Goal: Information Seeking & Learning: Learn about a topic

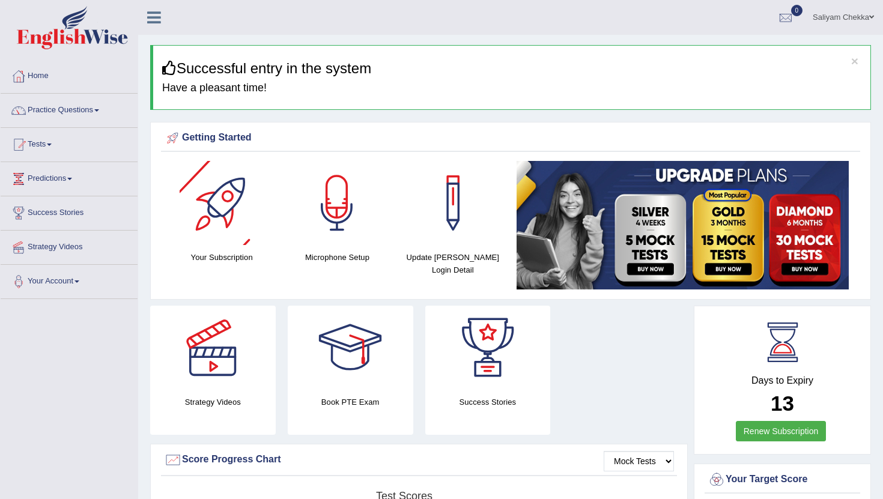
click at [216, 245] on div at bounding box center [222, 203] width 84 height 84
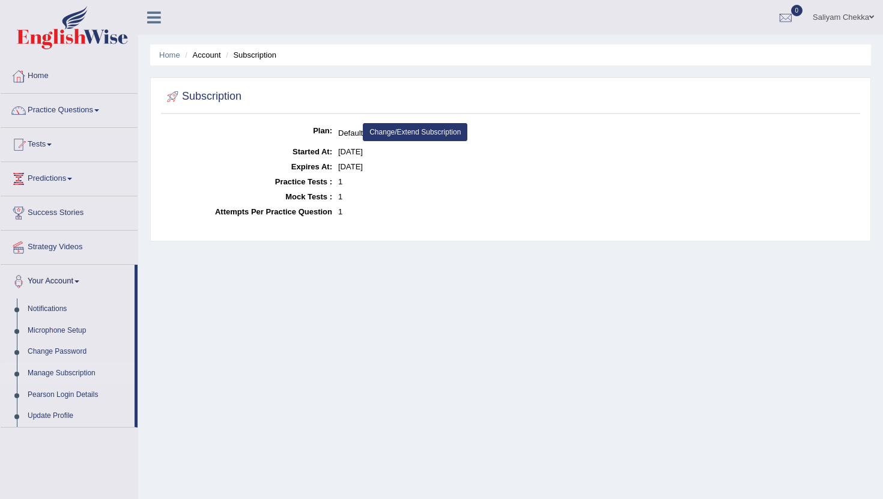
click at [415, 136] on link "Change/Extend Subscription" at bounding box center [415, 132] width 105 height 18
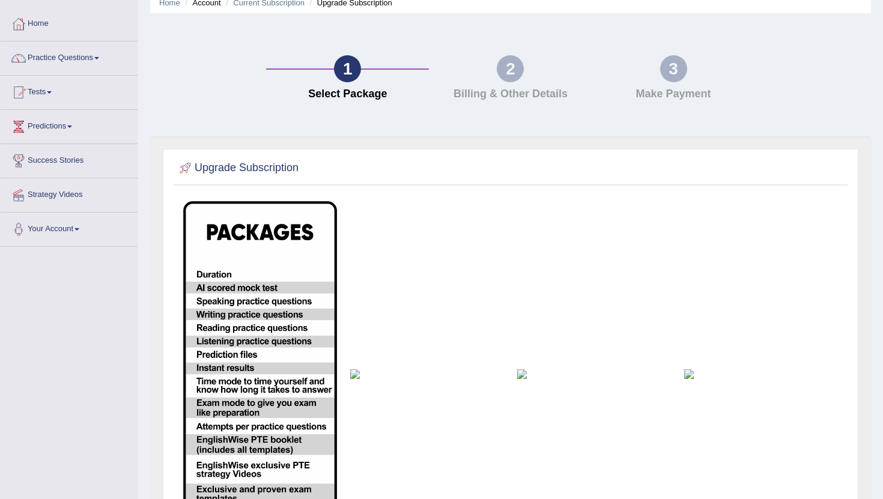
scroll to position [192, 0]
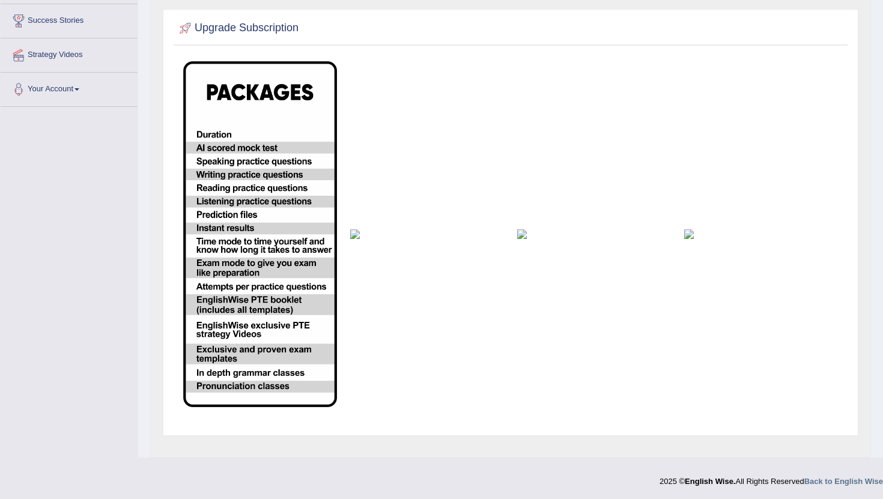
click at [272, 230] on img at bounding box center [260, 234] width 154 height 346
click at [354, 229] on img at bounding box center [427, 234] width 154 height 10
click at [520, 235] on img at bounding box center [594, 234] width 154 height 10
click at [694, 232] on img at bounding box center [761, 234] width 154 height 10
click at [357, 232] on img at bounding box center [427, 234] width 154 height 10
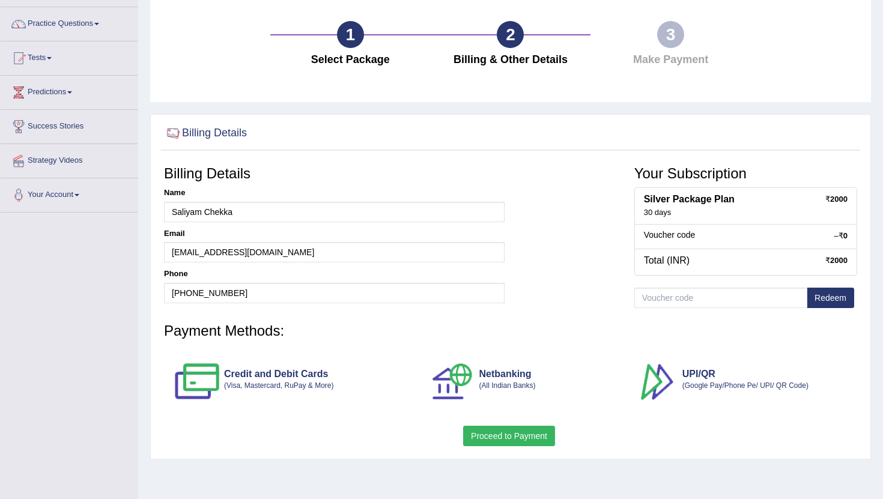
scroll to position [132, 0]
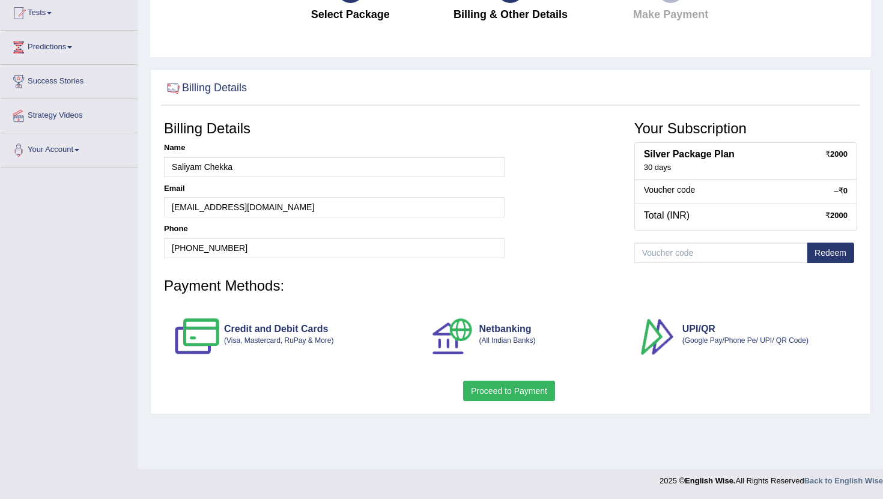
click at [523, 392] on button "Proceed to Payment" at bounding box center [509, 391] width 92 height 20
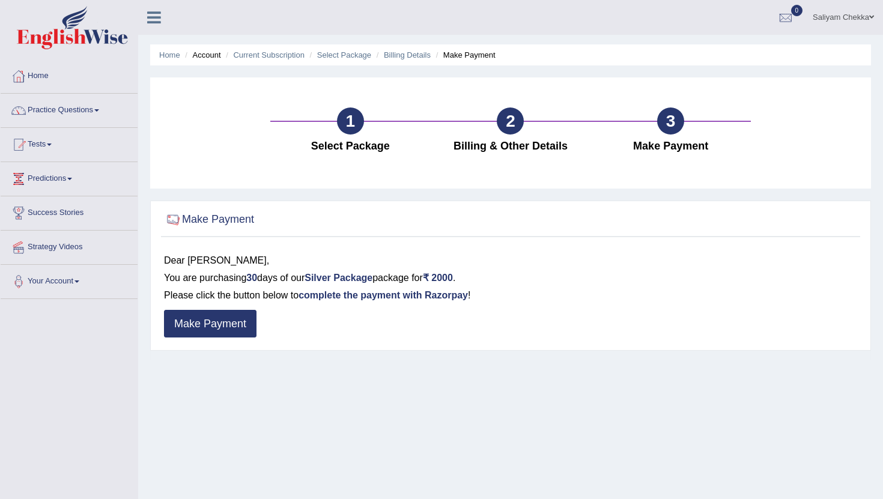
click at [231, 318] on input "Make Payment" at bounding box center [210, 324] width 93 height 28
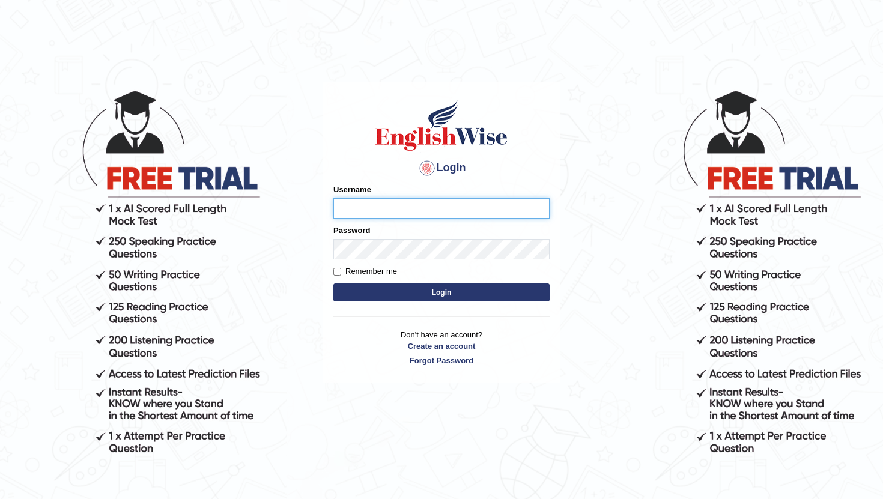
type input "Saliyam"
click at [431, 291] on button "Login" at bounding box center [441, 293] width 216 height 18
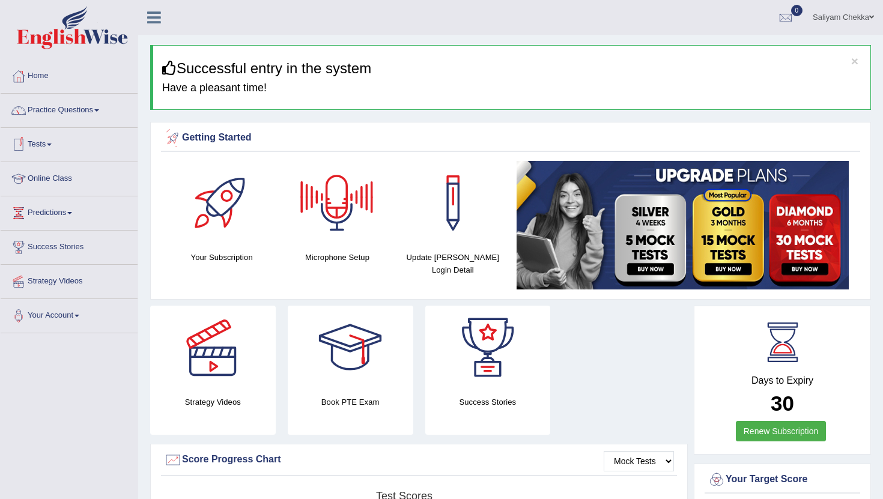
click at [329, 207] on div at bounding box center [337, 203] width 84 height 84
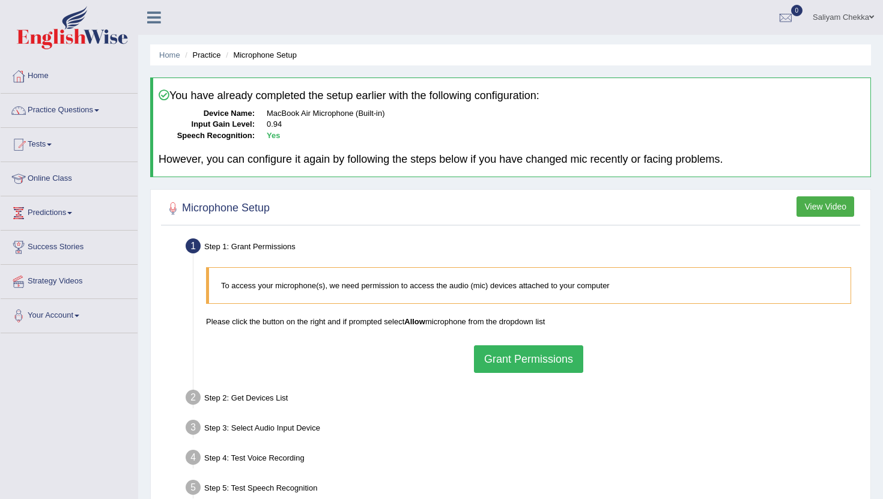
click at [540, 360] on button "Grant Permissions" at bounding box center [528, 359] width 109 height 28
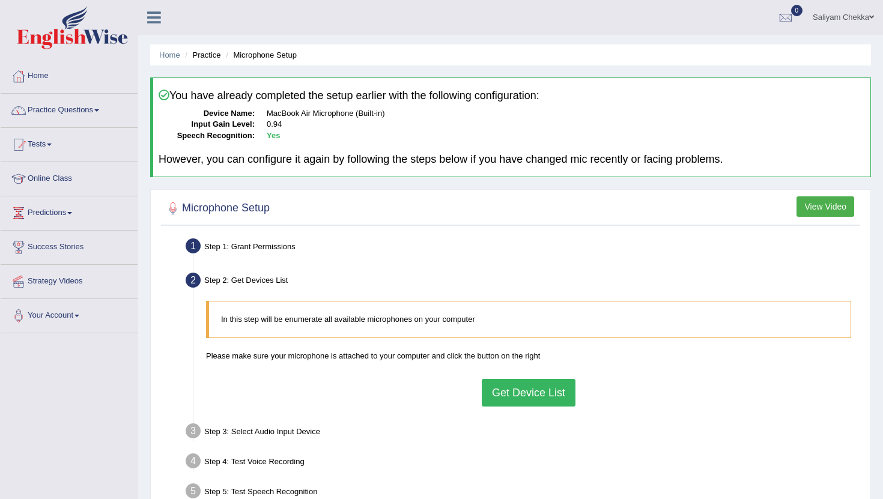
click at [535, 388] on button "Get Device List" at bounding box center [529, 393] width 94 height 28
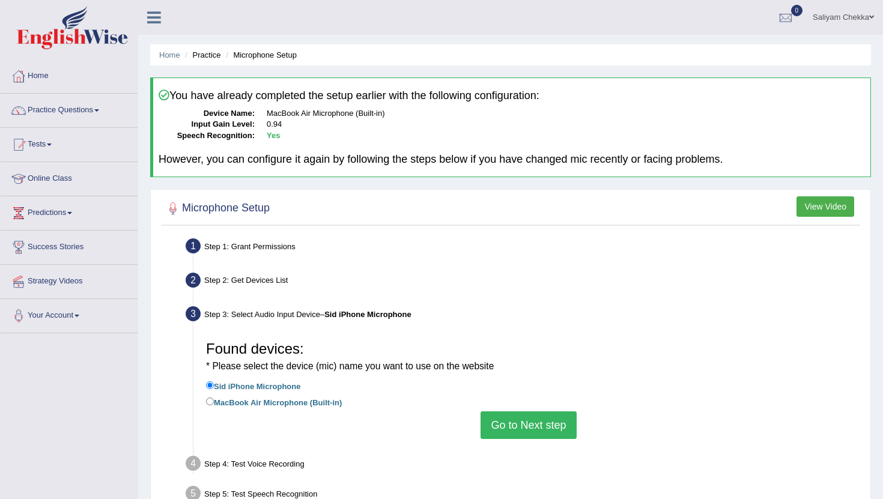
click at [321, 403] on label "MacBook Air Microphone (Built-in)" at bounding box center [274, 401] width 136 height 13
click at [214, 403] on input "MacBook Air Microphone (Built-in)" at bounding box center [210, 402] width 8 height 8
radio input "true"
click at [518, 433] on button "Go to Next step" at bounding box center [529, 426] width 96 height 28
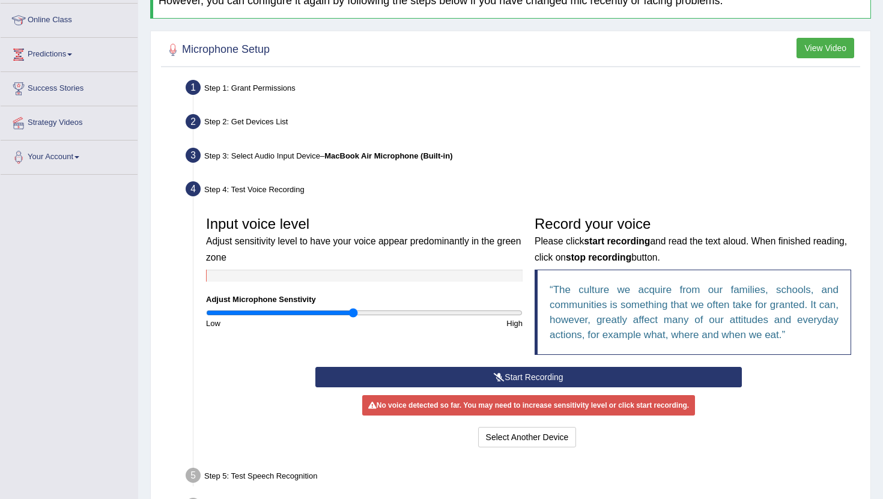
scroll to position [241, 0]
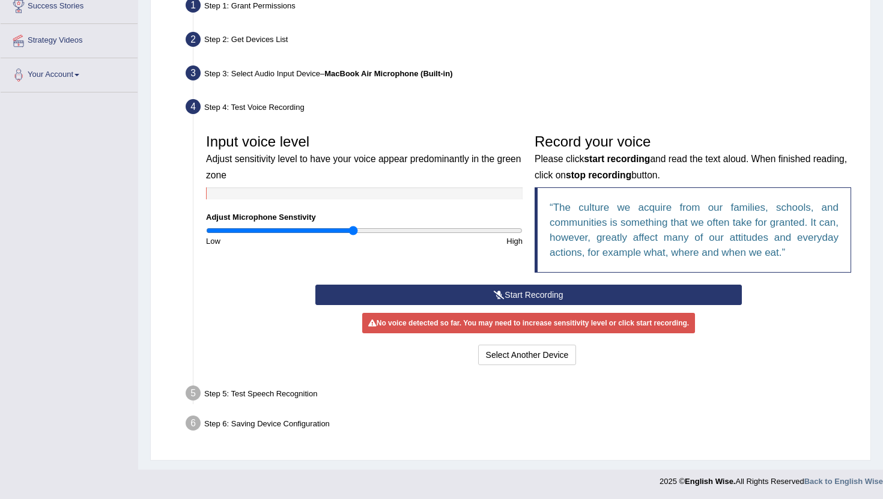
click at [512, 293] on button "Start Recording" at bounding box center [528, 295] width 426 height 20
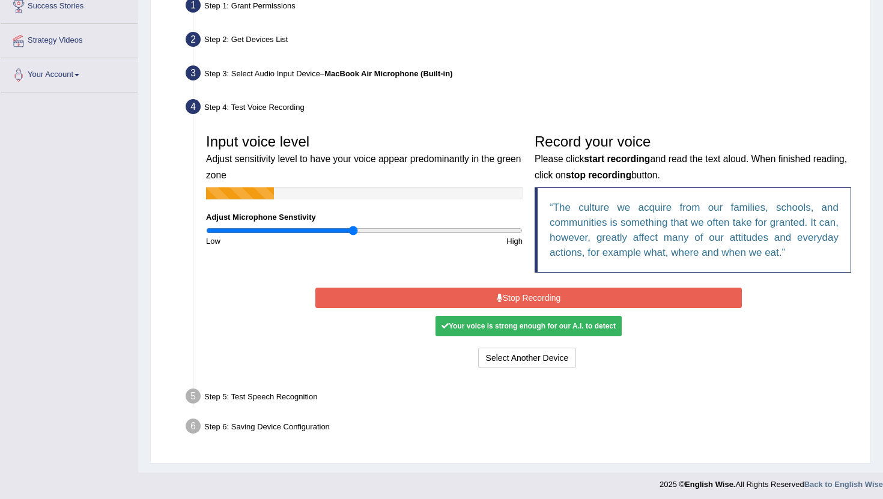
click at [512, 293] on button "Stop Recording" at bounding box center [528, 298] width 426 height 20
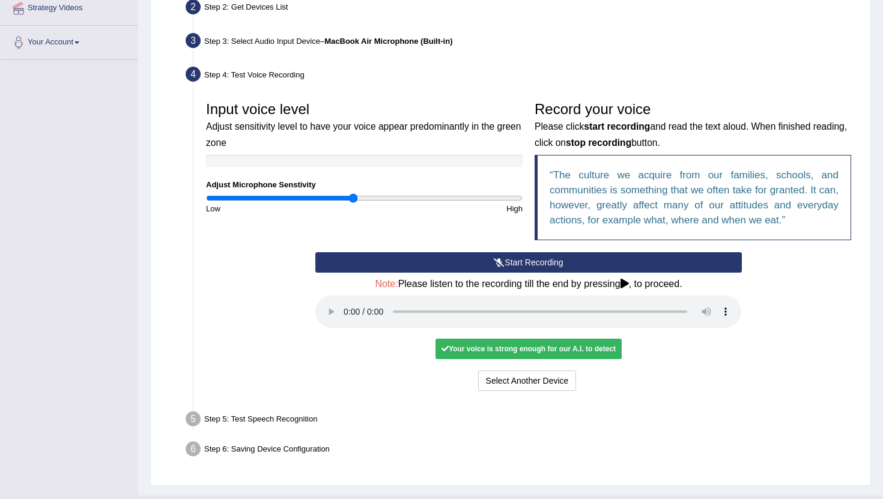
scroll to position [299, 0]
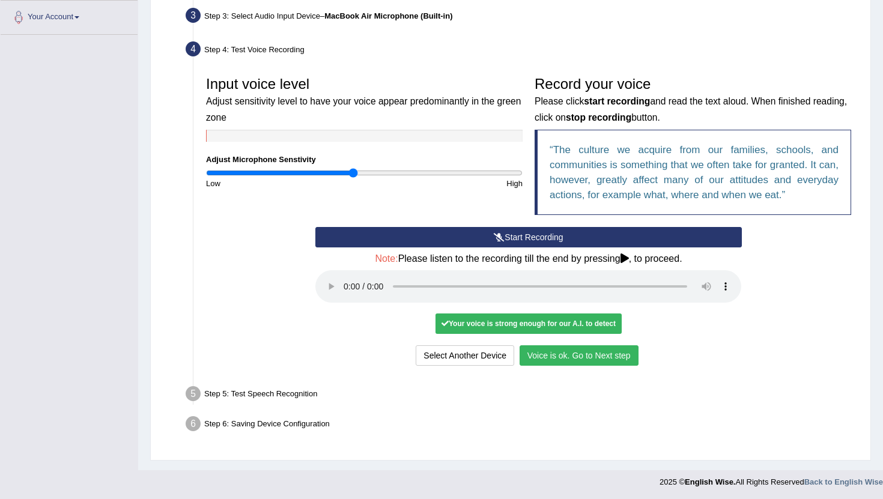
click at [615, 355] on button "Voice is ok. Go to Next step" at bounding box center [579, 355] width 119 height 20
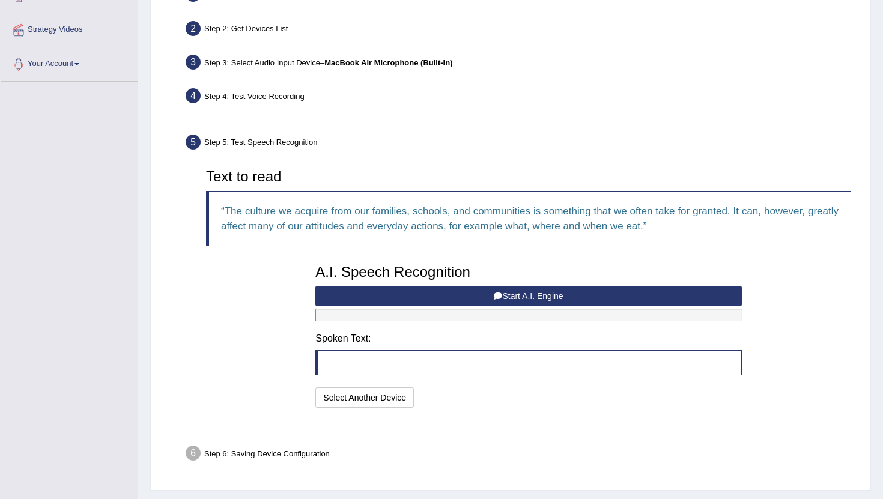
scroll to position [252, 0]
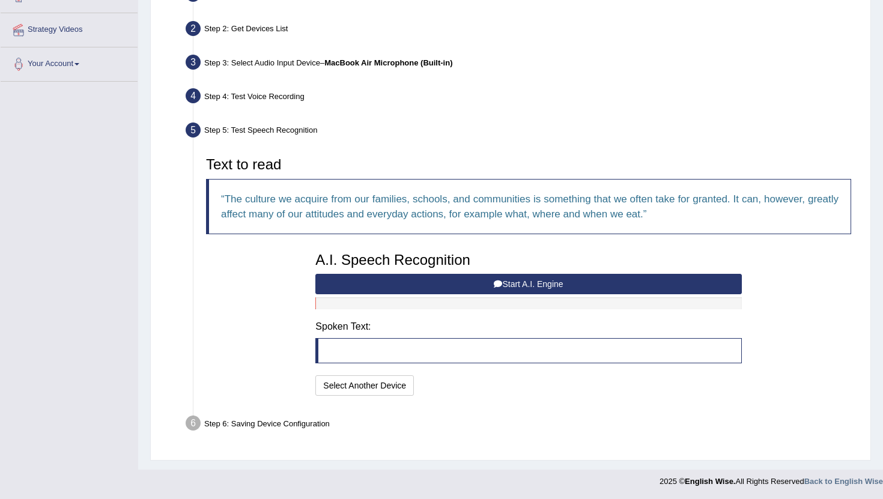
click at [419, 285] on button "Start A.I. Engine" at bounding box center [528, 284] width 426 height 20
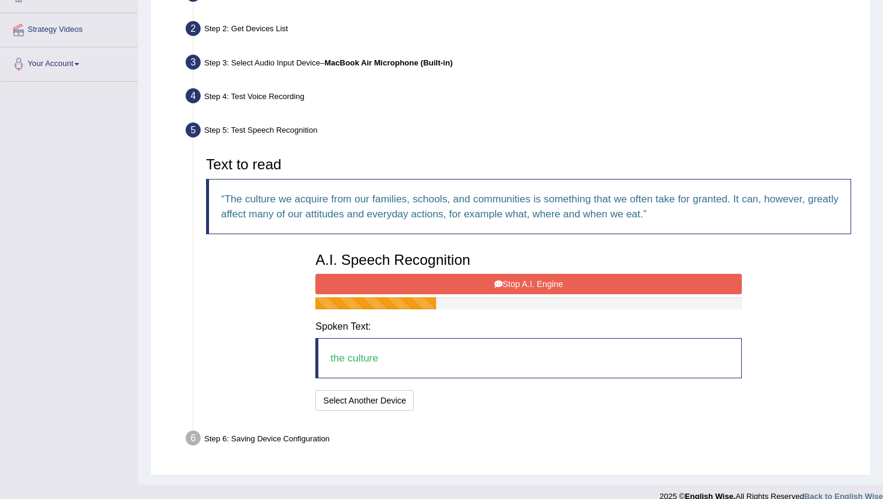
click at [419, 285] on button "Stop A.I. Engine" at bounding box center [528, 284] width 426 height 20
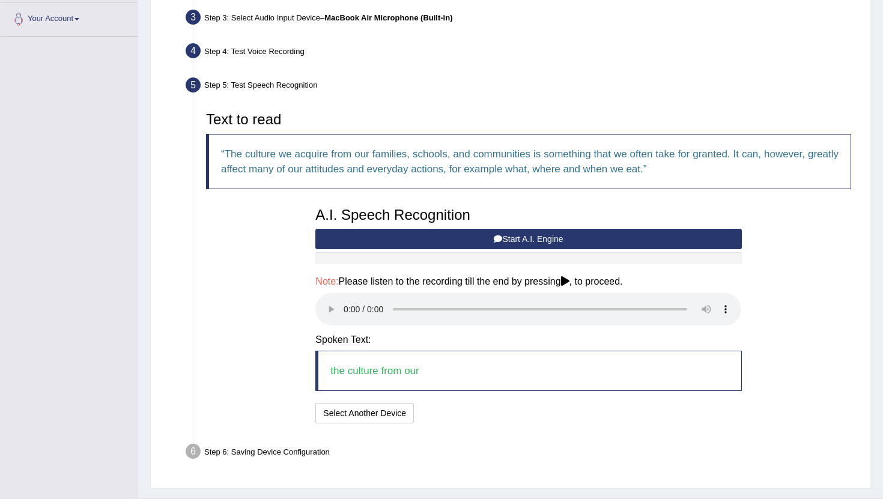
scroll to position [325, 0]
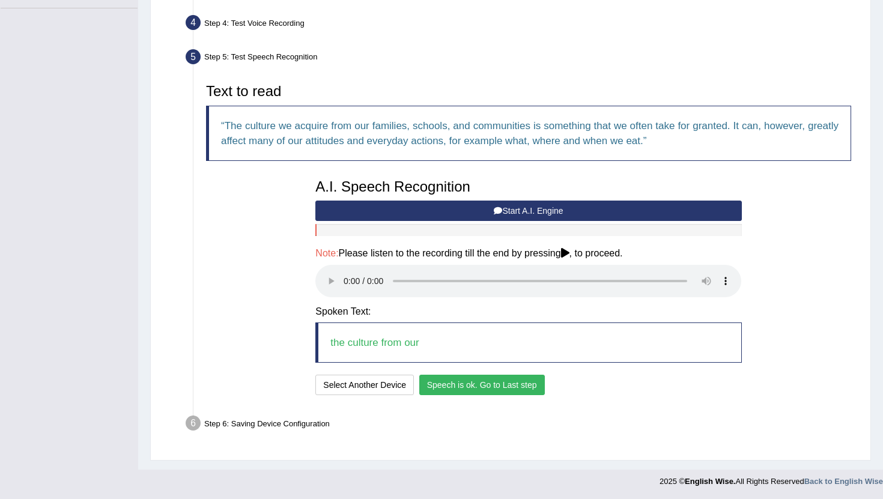
click at [462, 380] on button "Speech is ok. Go to Last step" at bounding box center [482, 385] width 126 height 20
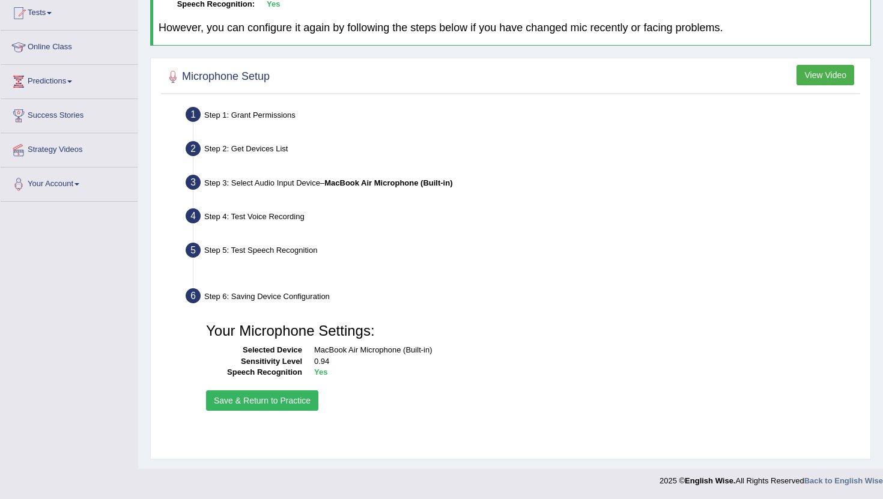
scroll to position [132, 0]
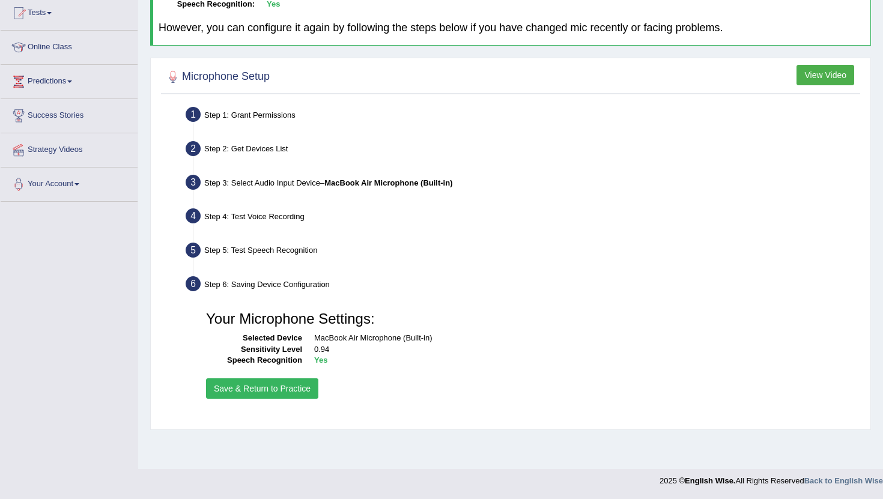
click at [285, 388] on button "Save & Return to Practice" at bounding box center [262, 388] width 112 height 20
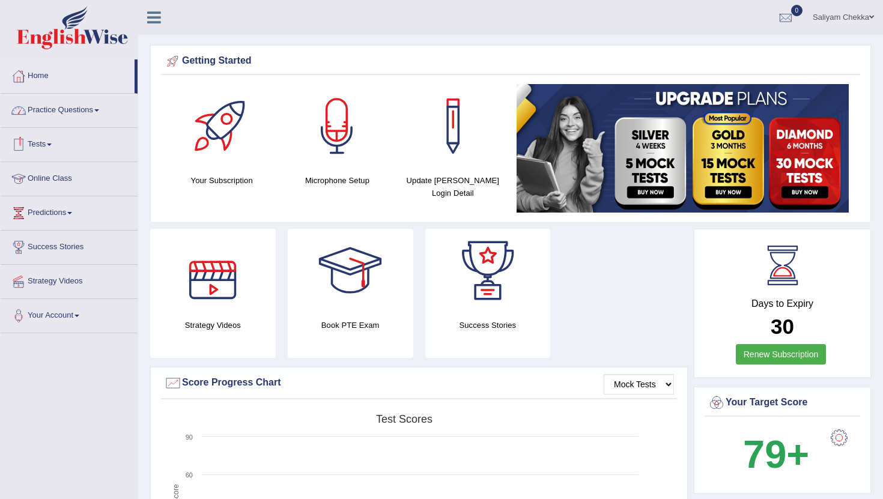
click at [83, 118] on link "Practice Questions" at bounding box center [69, 109] width 137 height 30
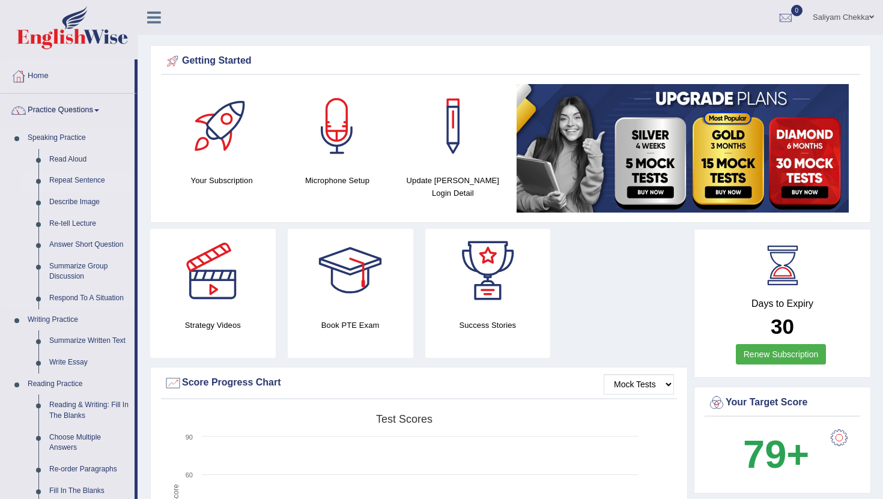
click at [72, 179] on link "Repeat Sentence" at bounding box center [89, 181] width 91 height 22
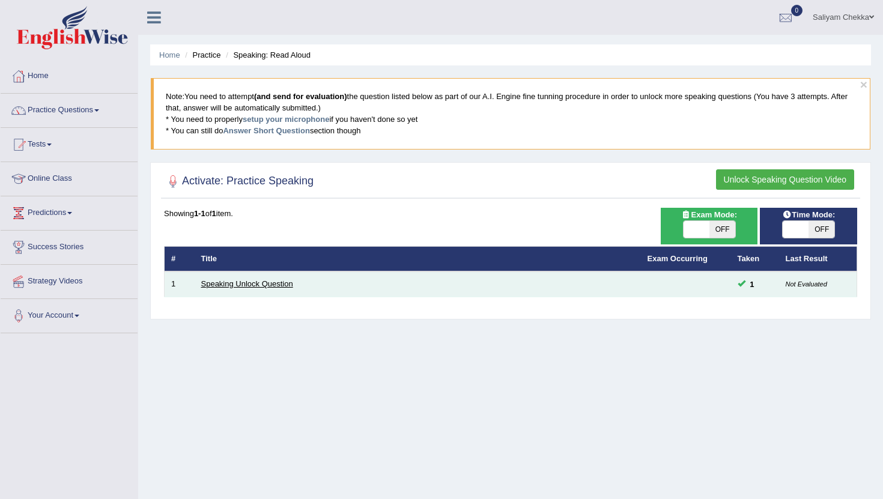
click at [275, 283] on link "Speaking Unlock Question" at bounding box center [247, 283] width 92 height 9
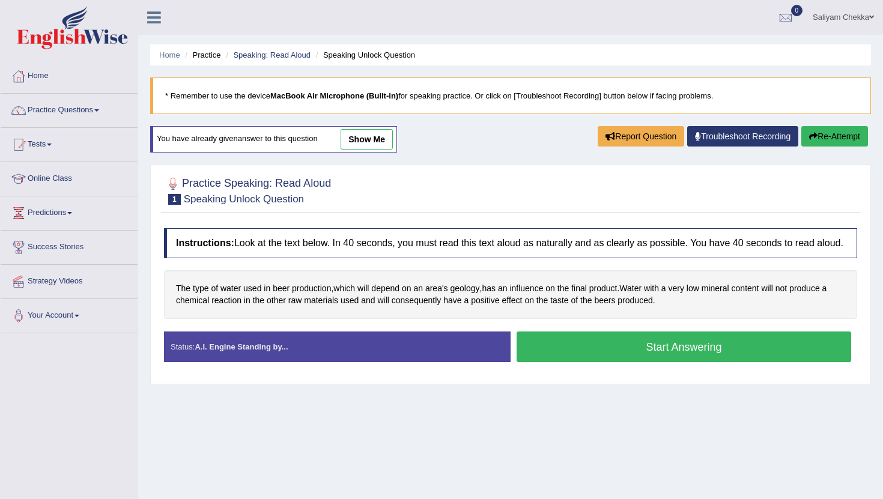
click at [705, 357] on button "Start Answering" at bounding box center [684, 347] width 335 height 31
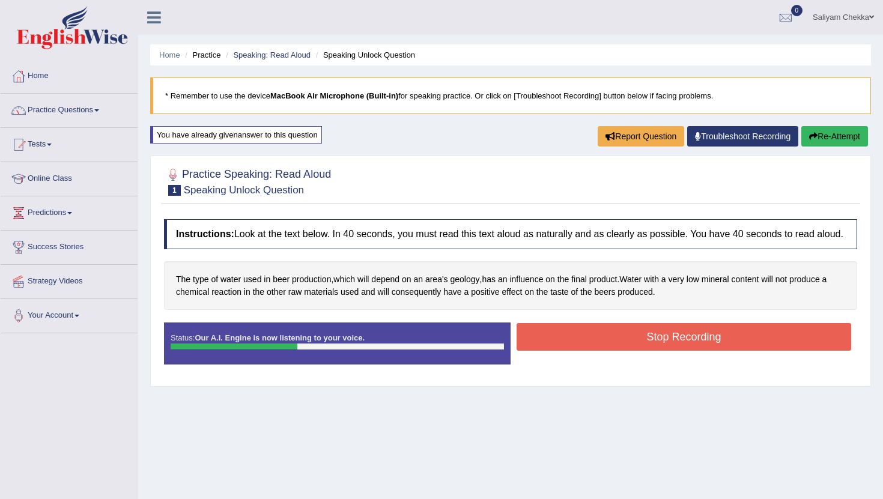
click at [646, 350] on button "Stop Recording" at bounding box center [684, 337] width 335 height 28
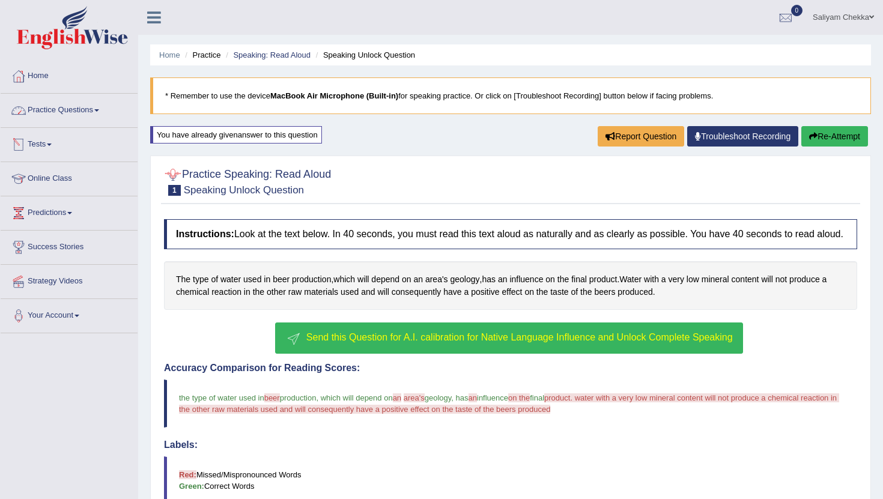
click at [87, 103] on link "Practice Questions" at bounding box center [69, 109] width 137 height 30
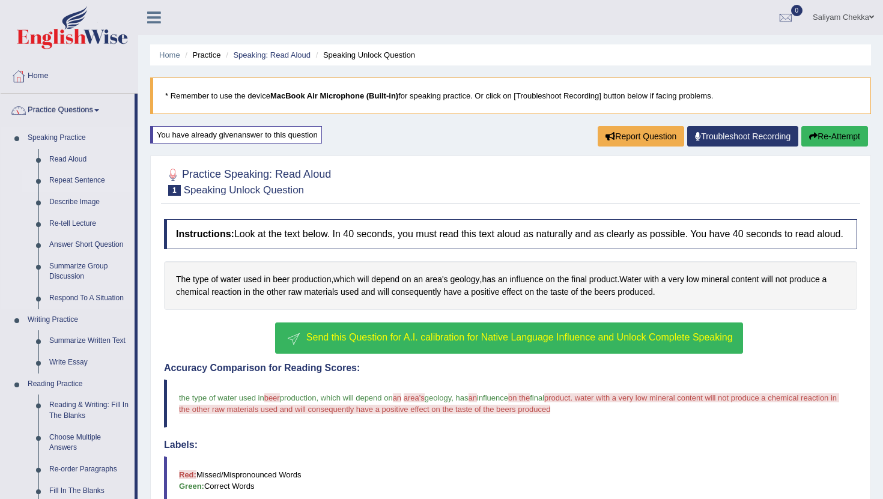
click at [79, 178] on link "Repeat Sentence" at bounding box center [89, 181] width 91 height 22
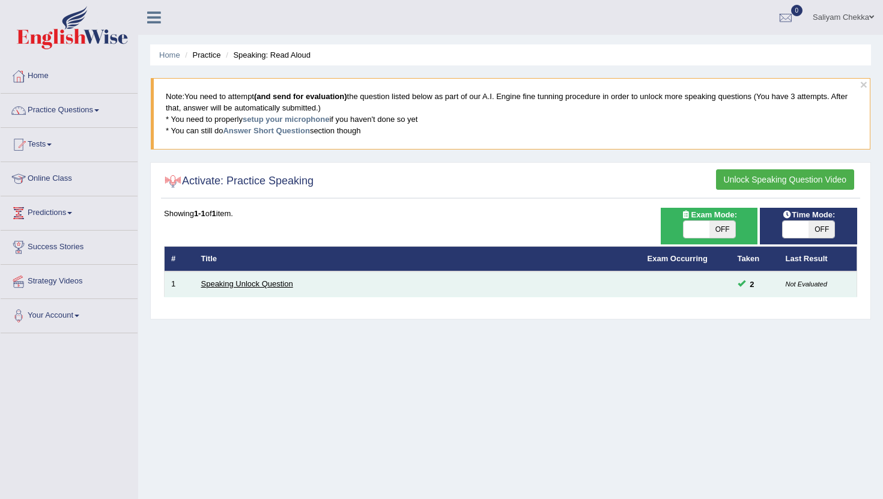
click at [281, 288] on link "Speaking Unlock Question" at bounding box center [247, 283] width 92 height 9
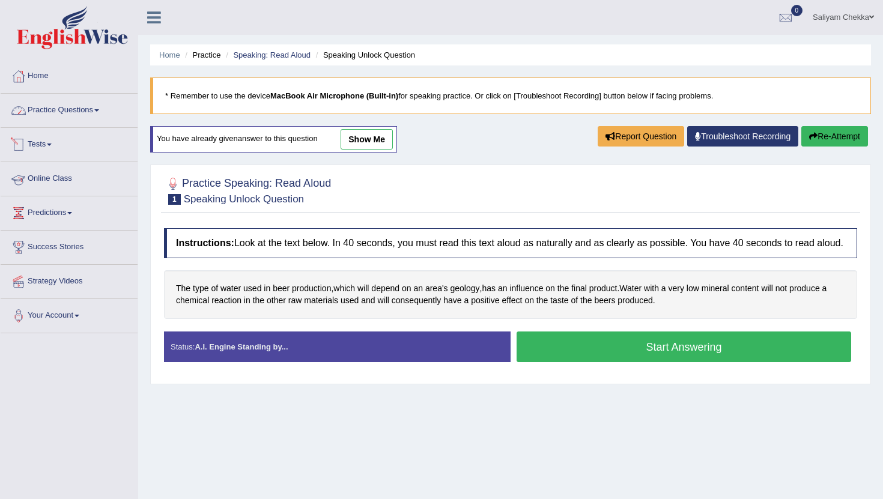
click at [77, 113] on link "Practice Questions" at bounding box center [69, 109] width 137 height 30
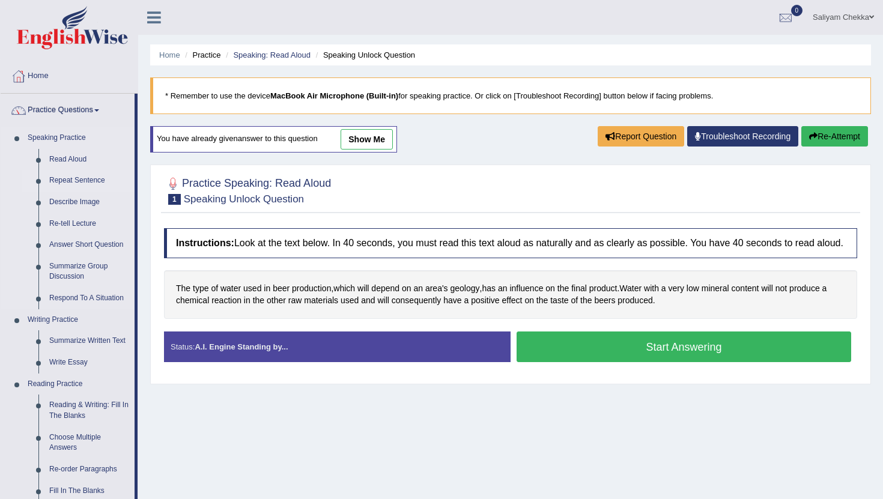
click at [83, 180] on link "Repeat Sentence" at bounding box center [89, 181] width 91 height 22
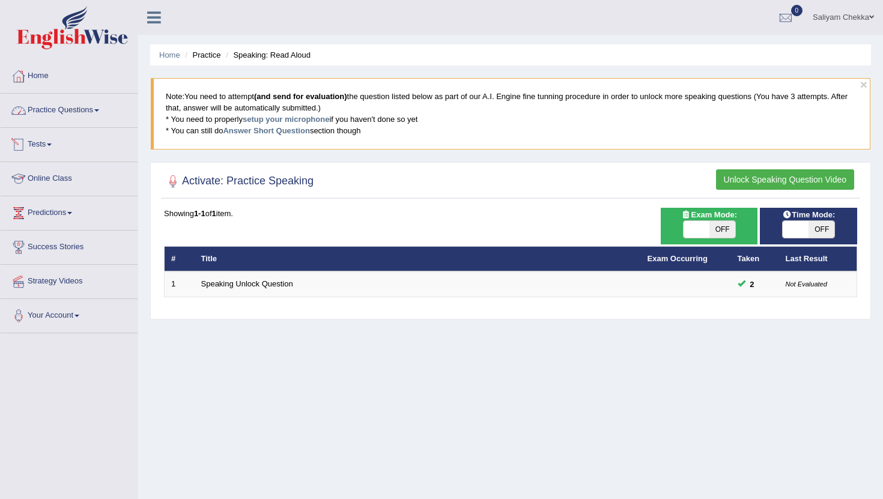
click at [70, 109] on link "Practice Questions" at bounding box center [69, 109] width 137 height 30
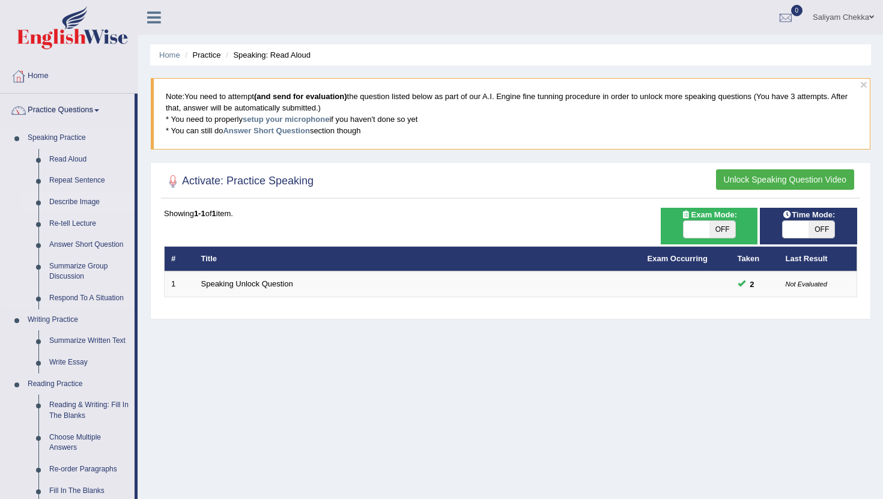
click at [71, 205] on link "Describe Image" at bounding box center [89, 203] width 91 height 22
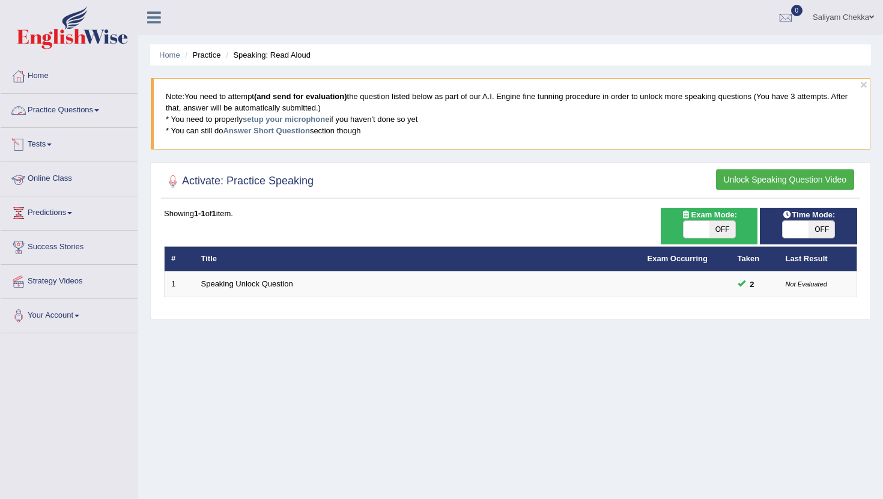
click at [83, 105] on link "Practice Questions" at bounding box center [69, 109] width 137 height 30
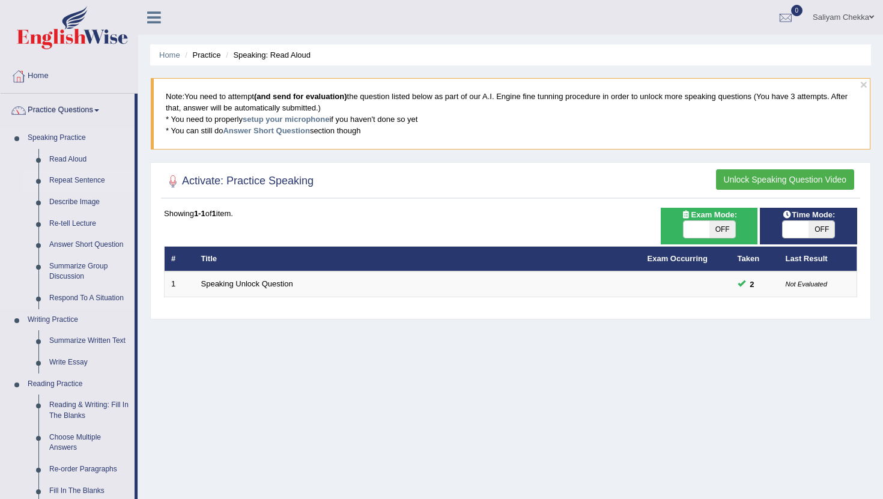
click at [67, 178] on link "Repeat Sentence" at bounding box center [89, 181] width 91 height 22
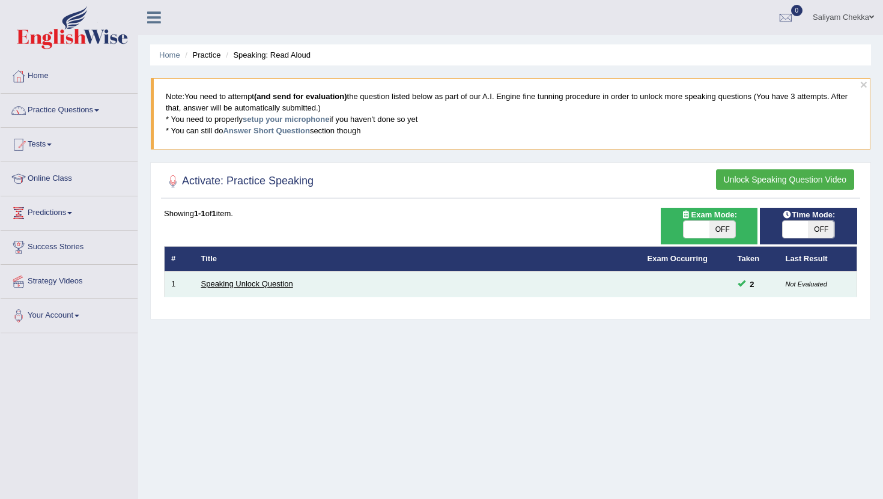
click at [269, 288] on link "Speaking Unlock Question" at bounding box center [247, 283] width 92 height 9
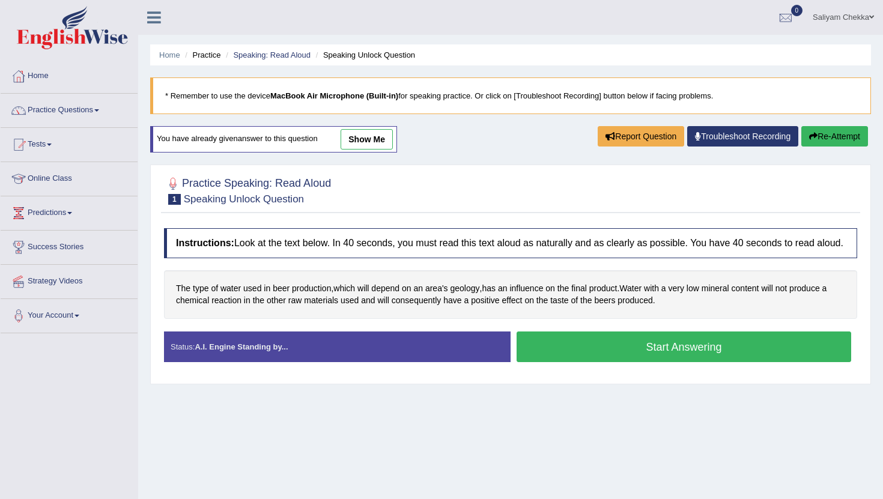
click at [664, 352] on button "Start Answering" at bounding box center [684, 347] width 335 height 31
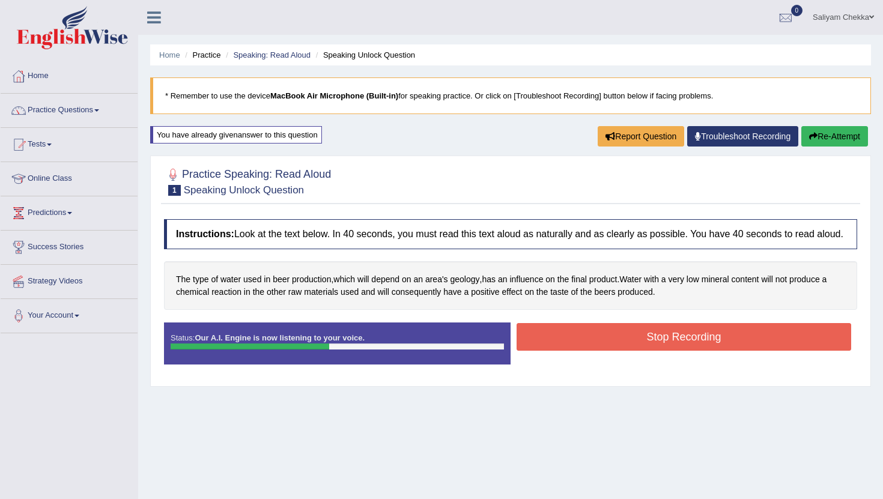
click at [620, 345] on button "Stop Recording" at bounding box center [684, 337] width 335 height 28
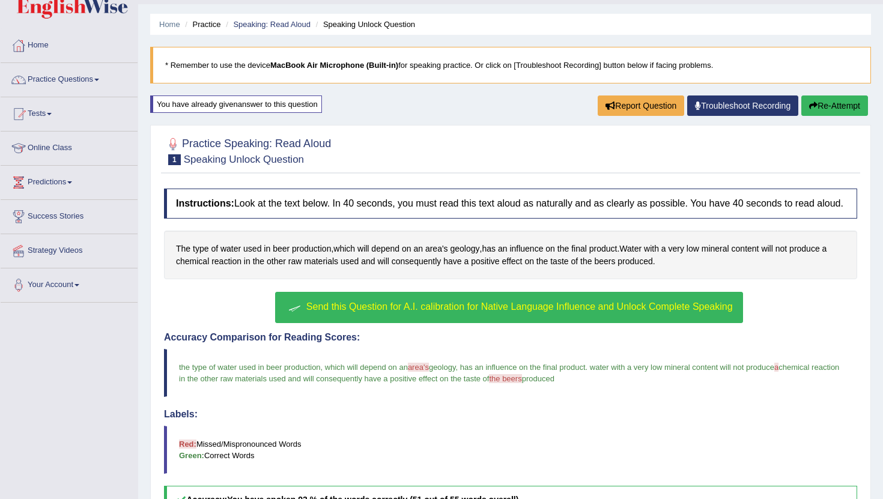
scroll to position [37, 0]
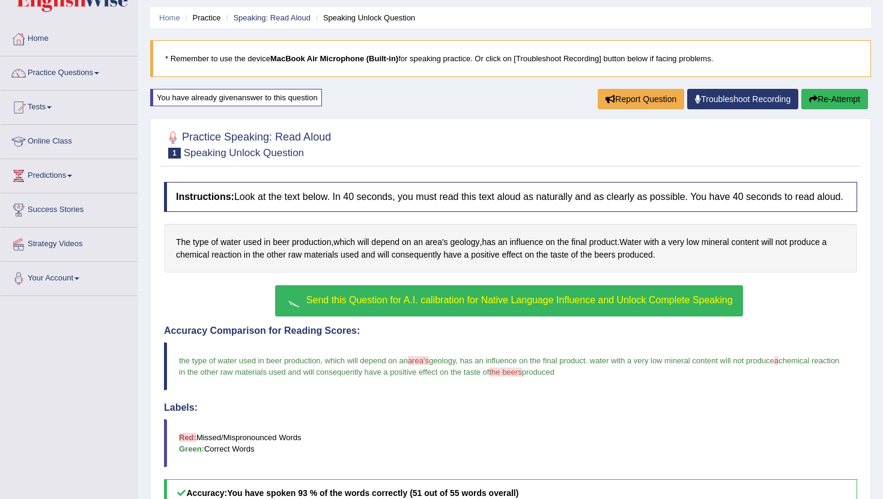
click at [443, 305] on span "Send this Question for A.I. calibration for Native Language Influence and Unloc…" at bounding box center [519, 300] width 427 height 10
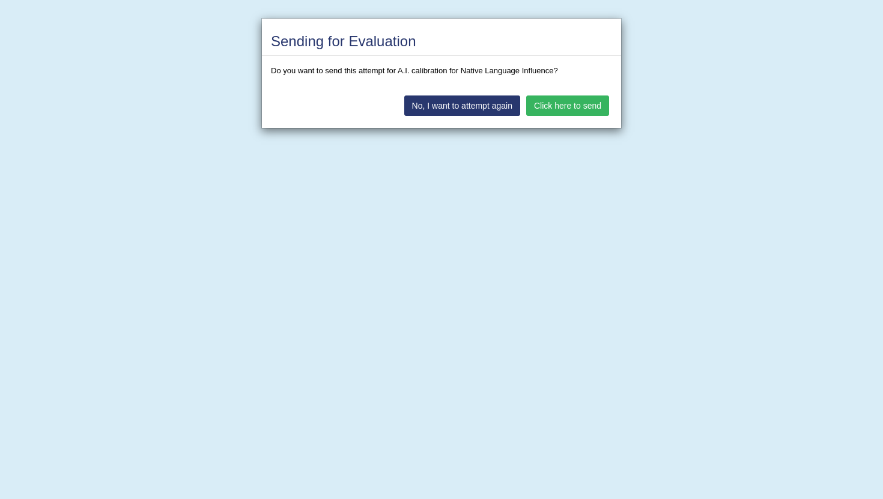
click at [485, 104] on button "No, I want to attempt again" at bounding box center [462, 106] width 116 height 20
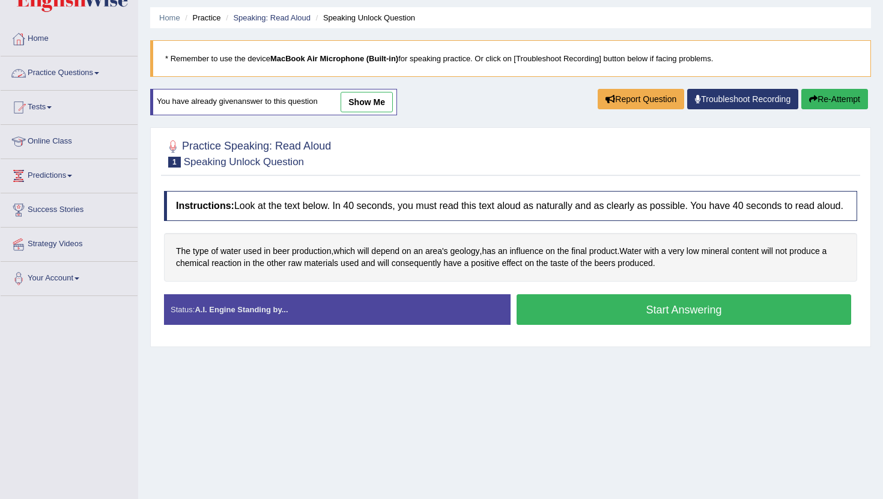
click at [384, 97] on link "show me" at bounding box center [367, 102] width 52 height 20
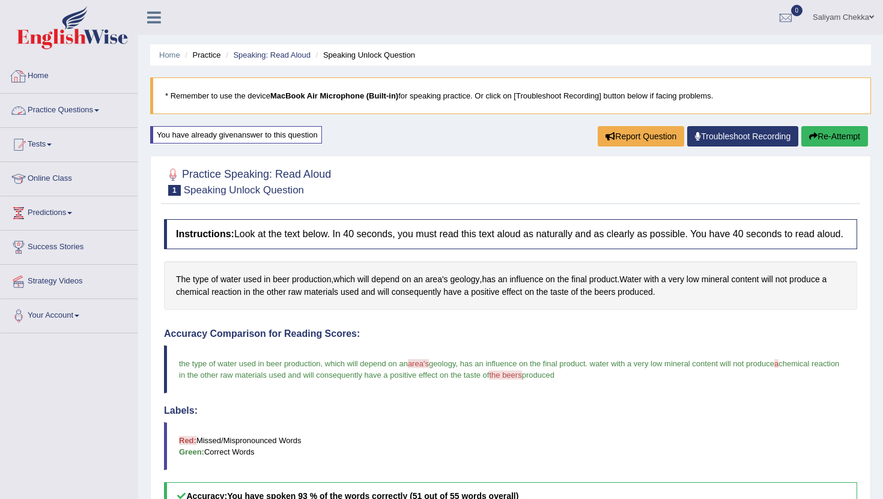
click at [47, 81] on link "Home" at bounding box center [69, 74] width 137 height 30
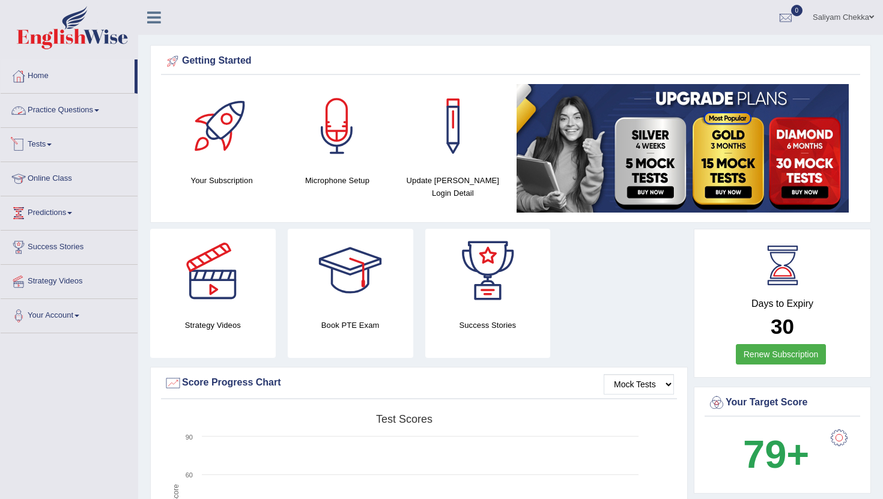
click at [85, 109] on link "Practice Questions" at bounding box center [69, 109] width 137 height 30
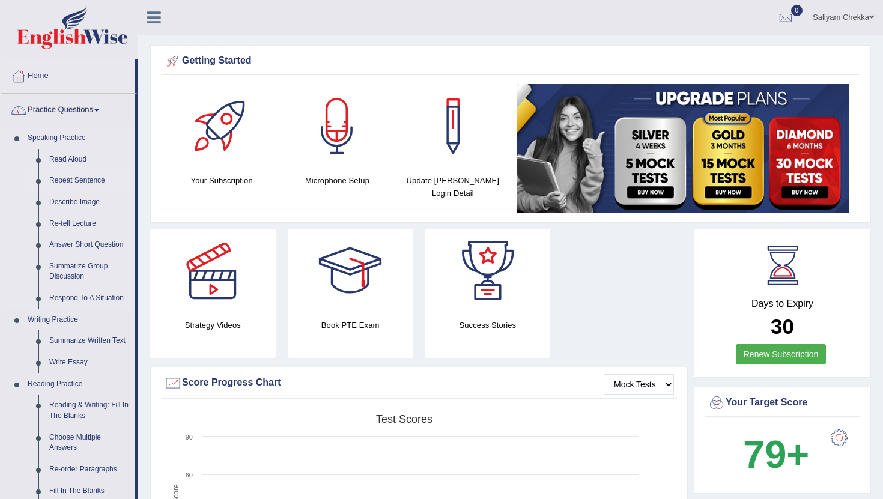
click at [74, 180] on link "Repeat Sentence" at bounding box center [89, 181] width 91 height 22
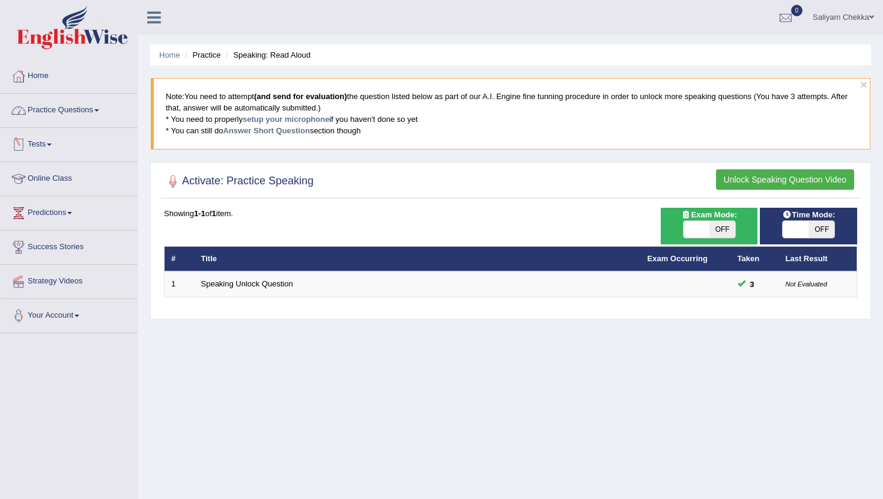
click at [83, 105] on link "Practice Questions" at bounding box center [69, 109] width 137 height 30
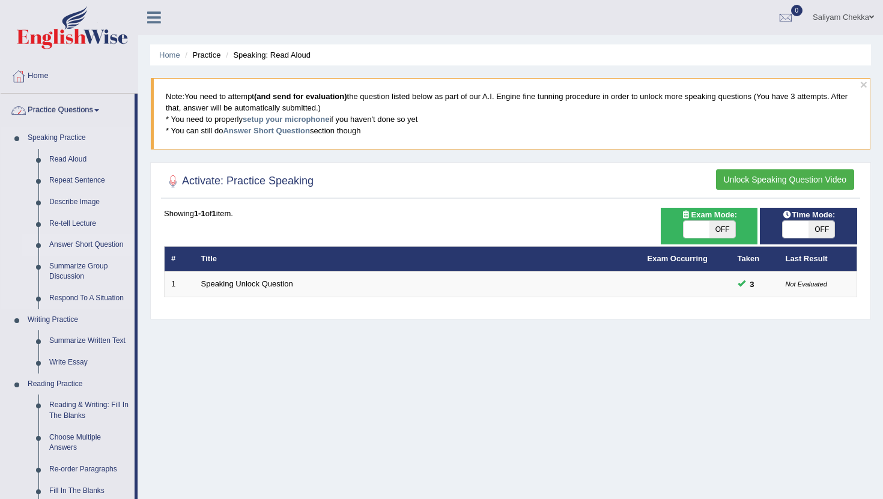
click at [83, 242] on link "Answer Short Question" at bounding box center [89, 245] width 91 height 22
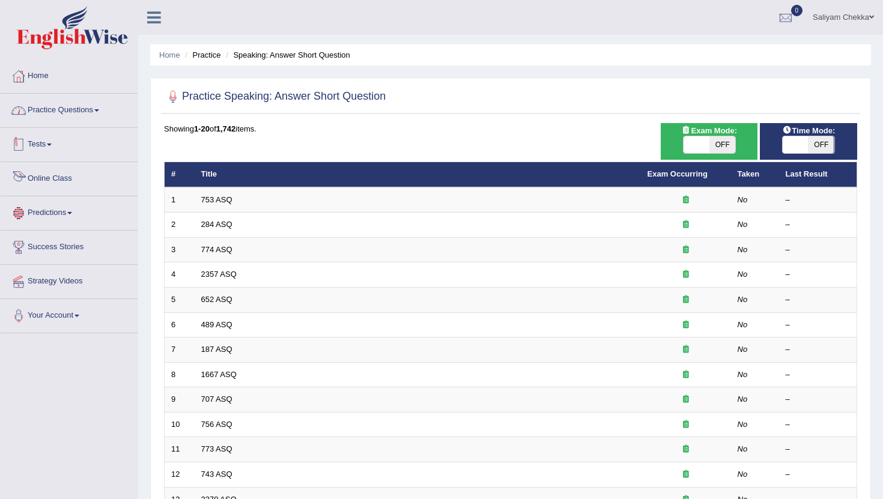
click at [78, 107] on link "Practice Questions" at bounding box center [69, 109] width 137 height 30
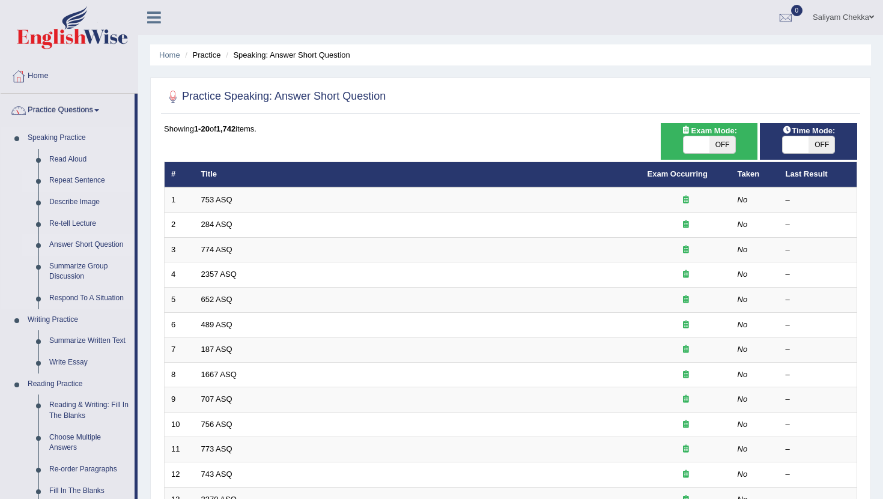
click at [87, 184] on link "Repeat Sentence" at bounding box center [89, 181] width 91 height 22
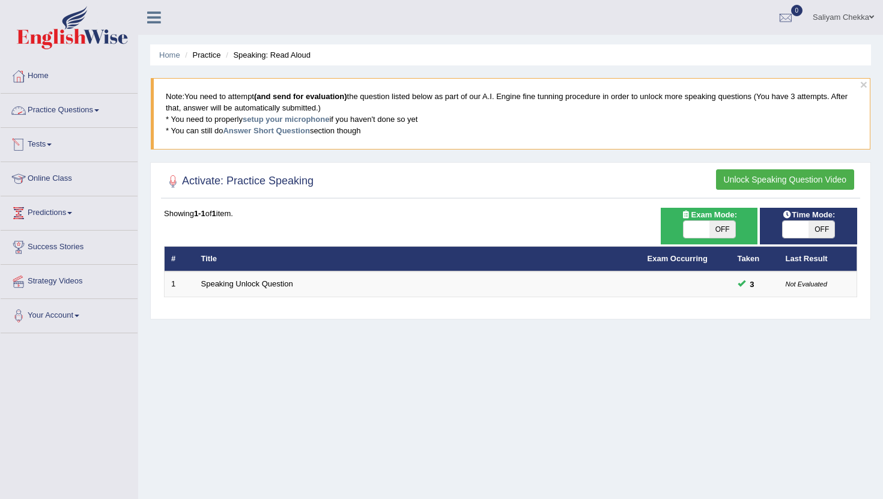
click at [82, 108] on link "Practice Questions" at bounding box center [69, 109] width 137 height 30
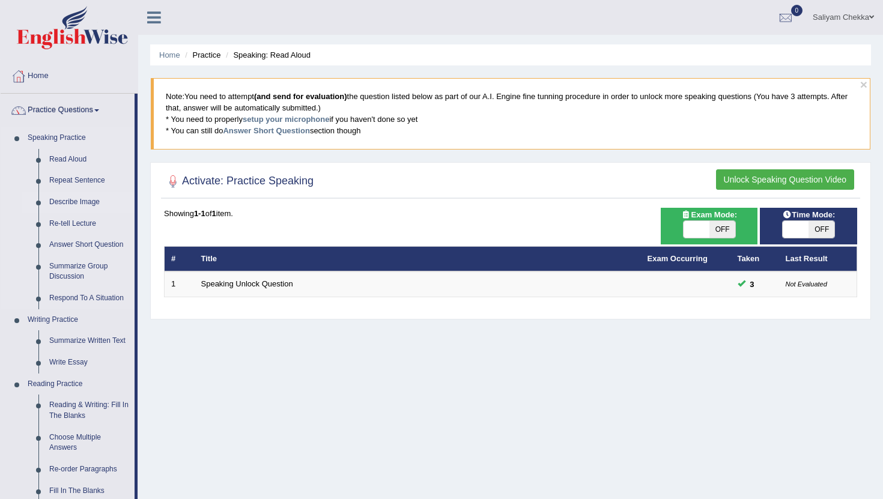
click at [85, 204] on link "Describe Image" at bounding box center [89, 203] width 91 height 22
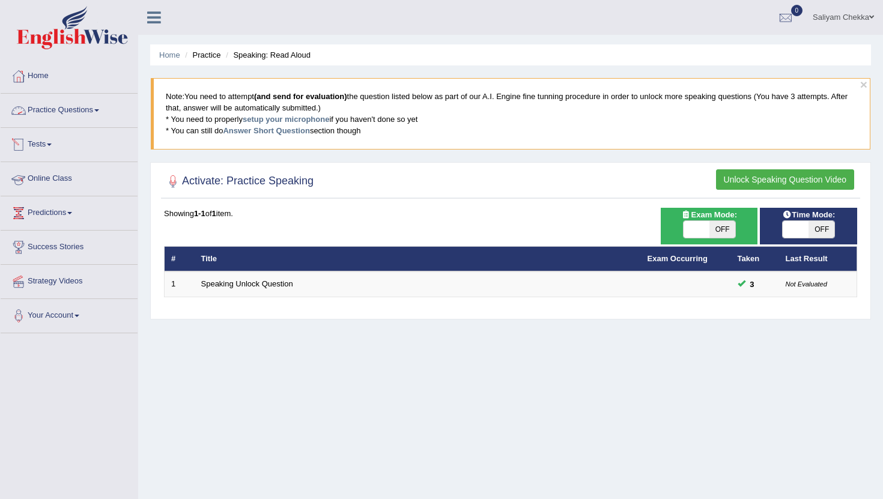
click at [82, 107] on link "Practice Questions" at bounding box center [69, 109] width 137 height 30
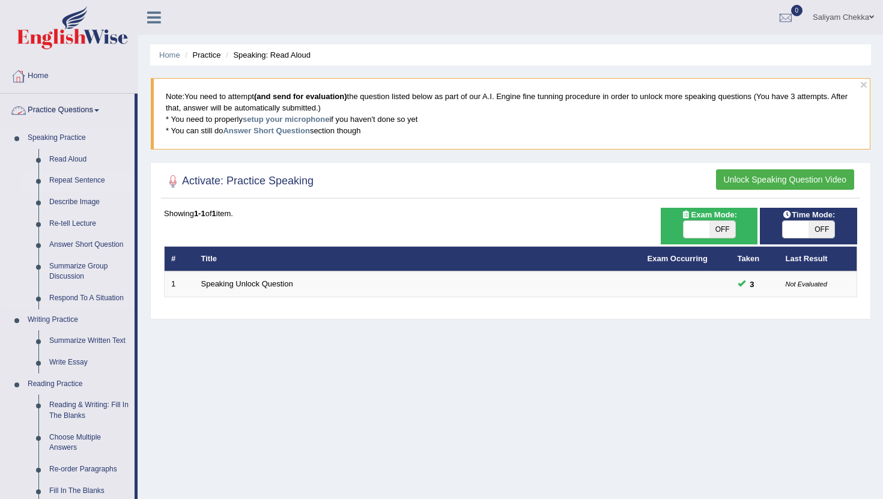
click at [87, 179] on link "Repeat Sentence" at bounding box center [89, 181] width 91 height 22
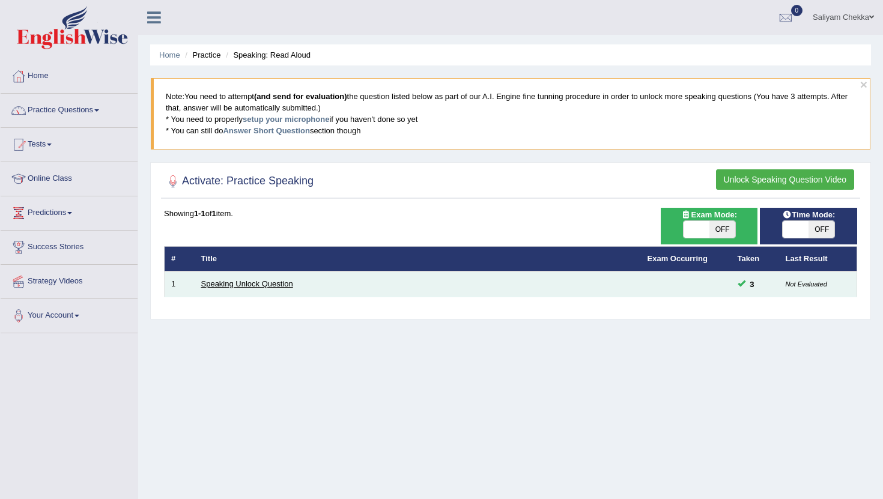
click at [270, 284] on link "Speaking Unlock Question" at bounding box center [247, 283] width 92 height 9
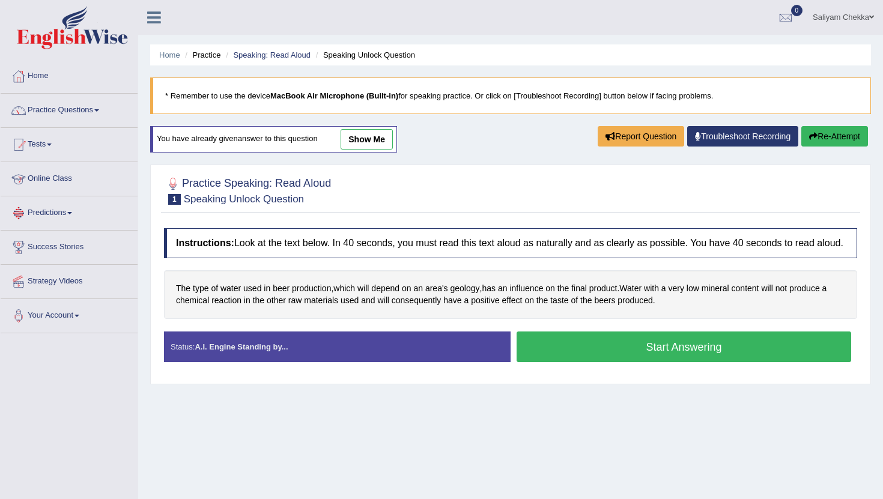
click at [51, 210] on link "Predictions" at bounding box center [69, 211] width 137 height 30
click at [65, 270] on link "Success Stories" at bounding box center [69, 267] width 137 height 30
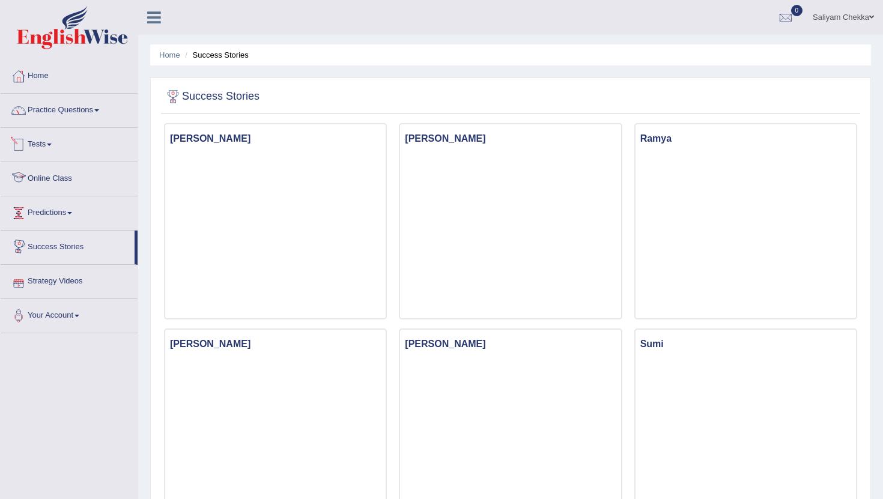
scroll to position [3, 0]
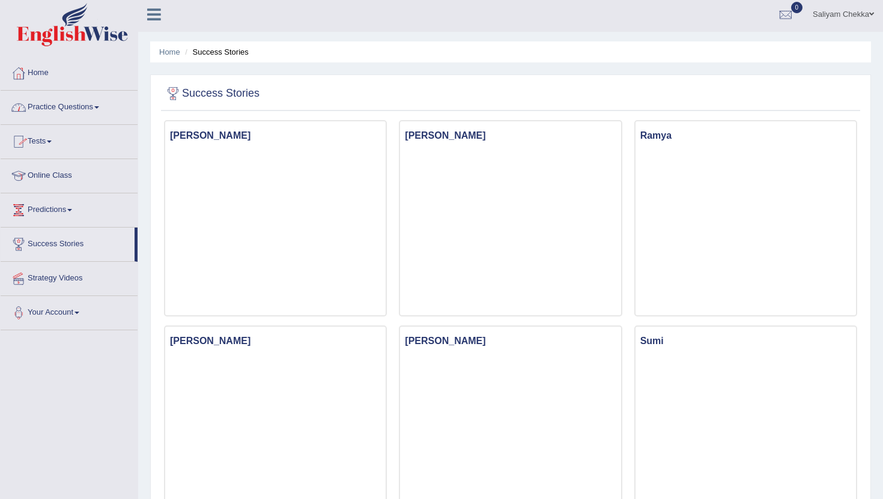
click at [71, 117] on link "Practice Questions" at bounding box center [69, 106] width 137 height 30
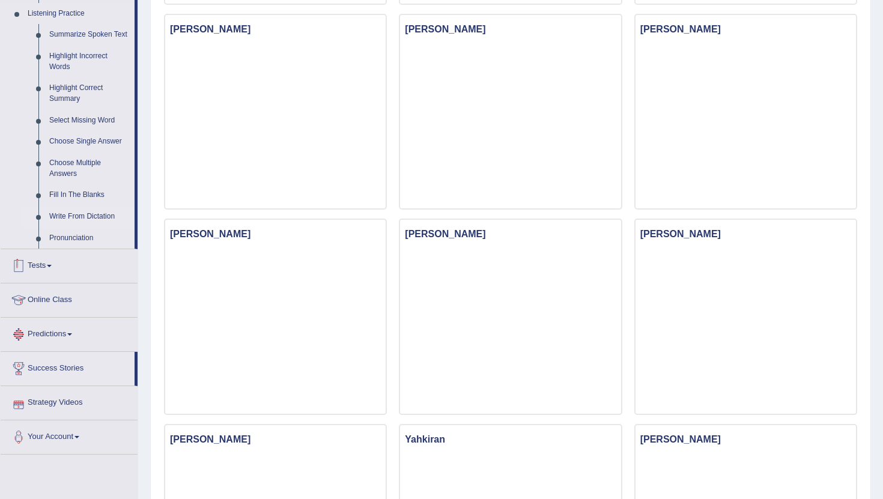
scroll to position [522, 0]
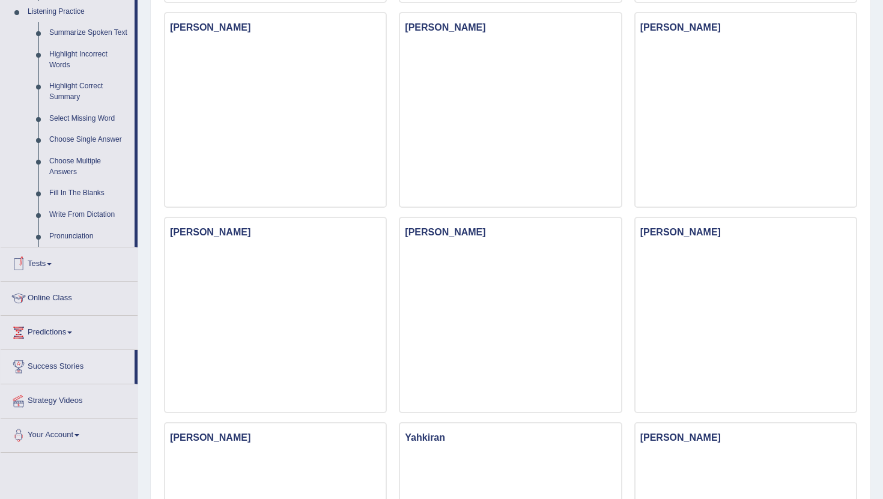
click at [67, 312] on link "Online Class" at bounding box center [69, 297] width 137 height 30
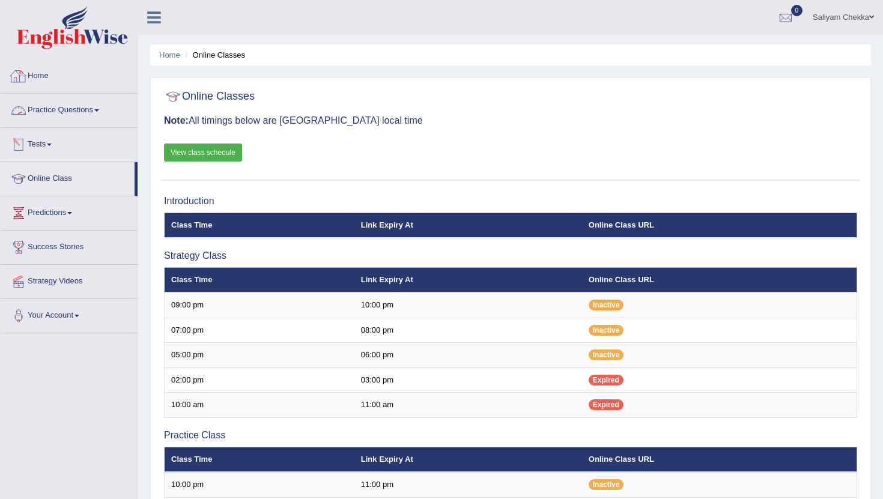
click at [50, 75] on link "Home" at bounding box center [69, 74] width 137 height 30
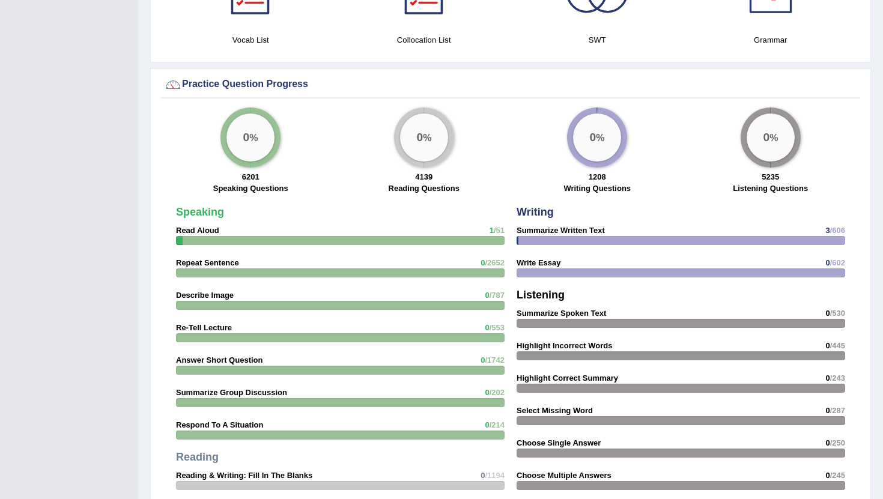
scroll to position [836, 0]
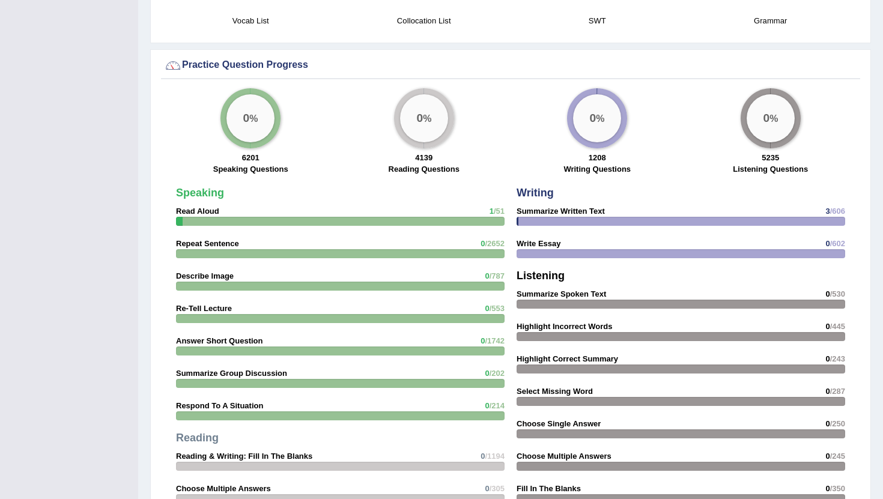
click at [204, 246] on strong "Repeat Sentence" at bounding box center [207, 243] width 63 height 9
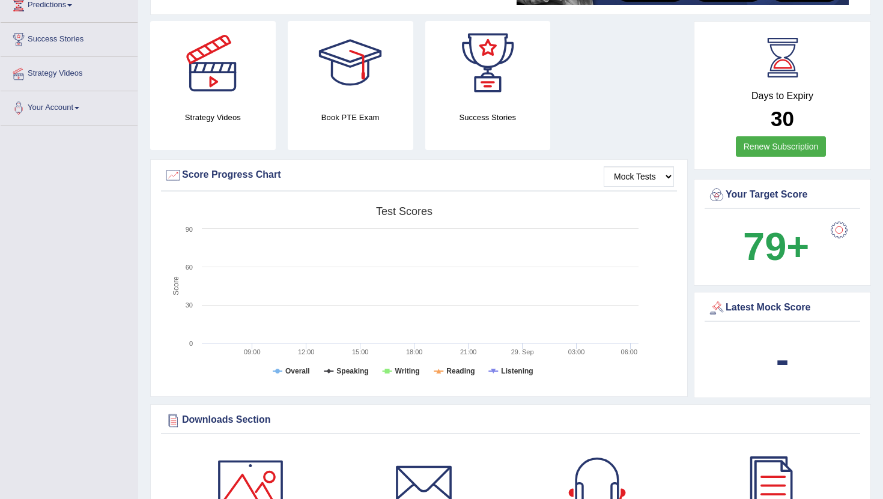
scroll to position [0, 0]
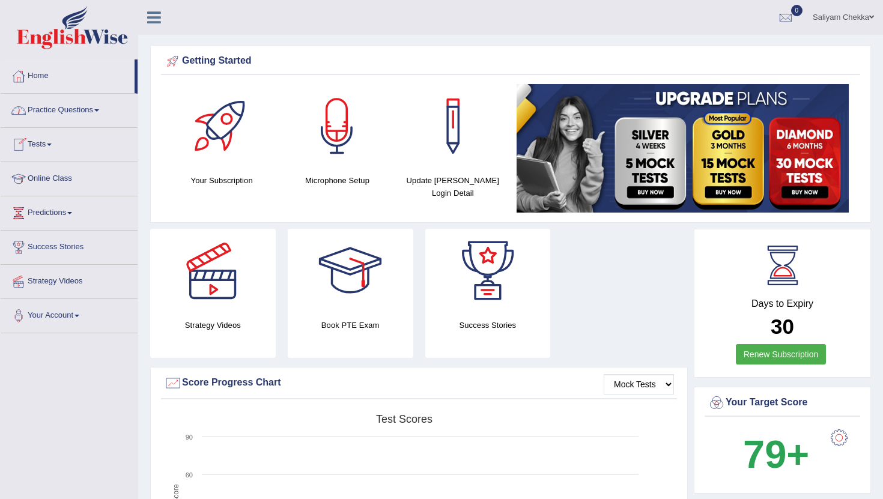
click at [65, 108] on link "Practice Questions" at bounding box center [69, 109] width 137 height 30
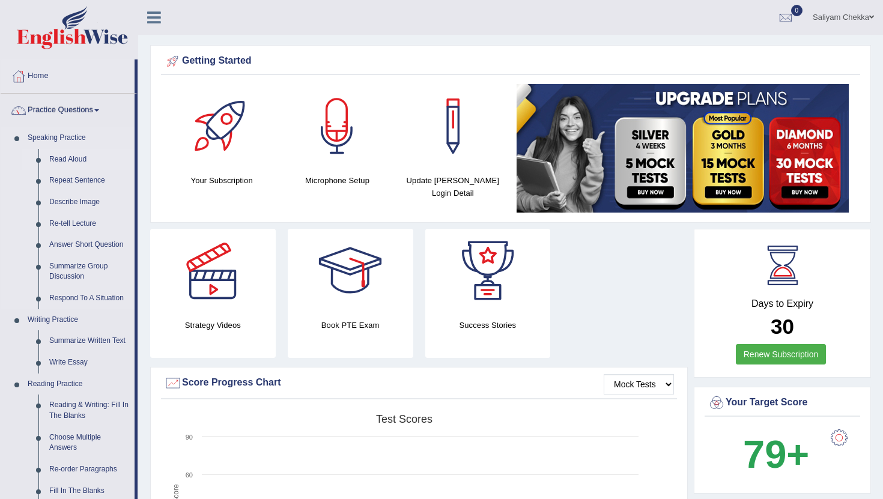
click at [73, 159] on link "Read Aloud" at bounding box center [89, 160] width 91 height 22
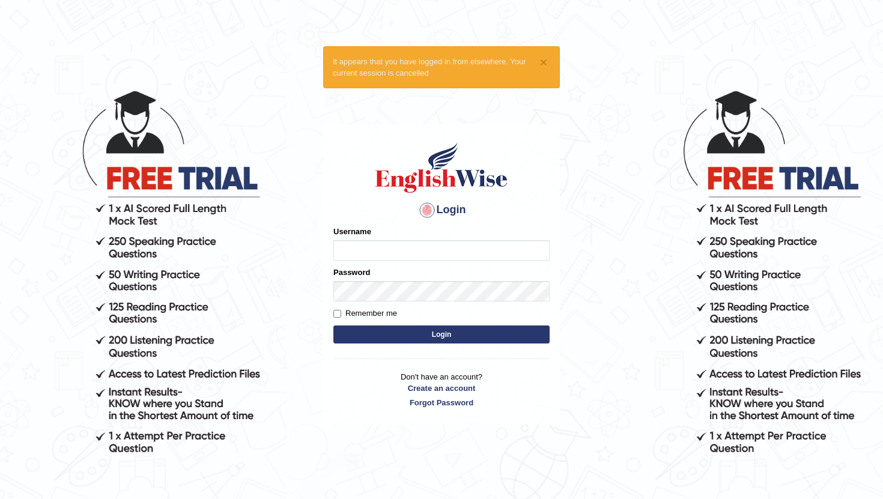
type input "Saliyam"
click at [444, 332] on button "Login" at bounding box center [441, 335] width 216 height 18
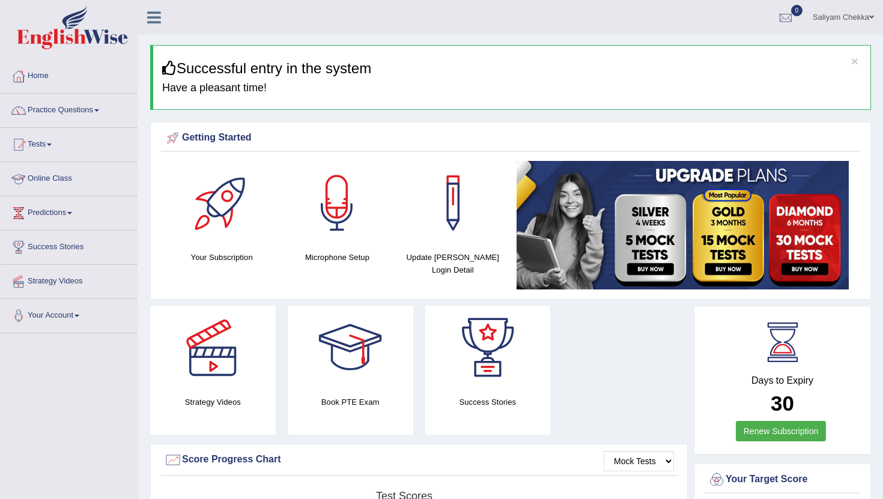
click at [213, 214] on div at bounding box center [222, 203] width 84 height 84
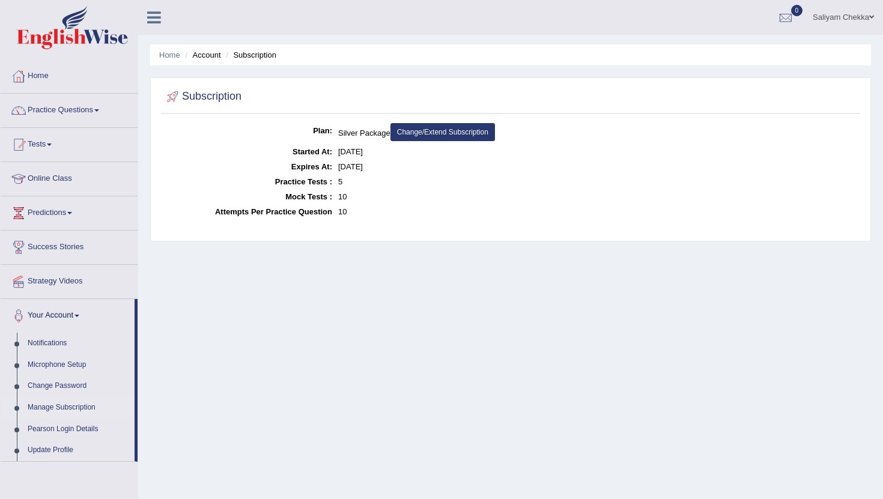
click at [70, 109] on link "Practice Questions" at bounding box center [69, 109] width 137 height 30
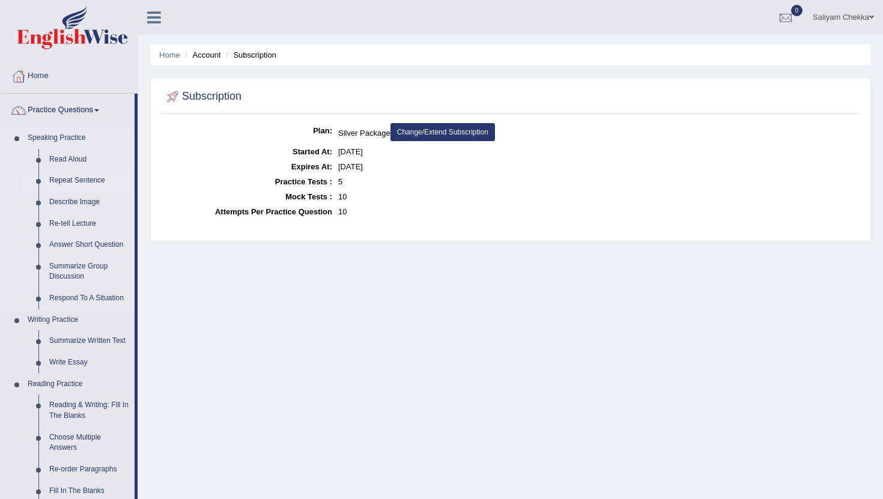
click at [68, 181] on link "Repeat Sentence" at bounding box center [89, 181] width 91 height 22
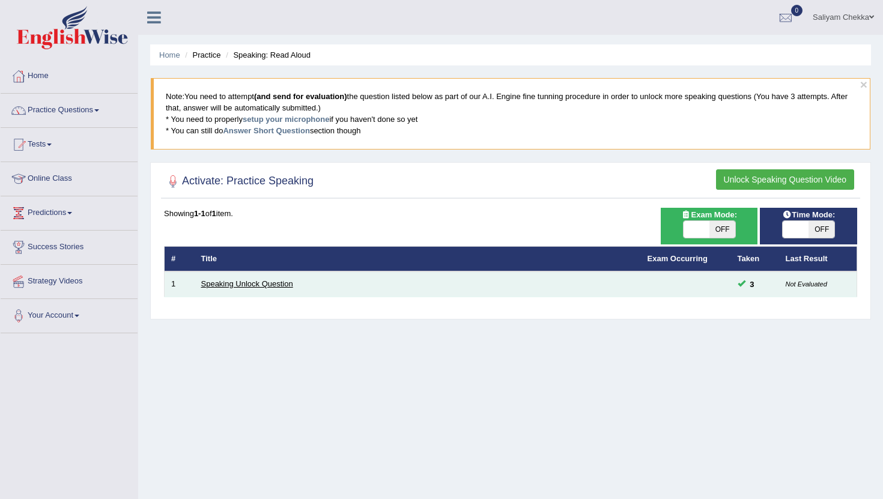
click at [267, 286] on link "Speaking Unlock Question" at bounding box center [247, 283] width 92 height 9
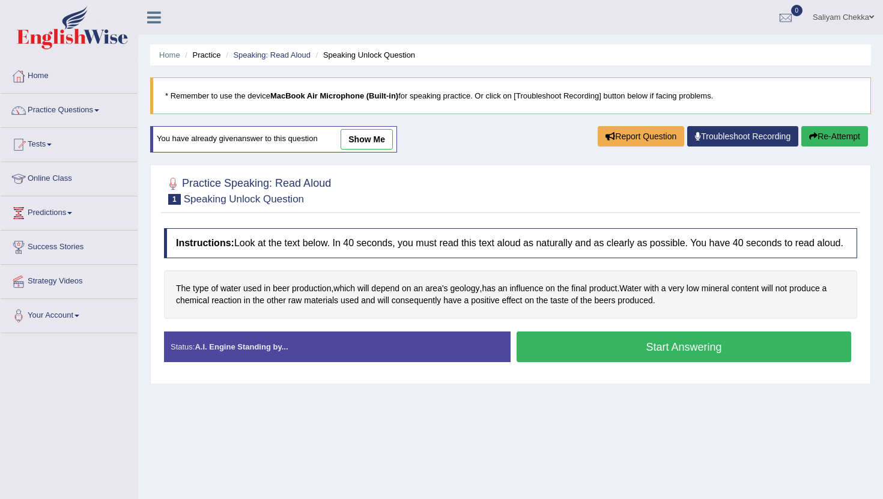
click at [685, 353] on button "Start Answering" at bounding box center [684, 347] width 335 height 31
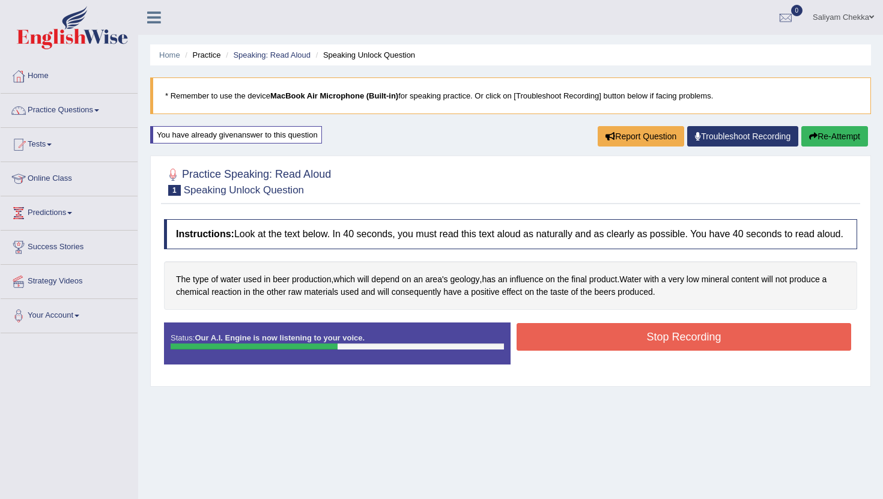
click at [610, 351] on button "Stop Recording" at bounding box center [684, 337] width 335 height 28
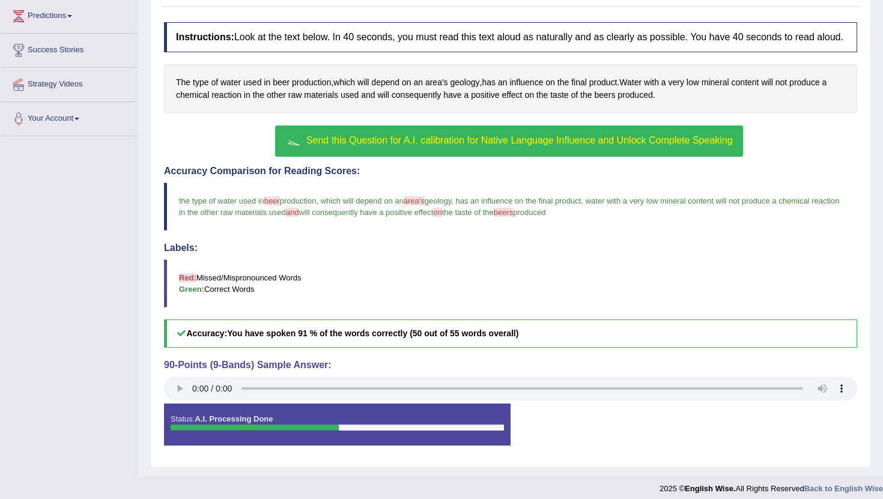
scroll to position [216, 0]
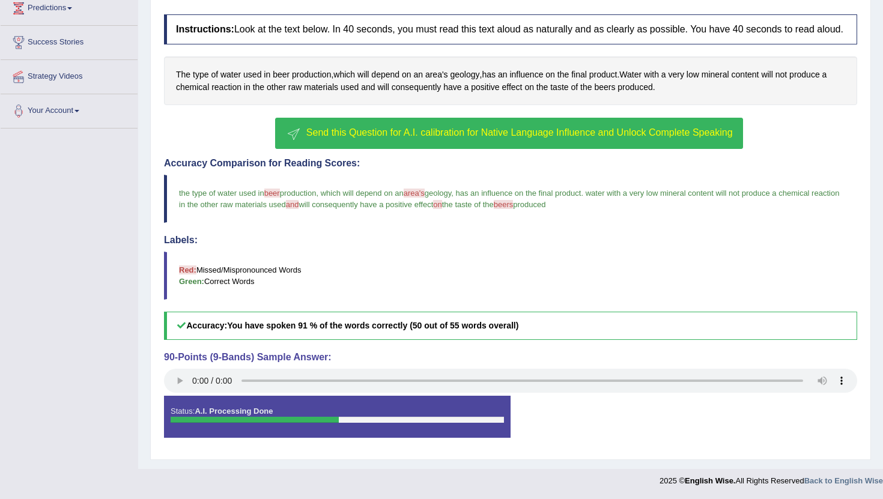
click at [517, 134] on span "Send this Question for A.I. calibration for Native Language Influence and Unloc…" at bounding box center [519, 132] width 427 height 10
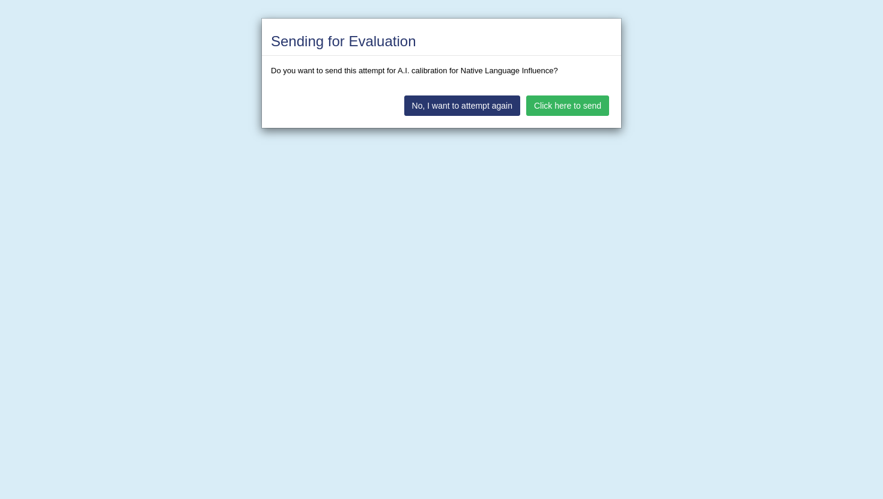
click at [558, 106] on button "Click here to send" at bounding box center [567, 106] width 83 height 20
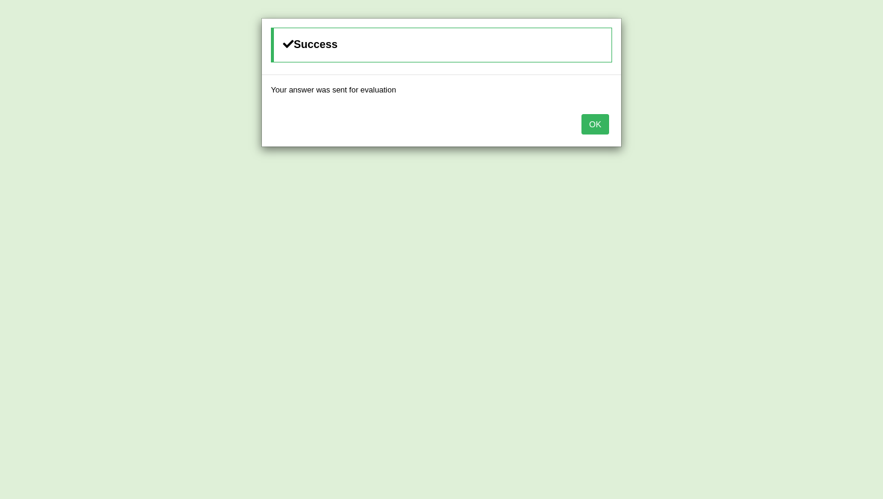
click at [602, 120] on button "OK" at bounding box center [596, 124] width 28 height 20
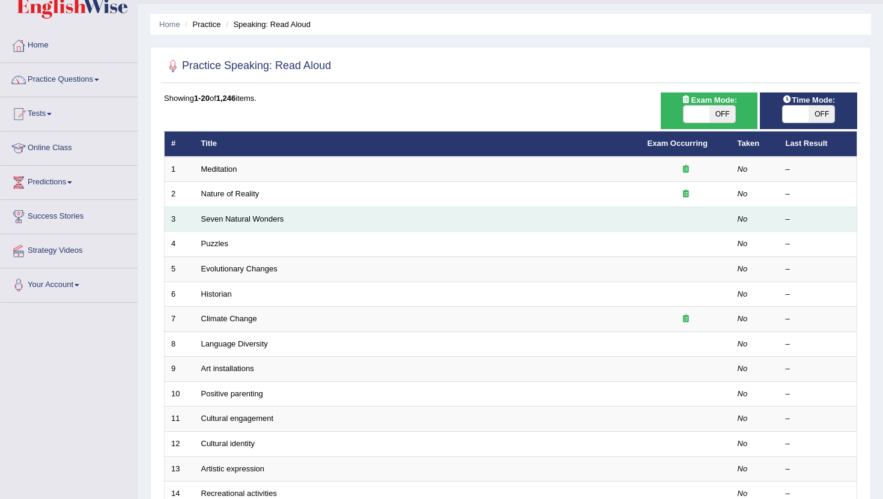
scroll to position [36, 0]
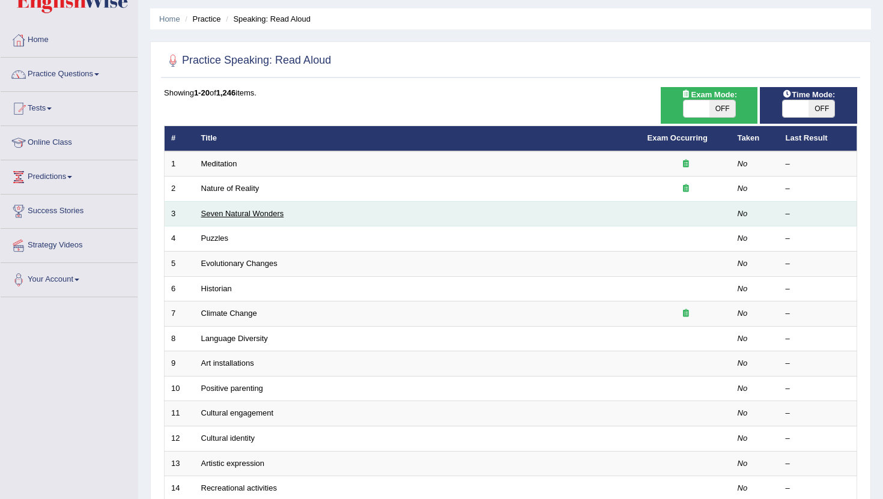
click at [235, 212] on link "Seven Natural Wonders" at bounding box center [242, 213] width 83 height 9
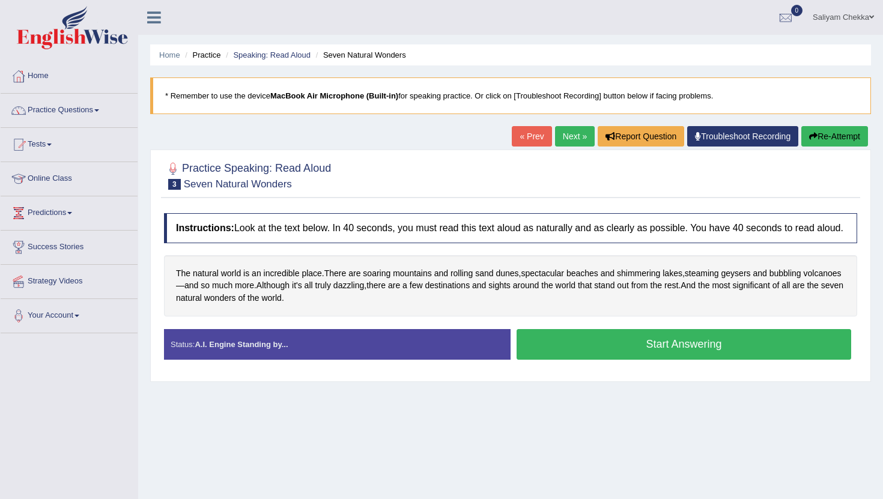
click at [632, 360] on button "Start Answering" at bounding box center [684, 344] width 335 height 31
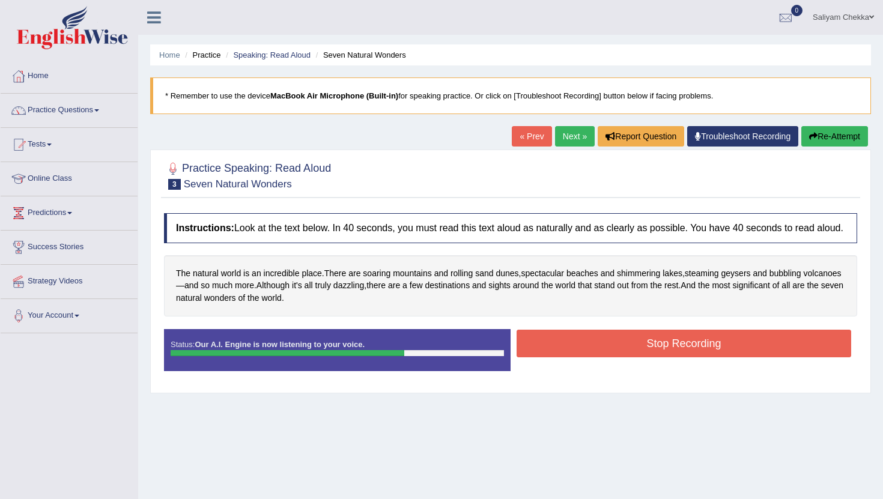
click at [631, 357] on button "Stop Recording" at bounding box center [684, 344] width 335 height 28
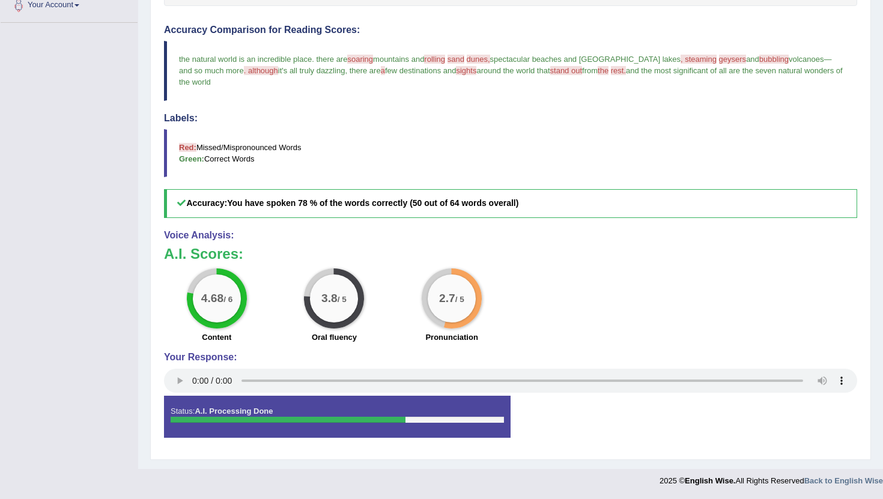
scroll to position [321, 0]
click at [390, 431] on div "Status: A.I. Processing Done" at bounding box center [337, 417] width 347 height 42
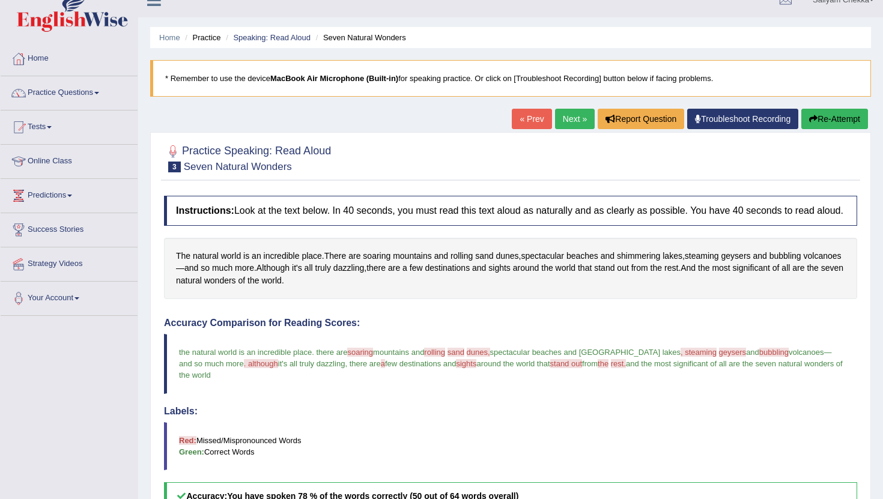
scroll to position [0, 0]
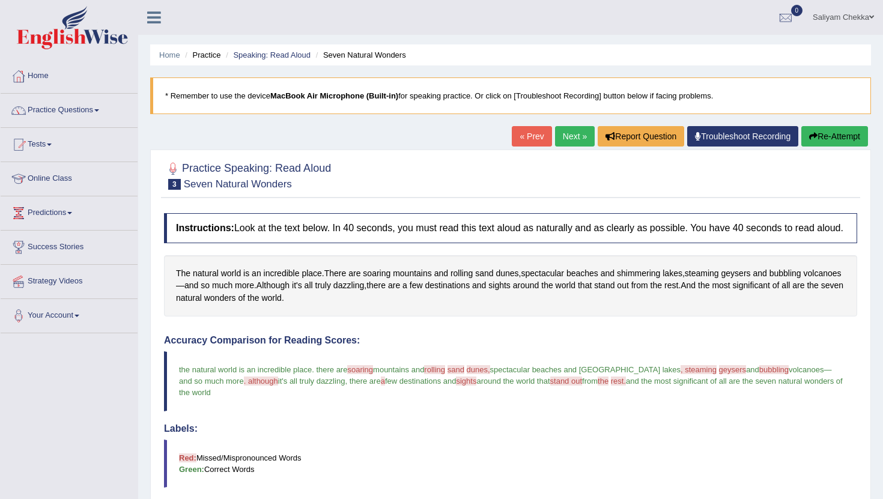
click at [573, 136] on link "Next »" at bounding box center [575, 136] width 40 height 20
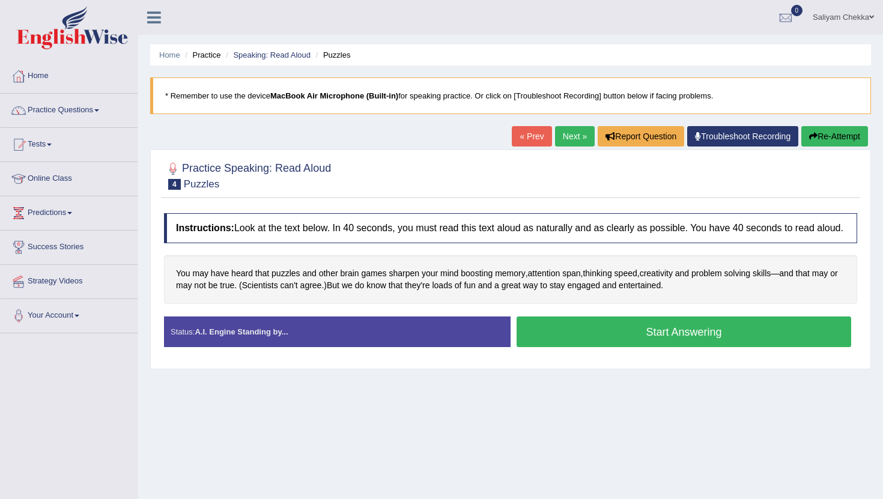
click at [648, 345] on button "Start Answering" at bounding box center [684, 332] width 335 height 31
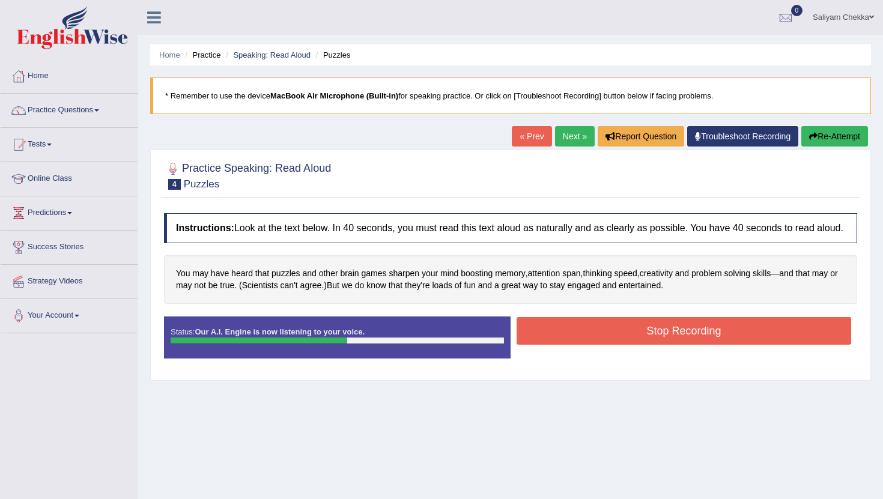
click at [594, 333] on button "Stop Recording" at bounding box center [684, 331] width 335 height 28
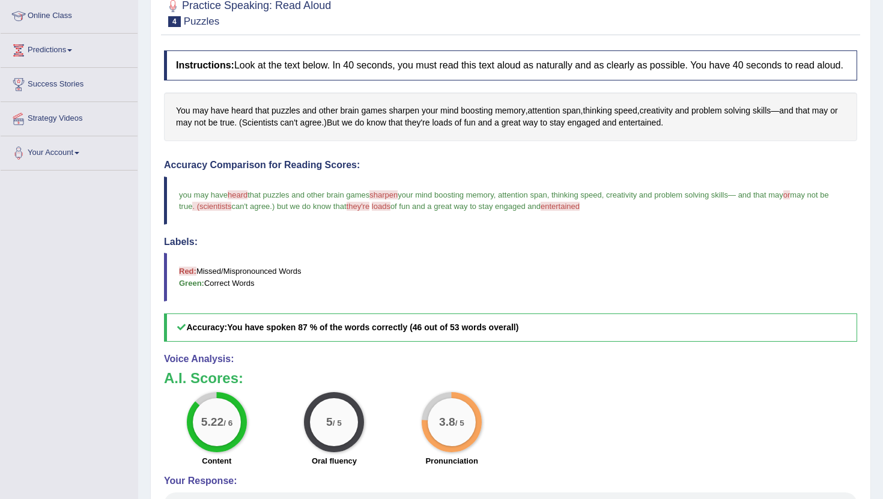
scroll to position [164, 0]
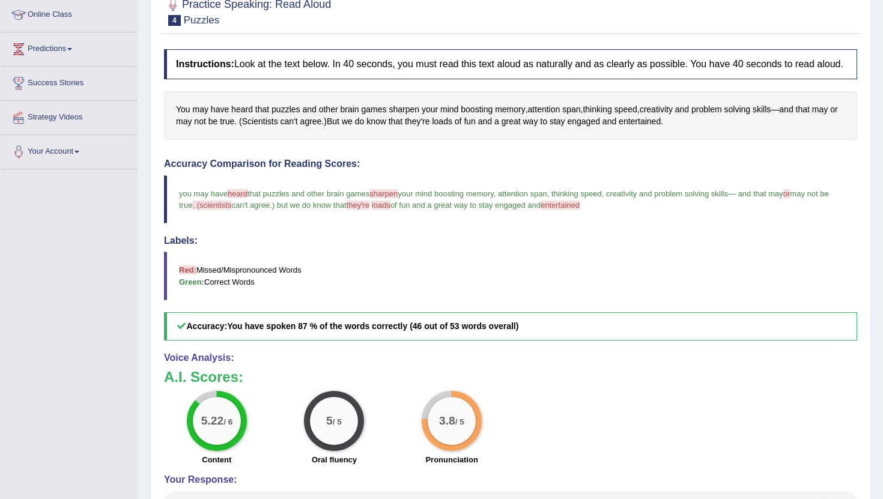
click at [393, 331] on b "You have spoken 87 % of the words correctly (46 out of 53 words overall)" at bounding box center [372, 326] width 291 height 10
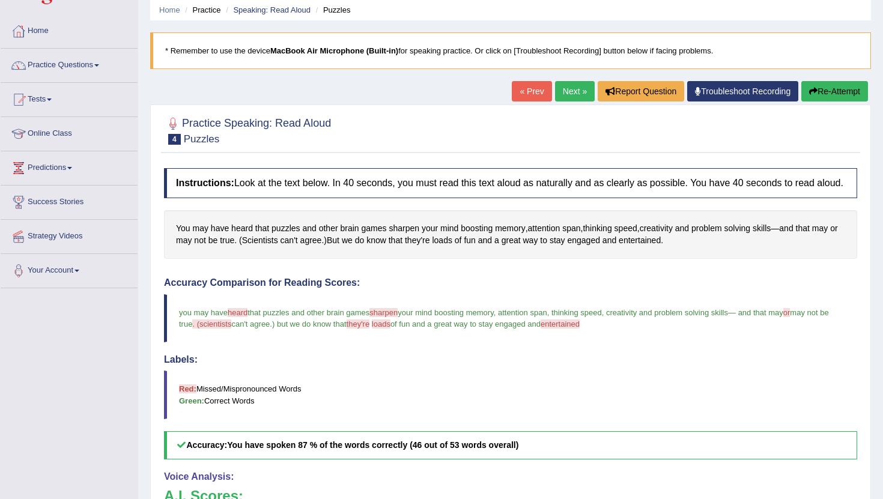
scroll to position [35, 0]
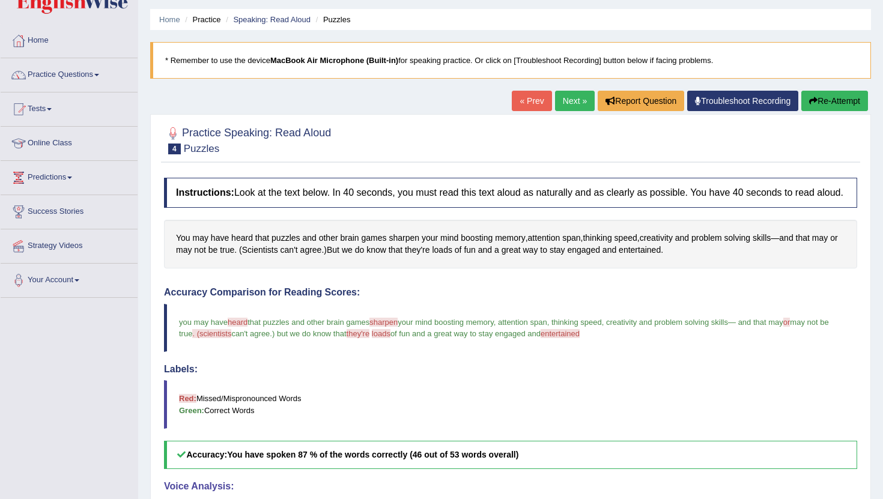
click at [251, 228] on div "Instructions: Look at the text below. In 40 seconds, you must read this text al…" at bounding box center [510, 438] width 699 height 533
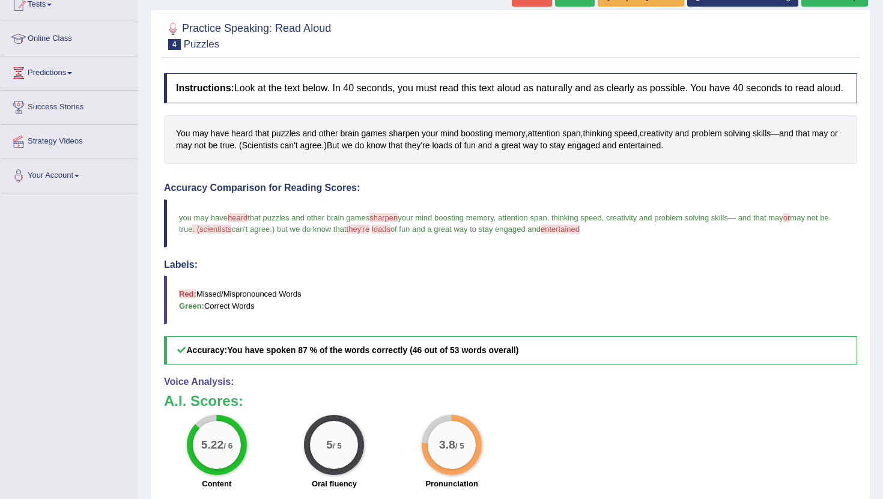
scroll to position [0, 0]
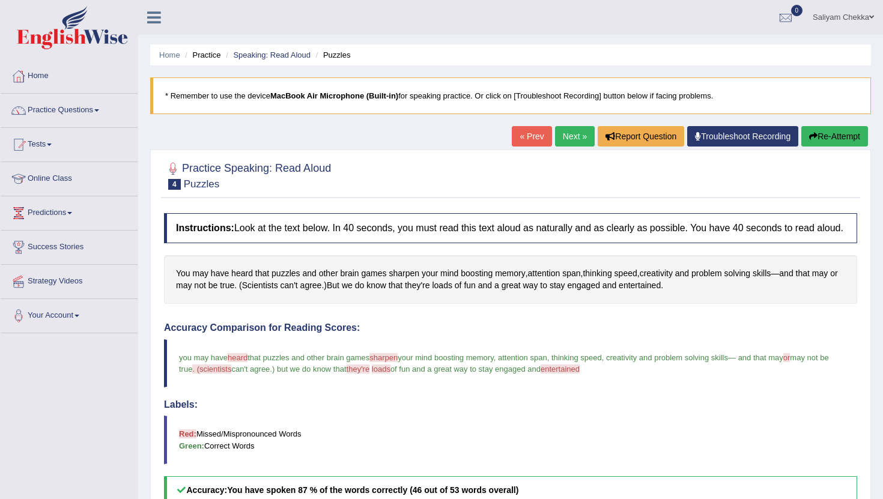
click at [844, 138] on button "Re-Attempt" at bounding box center [834, 136] width 67 height 20
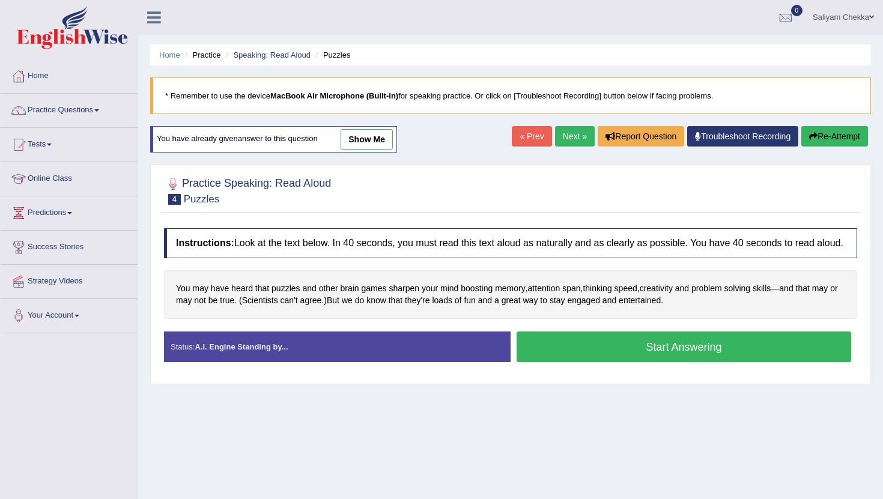
click at [619, 359] on button "Start Answering" at bounding box center [684, 347] width 335 height 31
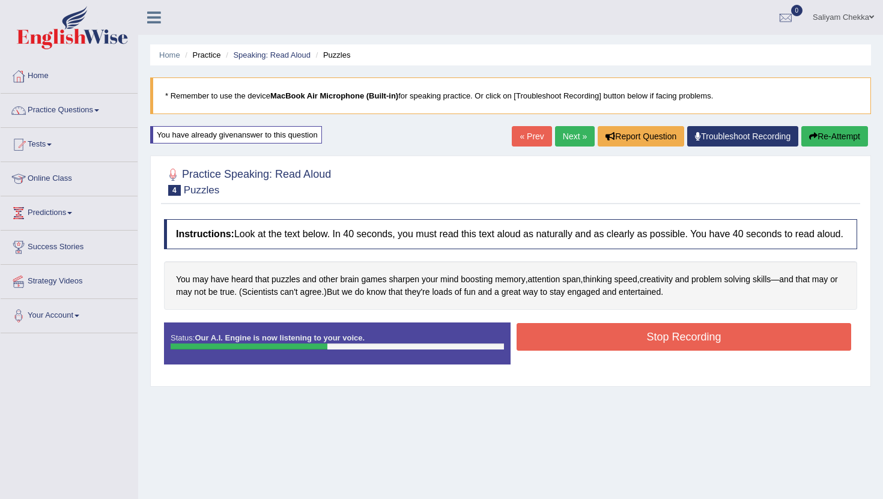
click at [577, 345] on button "Stop Recording" at bounding box center [684, 337] width 335 height 28
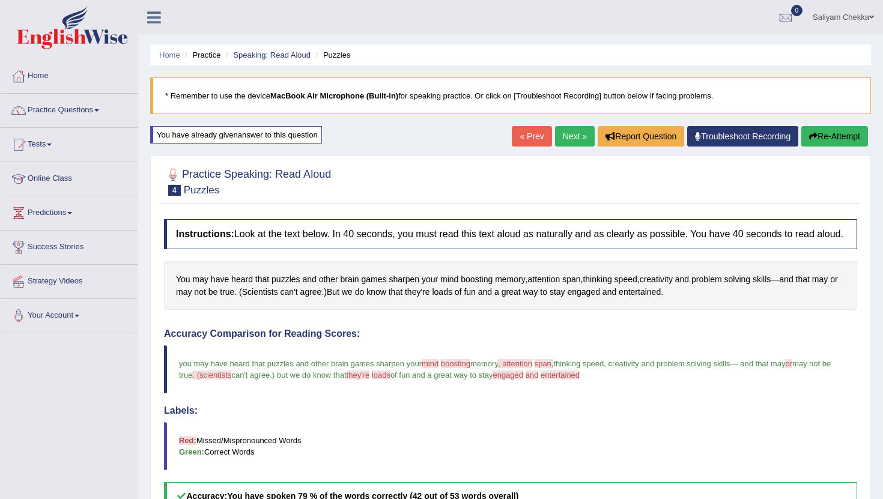
click at [573, 133] on link "Next »" at bounding box center [575, 136] width 40 height 20
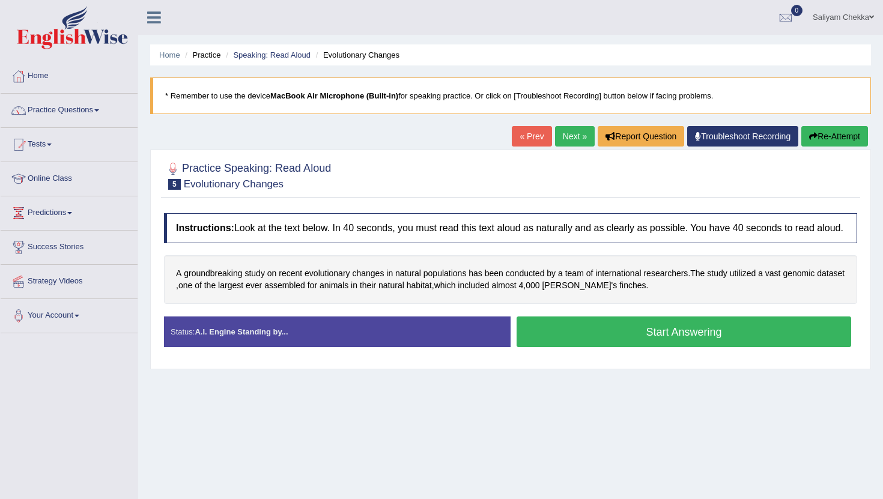
click at [605, 343] on button "Start Answering" at bounding box center [684, 332] width 335 height 31
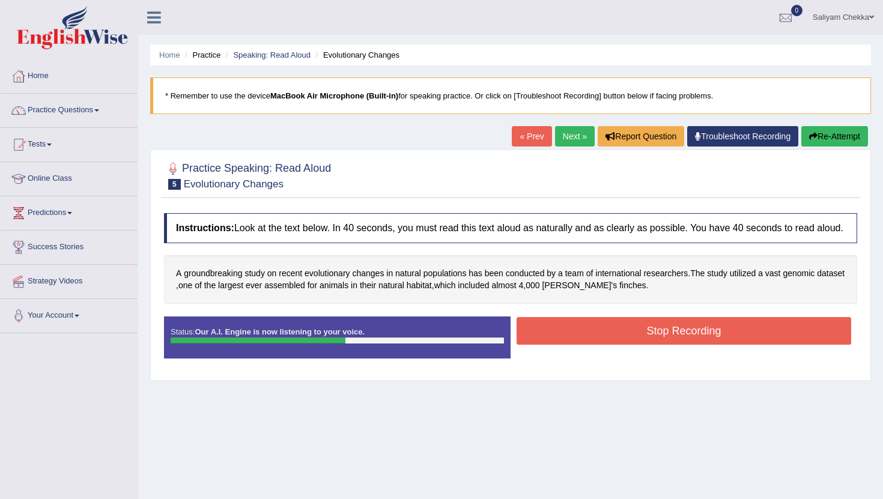
click at [675, 333] on button "Stop Recording" at bounding box center [684, 331] width 335 height 28
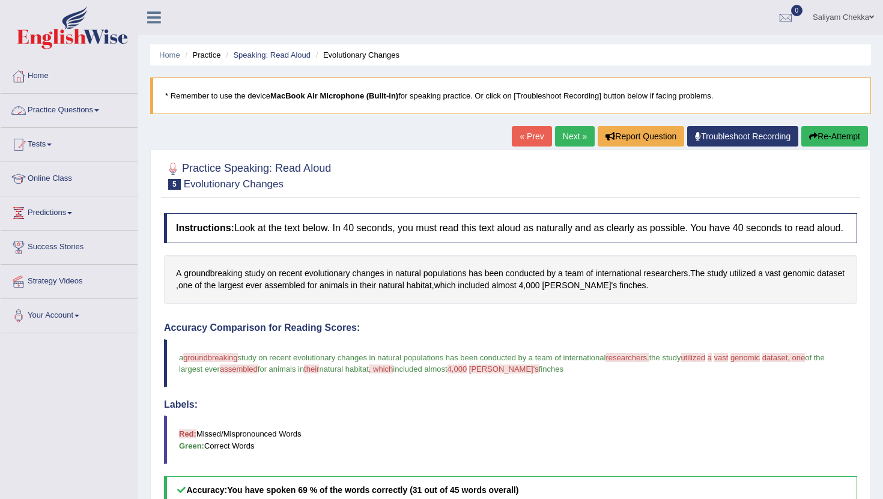
click at [57, 115] on link "Practice Questions" at bounding box center [69, 109] width 137 height 30
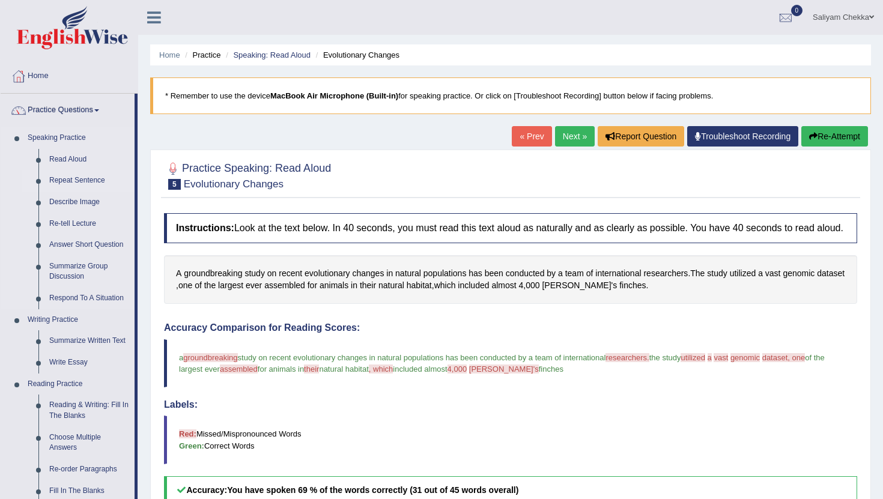
click at [70, 181] on link "Repeat Sentence" at bounding box center [89, 181] width 91 height 22
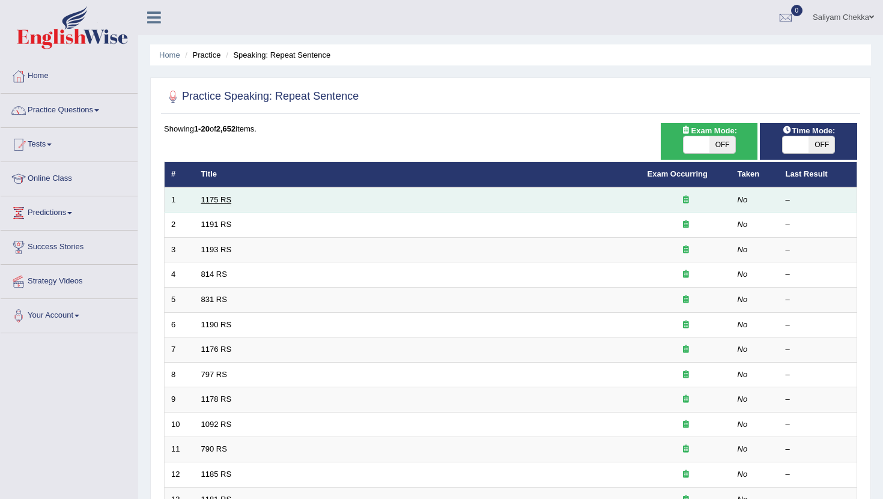
click at [211, 198] on link "1175 RS" at bounding box center [216, 199] width 31 height 9
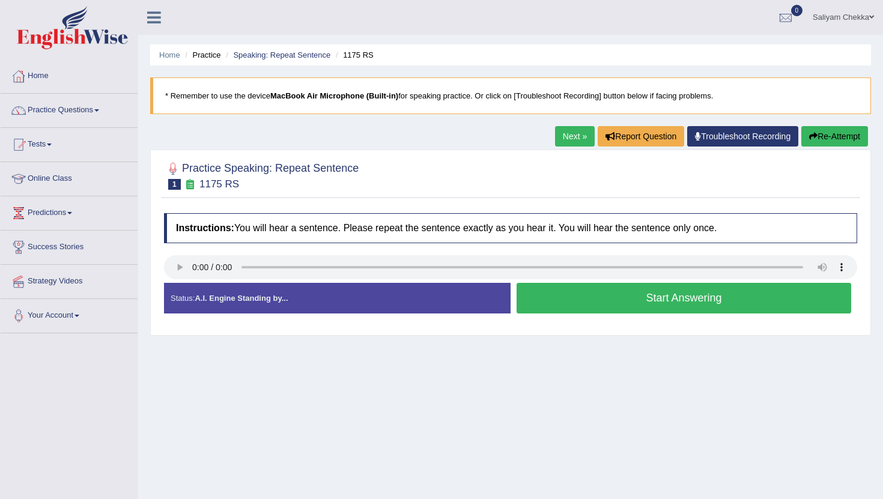
click at [621, 301] on button "Start Answering" at bounding box center [684, 298] width 335 height 31
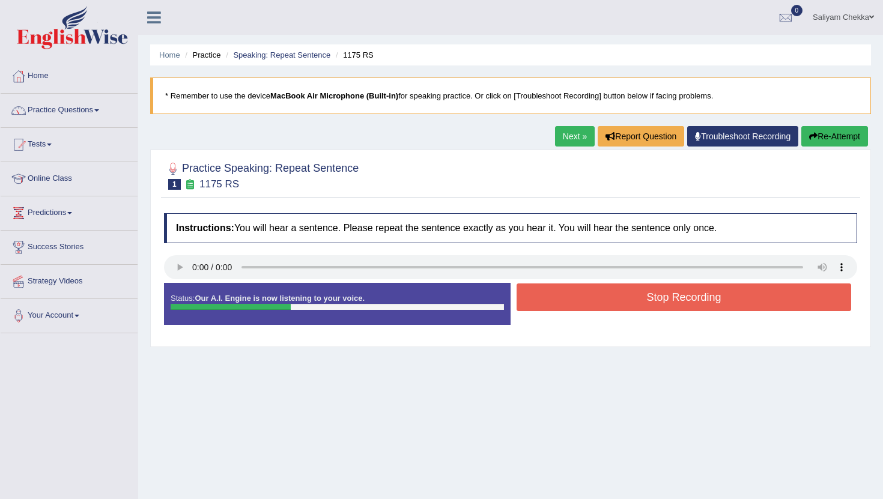
click at [680, 299] on button "Stop Recording" at bounding box center [684, 298] width 335 height 28
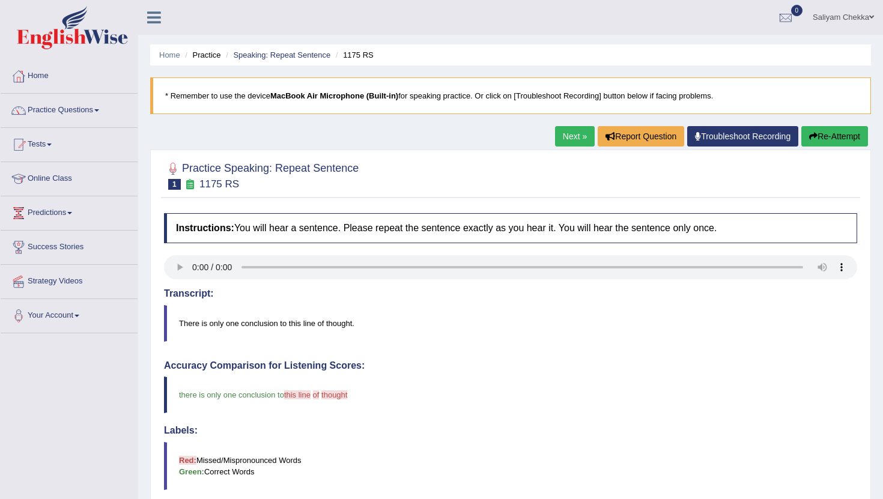
click at [578, 137] on link "Next »" at bounding box center [575, 136] width 40 height 20
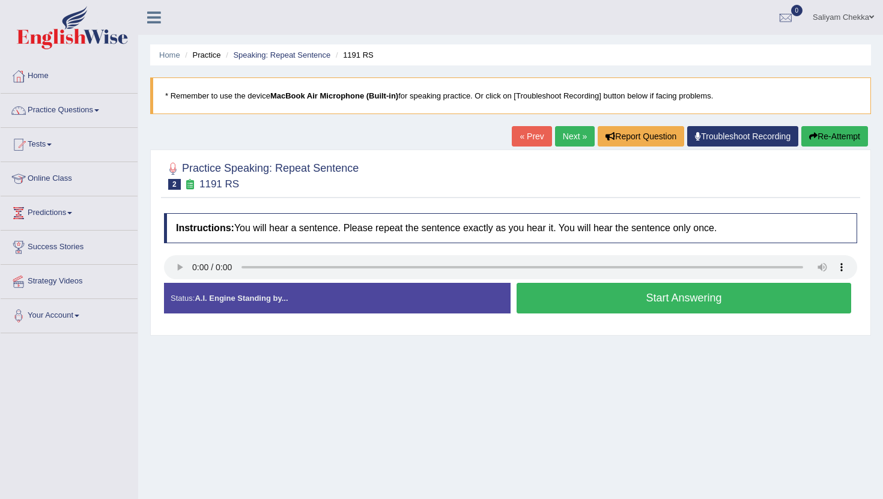
click at [655, 294] on button "Start Answering" at bounding box center [684, 298] width 335 height 31
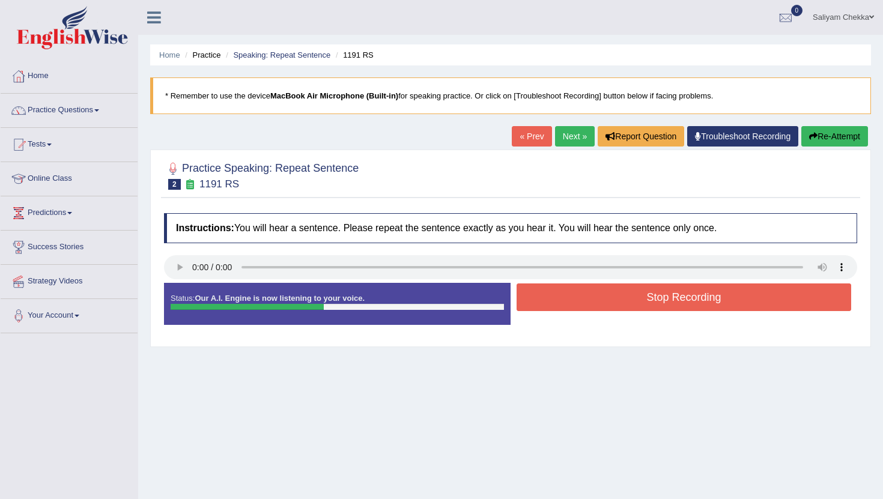
click at [665, 306] on button "Stop Recording" at bounding box center [684, 298] width 335 height 28
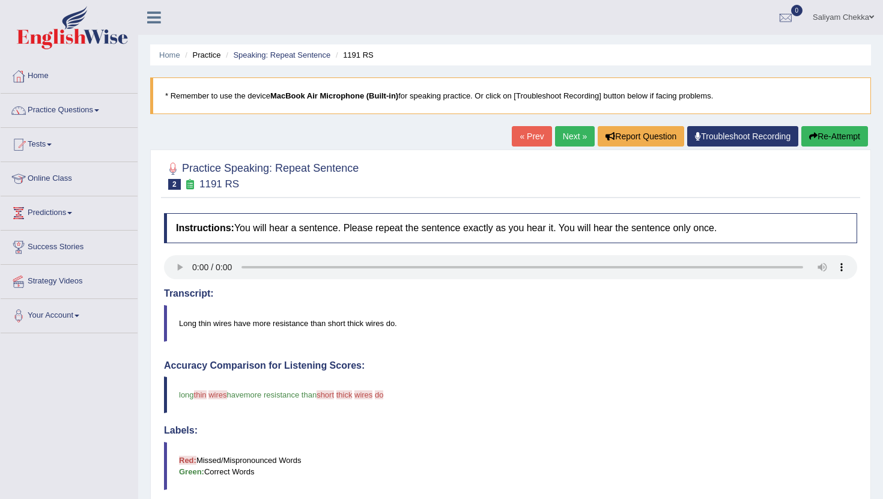
click at [560, 136] on link "Next »" at bounding box center [575, 136] width 40 height 20
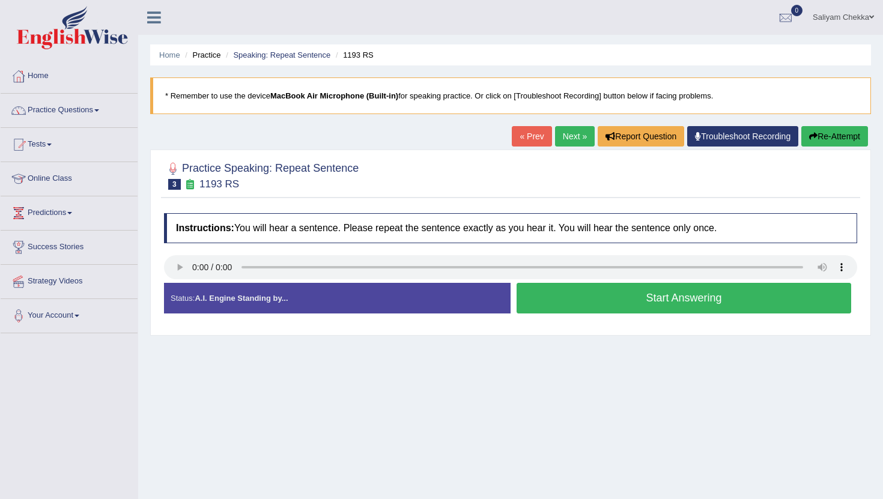
click at [655, 296] on button "Start Answering" at bounding box center [684, 298] width 335 height 31
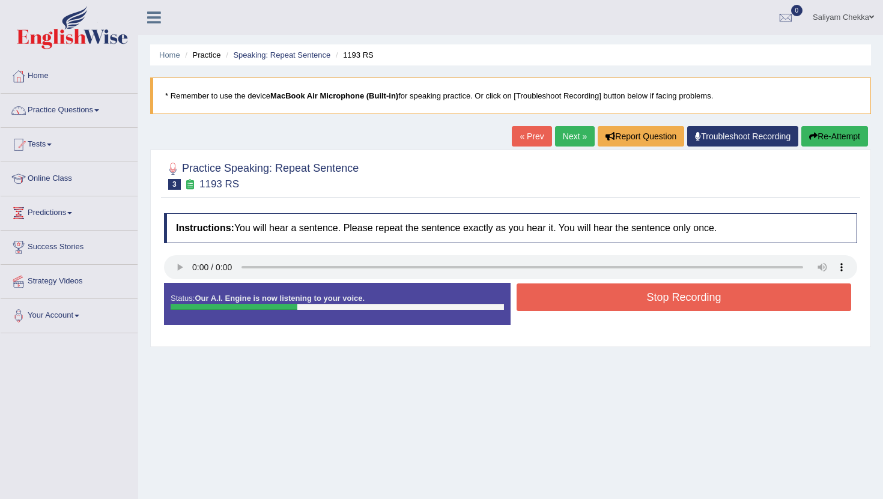
click at [683, 295] on button "Stop Recording" at bounding box center [684, 298] width 335 height 28
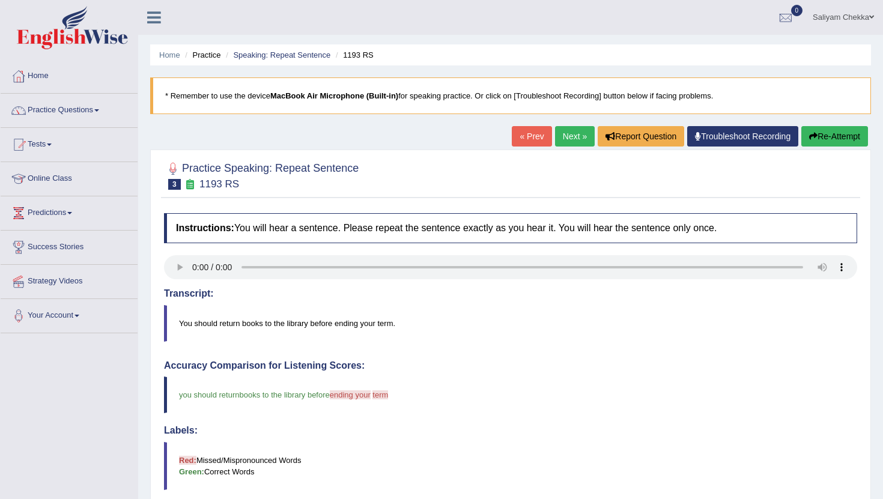
click at [562, 139] on link "Next »" at bounding box center [575, 136] width 40 height 20
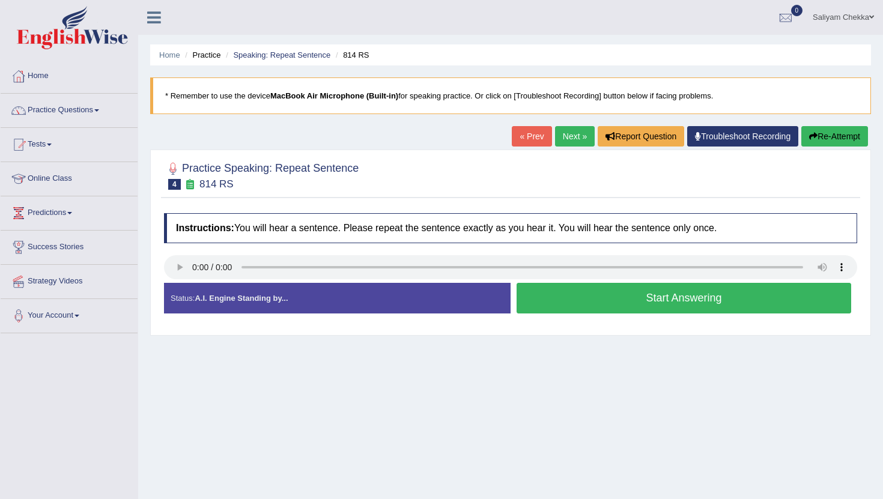
drag, startPoint x: 695, startPoint y: 407, endPoint x: 664, endPoint y: 299, distance: 112.4
click at [664, 299] on div "Home Practice Speaking: Repeat Sentence 814 RS * Remember to use the device Mac…" at bounding box center [510, 300] width 745 height 601
click at [664, 299] on button "Start Answering" at bounding box center [684, 298] width 335 height 31
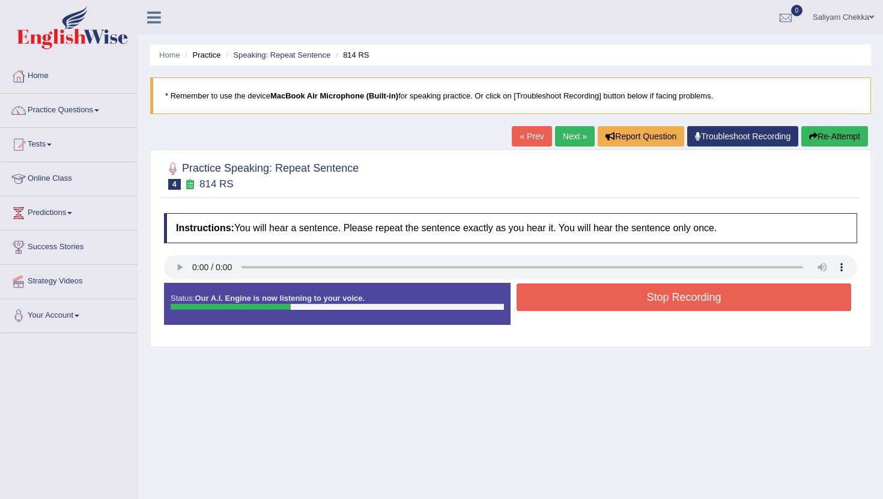
click at [682, 296] on button "Stop Recording" at bounding box center [684, 298] width 335 height 28
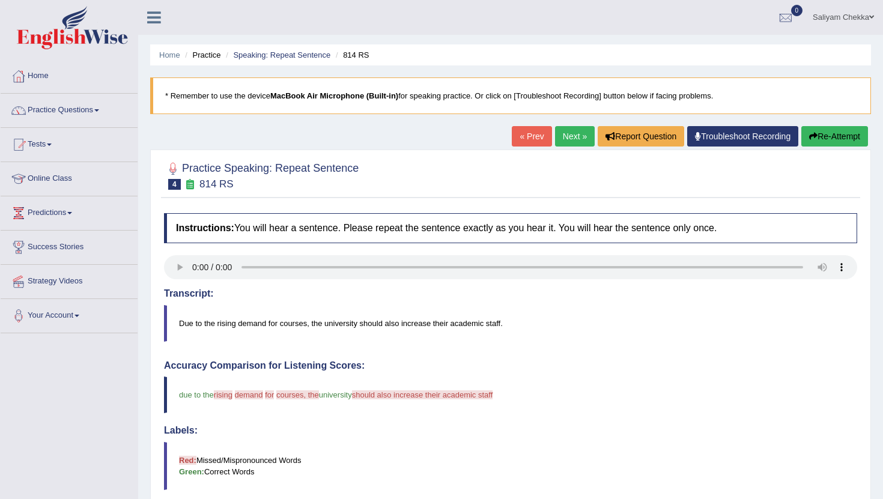
click at [559, 131] on link "Next »" at bounding box center [575, 136] width 40 height 20
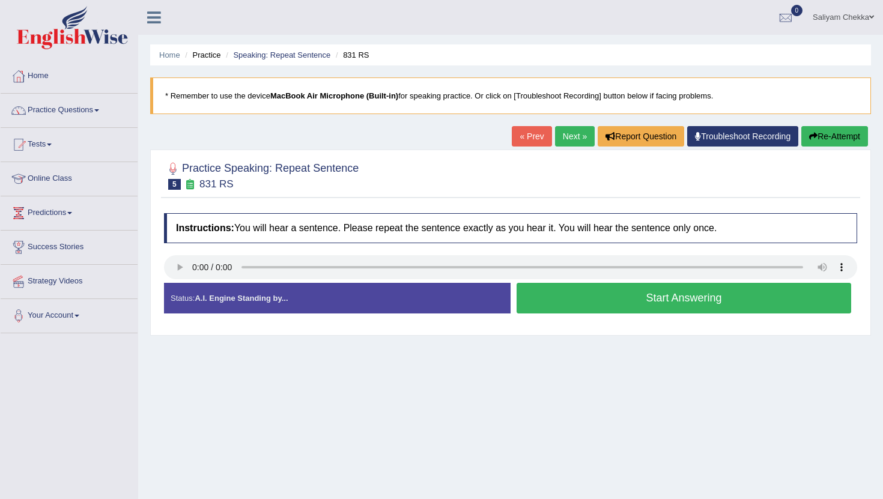
drag, startPoint x: 606, startPoint y: 359, endPoint x: 620, endPoint y: 298, distance: 62.4
click at [620, 298] on div "Home Practice Speaking: Repeat Sentence 831 RS * Remember to use the device Mac…" at bounding box center [510, 300] width 745 height 601
click at [620, 298] on button "Start Answering" at bounding box center [684, 298] width 335 height 31
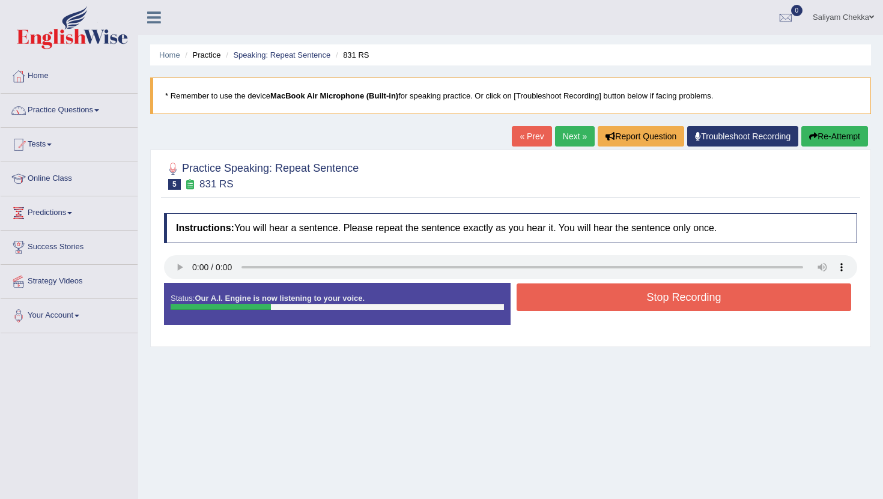
click at [638, 303] on button "Stop Recording" at bounding box center [684, 298] width 335 height 28
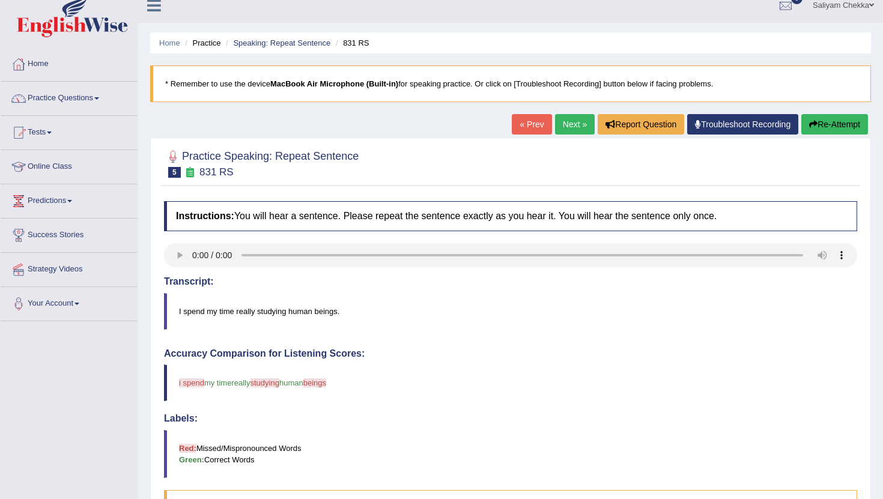
scroll to position [2, 0]
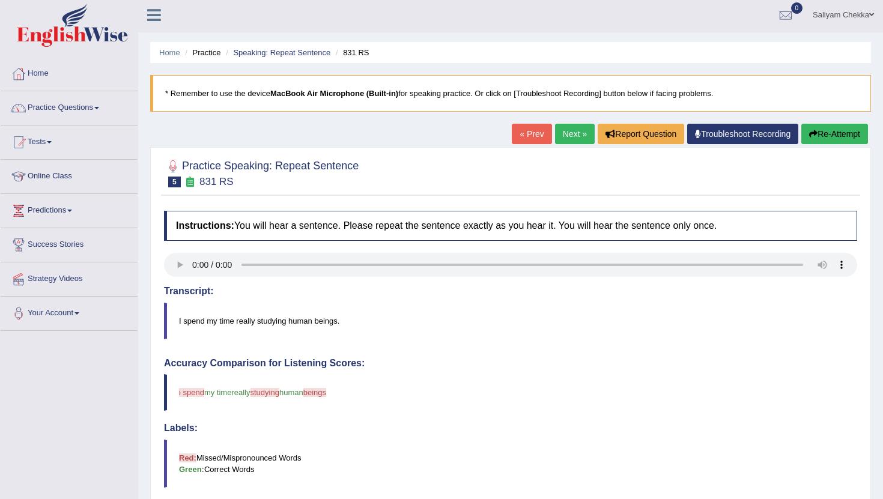
click at [561, 130] on link "Next »" at bounding box center [575, 134] width 40 height 20
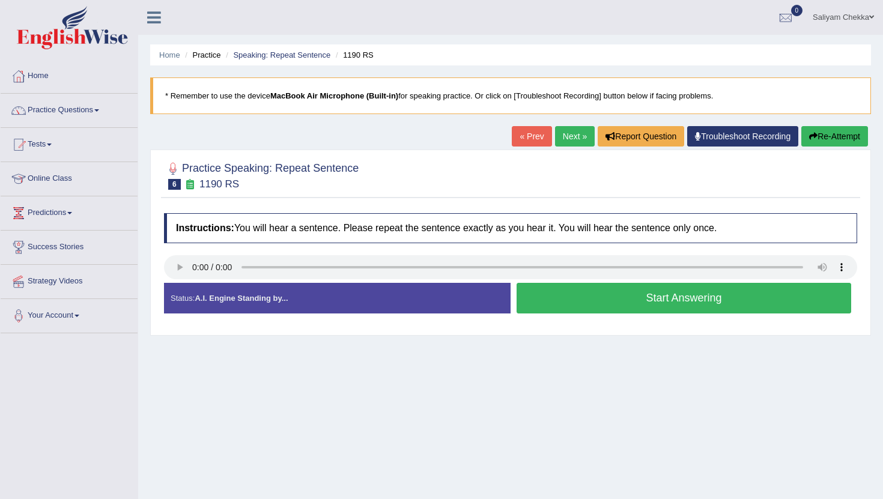
click at [651, 291] on button "Start Answering" at bounding box center [684, 298] width 335 height 31
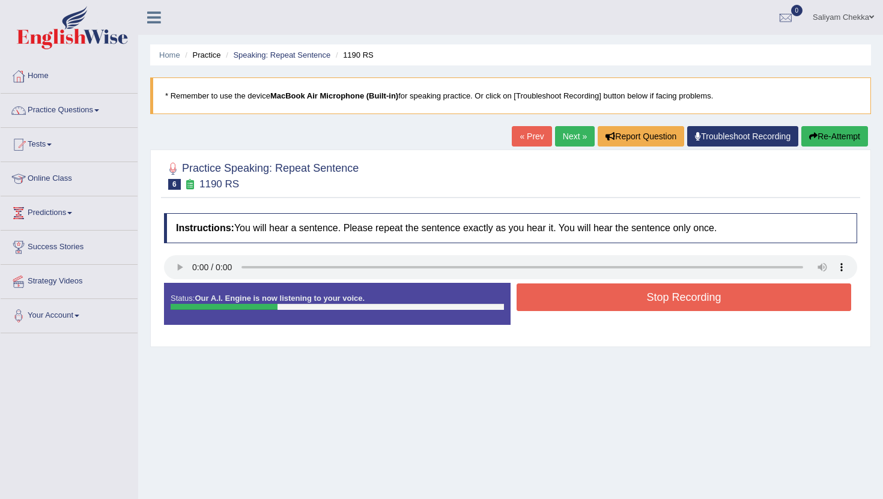
drag, startPoint x: 676, startPoint y: 371, endPoint x: 678, endPoint y: 291, distance: 80.5
click at [678, 291] on div "Home Practice Speaking: Repeat Sentence 1190 RS * Remember to use the device Ma…" at bounding box center [510, 300] width 745 height 601
click at [646, 300] on button "Stop Recording" at bounding box center [684, 298] width 335 height 28
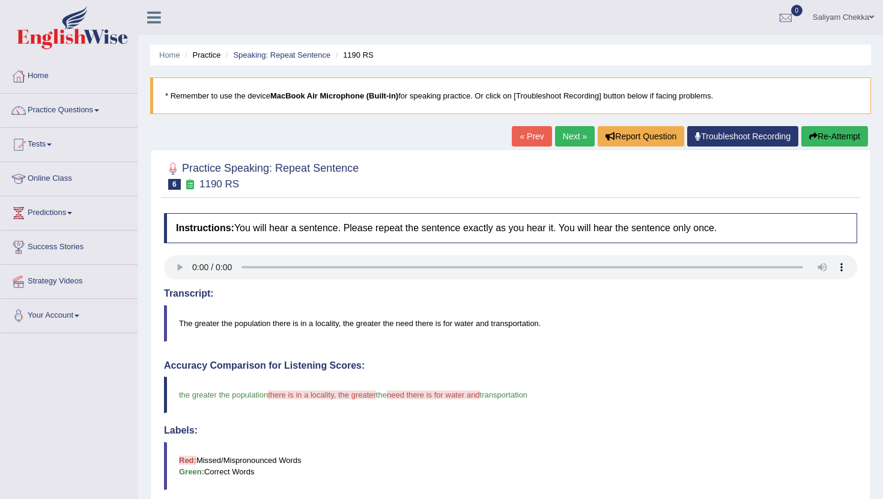
click at [570, 134] on link "Next »" at bounding box center [575, 136] width 40 height 20
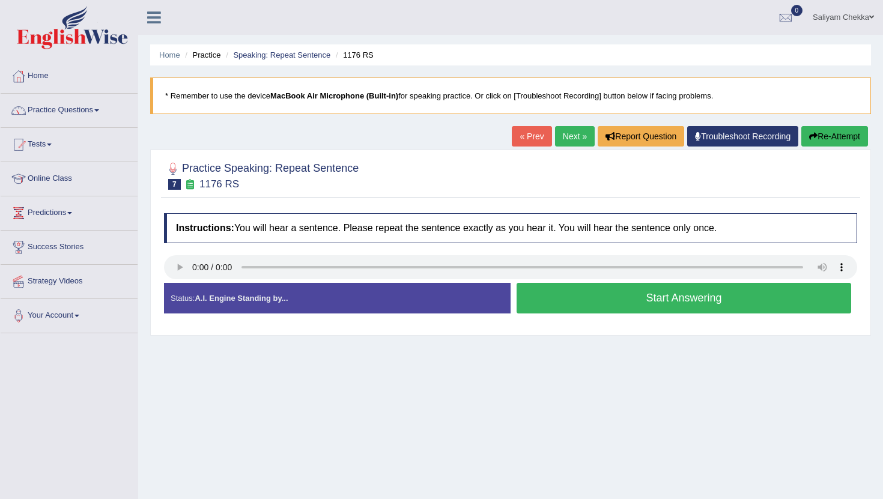
click at [636, 310] on button "Start Answering" at bounding box center [684, 298] width 335 height 31
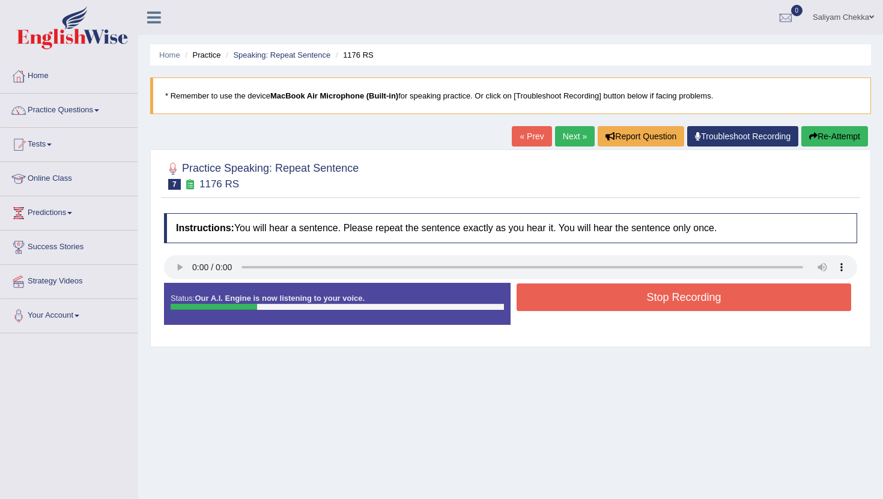
click at [670, 294] on button "Stop Recording" at bounding box center [684, 298] width 335 height 28
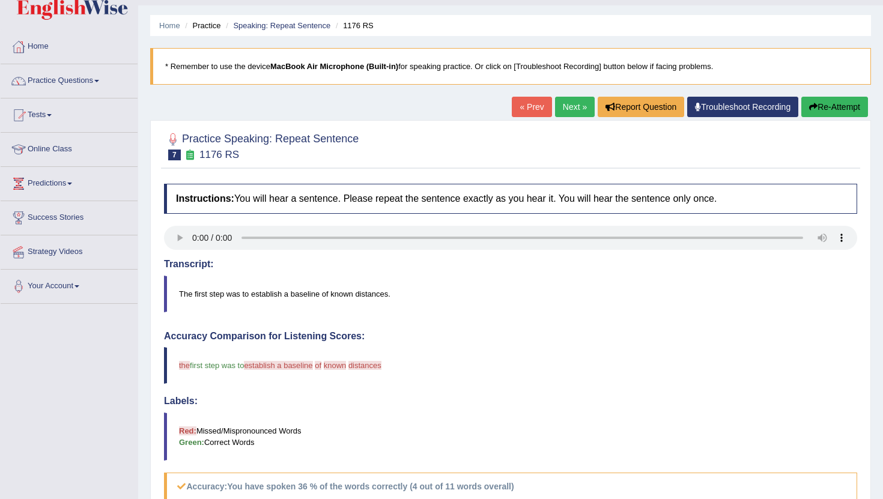
scroll to position [8, 0]
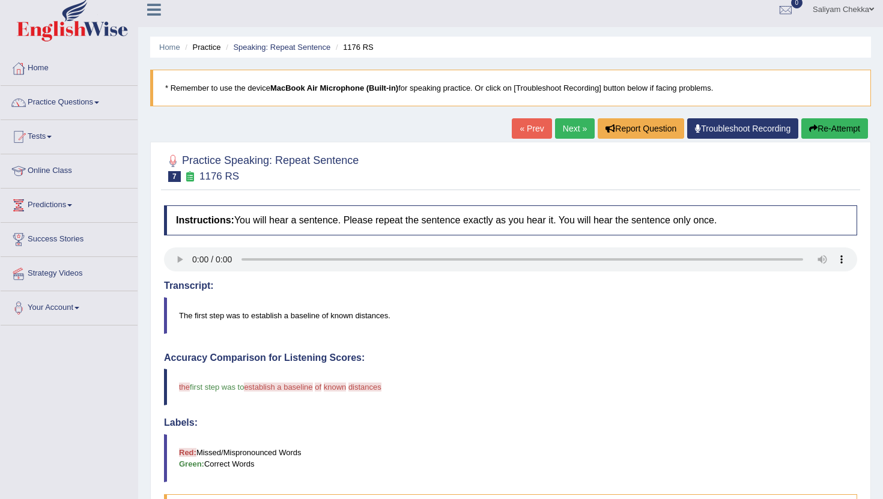
click at [562, 122] on link "Next »" at bounding box center [575, 128] width 40 height 20
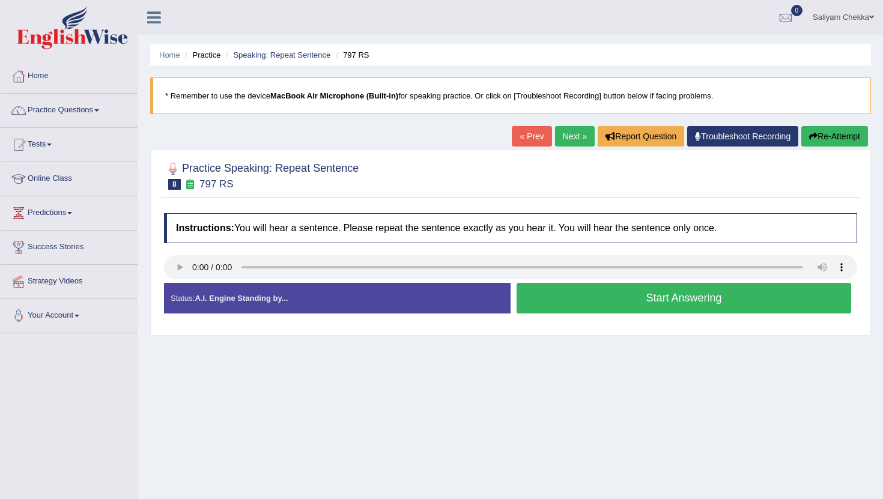
click at [629, 305] on button "Start Answering" at bounding box center [684, 298] width 335 height 31
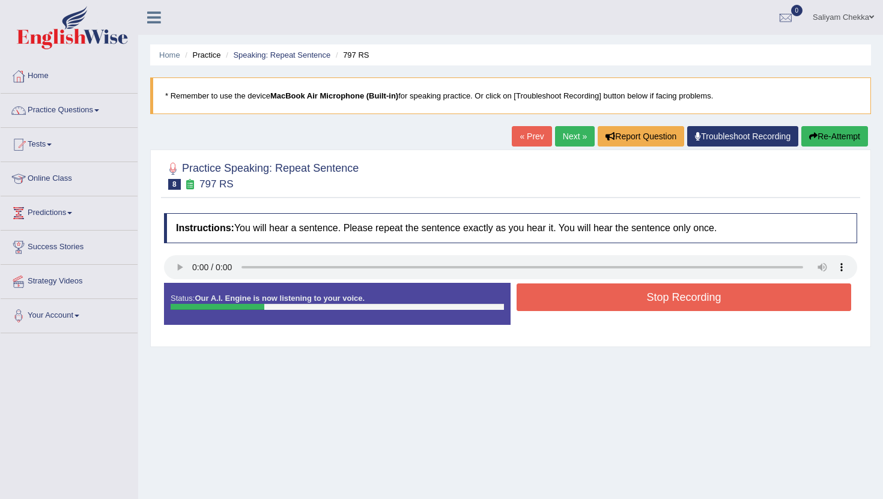
click at [672, 296] on button "Stop Recording" at bounding box center [684, 298] width 335 height 28
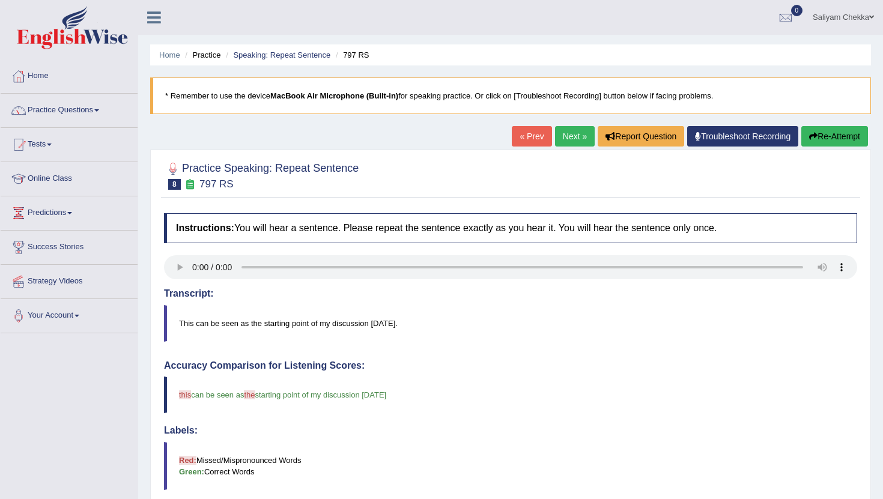
click at [569, 137] on link "Next »" at bounding box center [575, 136] width 40 height 20
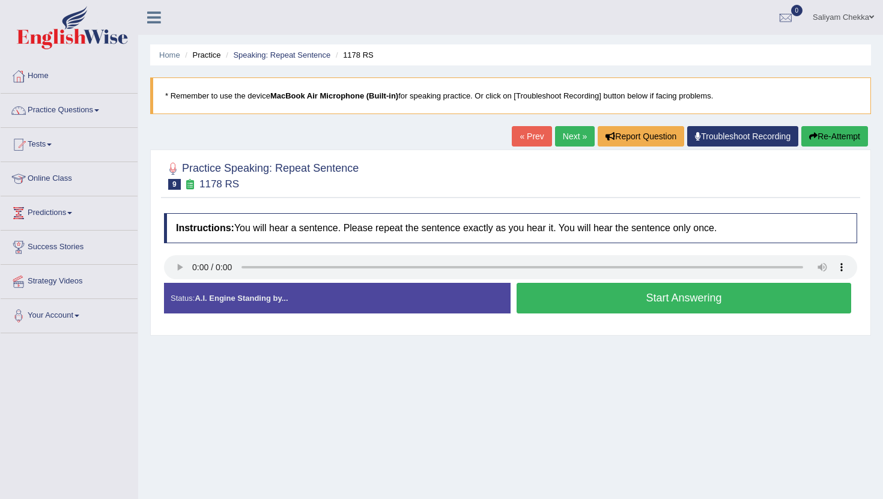
click at [619, 302] on button "Start Answering" at bounding box center [684, 298] width 335 height 31
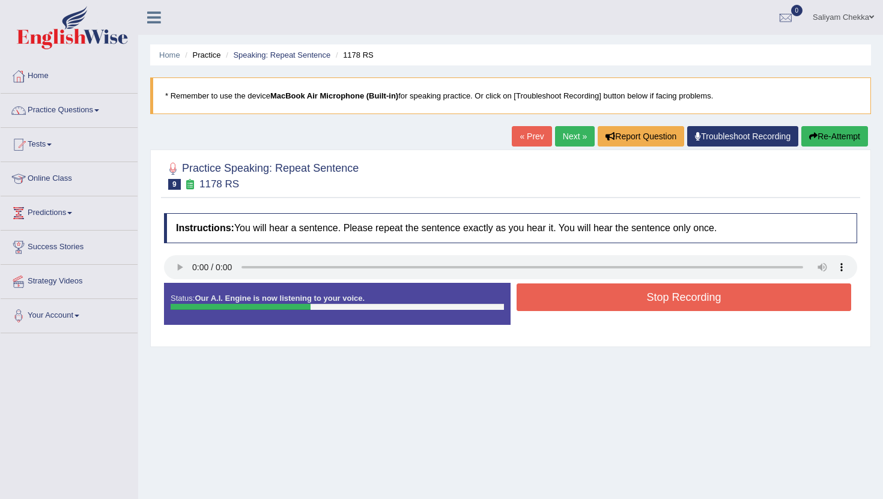
click at [673, 297] on button "Stop Recording" at bounding box center [684, 298] width 335 height 28
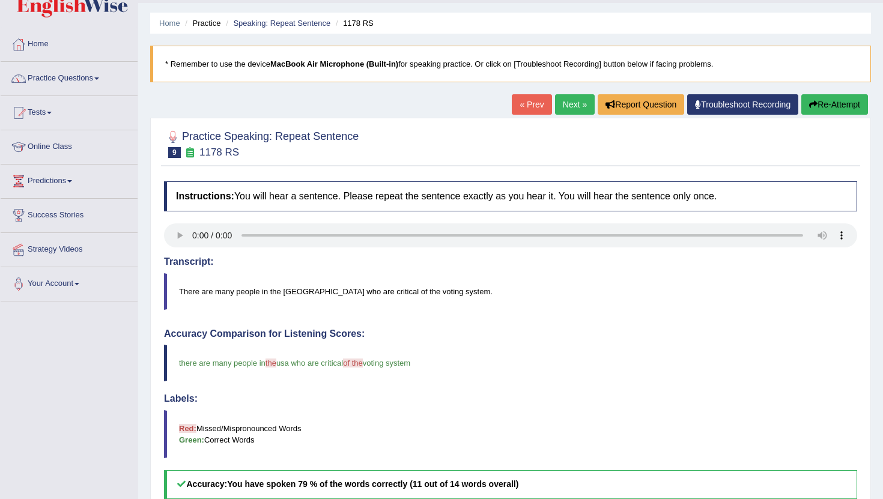
scroll to position [5, 0]
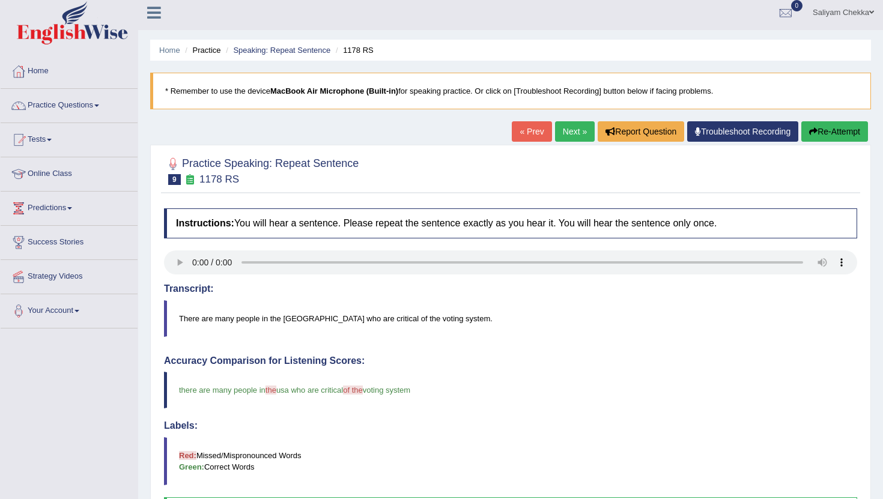
click at [571, 126] on link "Next »" at bounding box center [575, 131] width 40 height 20
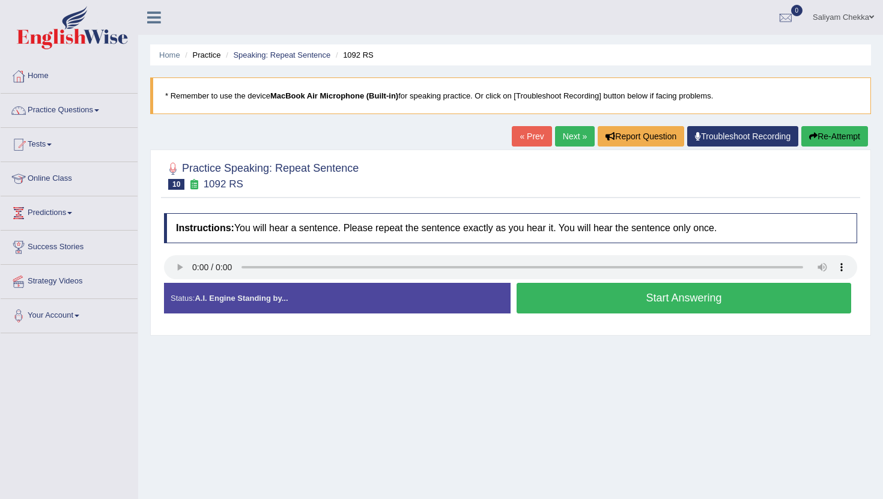
click at [619, 298] on button "Start Answering" at bounding box center [684, 298] width 335 height 31
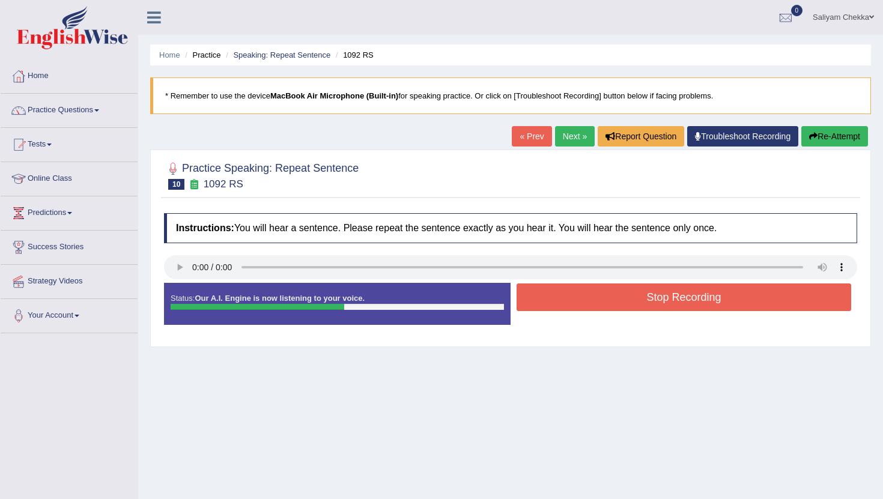
drag, startPoint x: 623, startPoint y: 341, endPoint x: 630, endPoint y: 296, distance: 46.2
click at [630, 296] on div "Practice Speaking: Repeat Sentence 10 1092 RS Instructions: You will hear a sen…" at bounding box center [510, 249] width 721 height 198
click at [635, 284] on button "Stop Recording" at bounding box center [684, 298] width 335 height 28
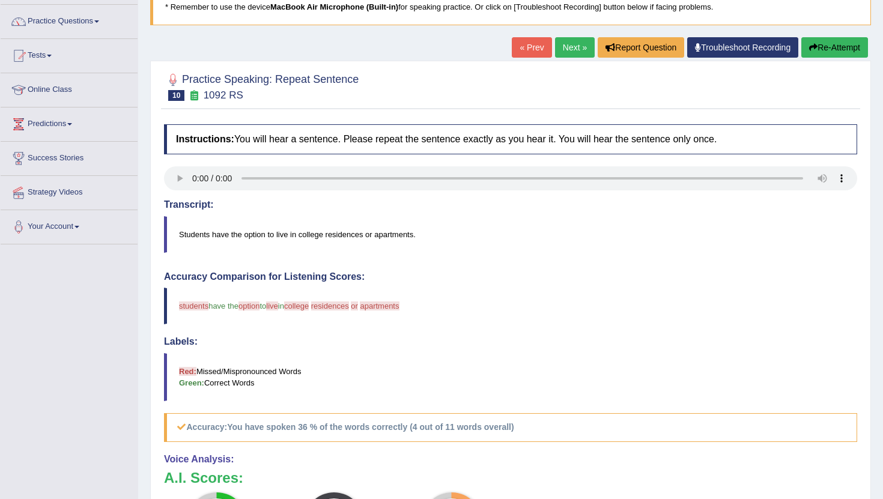
scroll to position [73, 0]
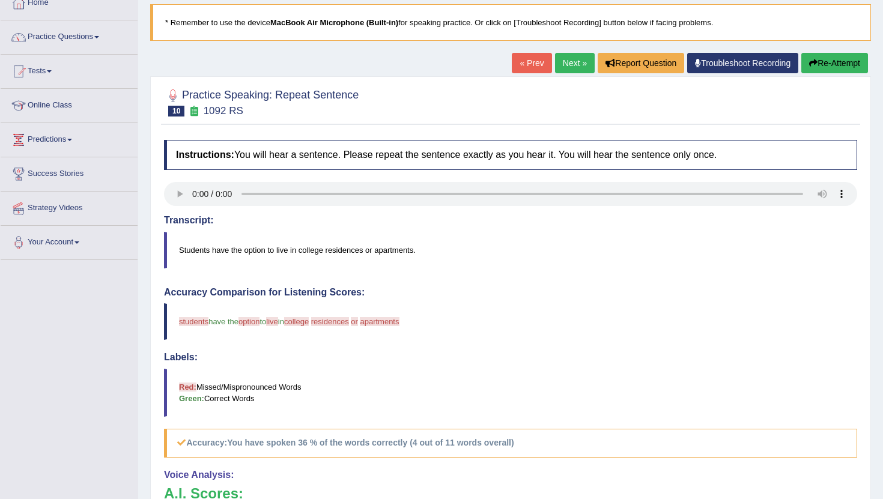
click at [571, 59] on link "Next »" at bounding box center [575, 63] width 40 height 20
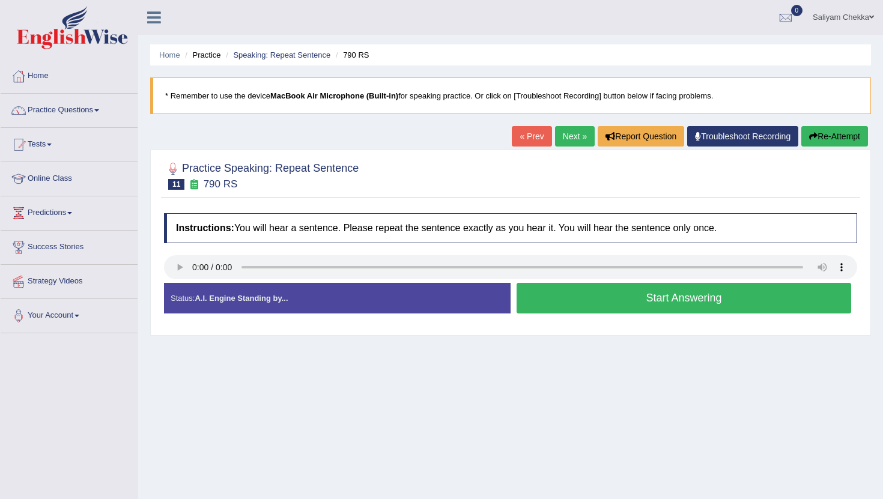
click at [646, 302] on button "Start Answering" at bounding box center [684, 298] width 335 height 31
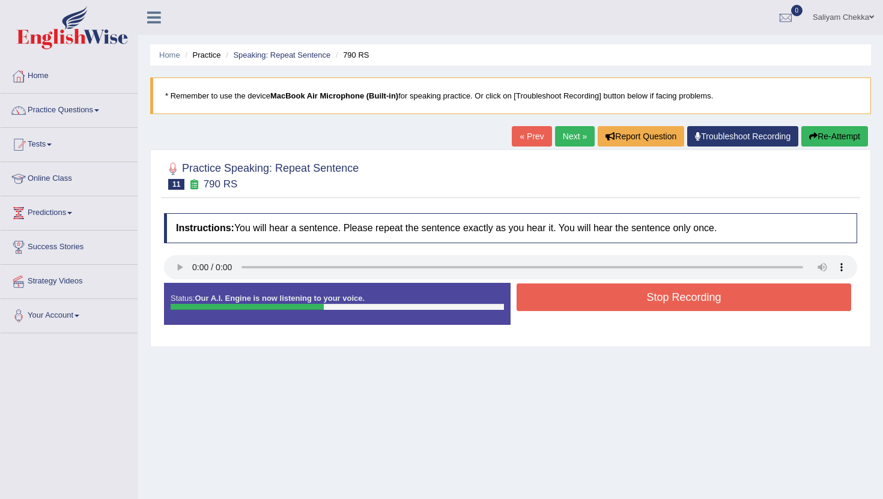
click at [655, 291] on button "Stop Recording" at bounding box center [684, 298] width 335 height 28
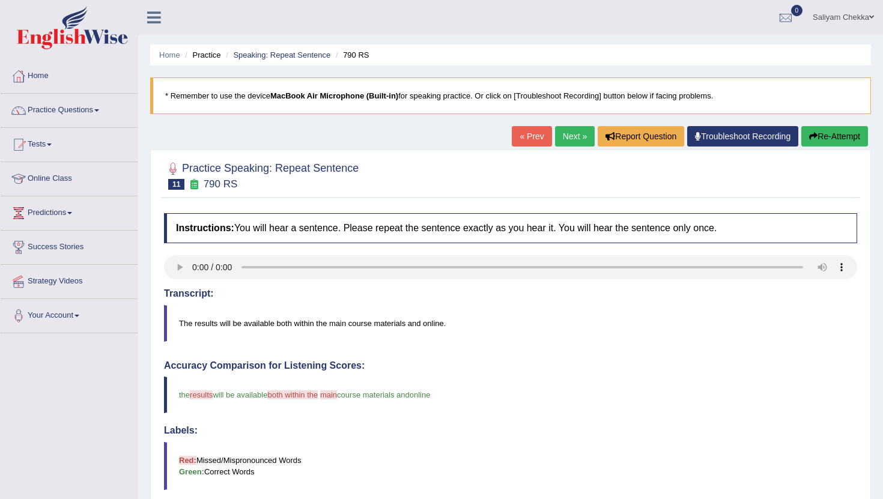
click at [562, 133] on link "Next »" at bounding box center [575, 136] width 40 height 20
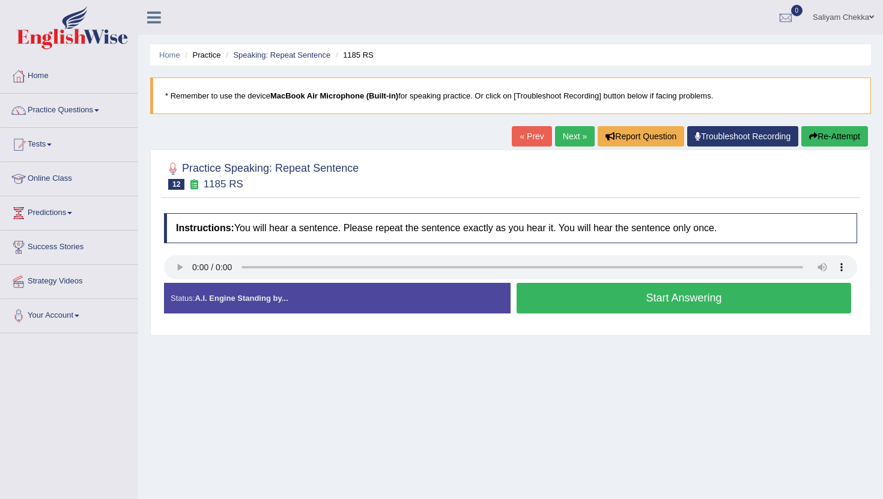
click at [605, 296] on button "Start Answering" at bounding box center [684, 298] width 335 height 31
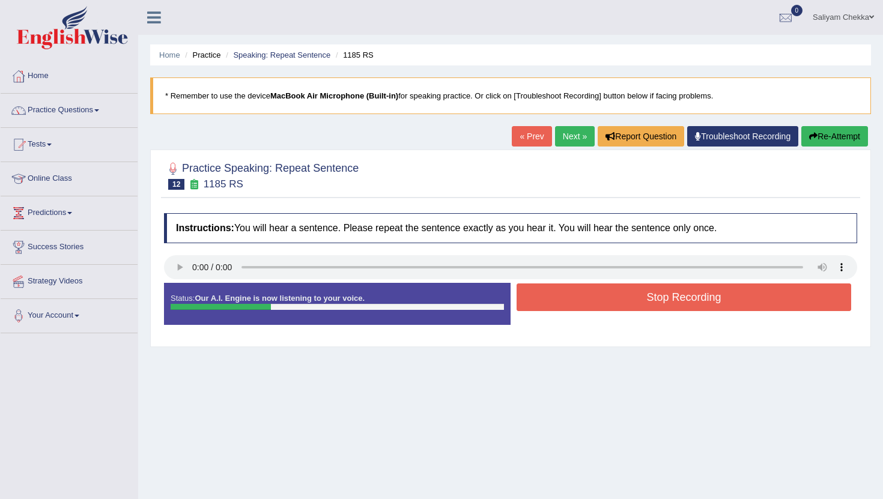
click at [688, 302] on button "Stop Recording" at bounding box center [684, 298] width 335 height 28
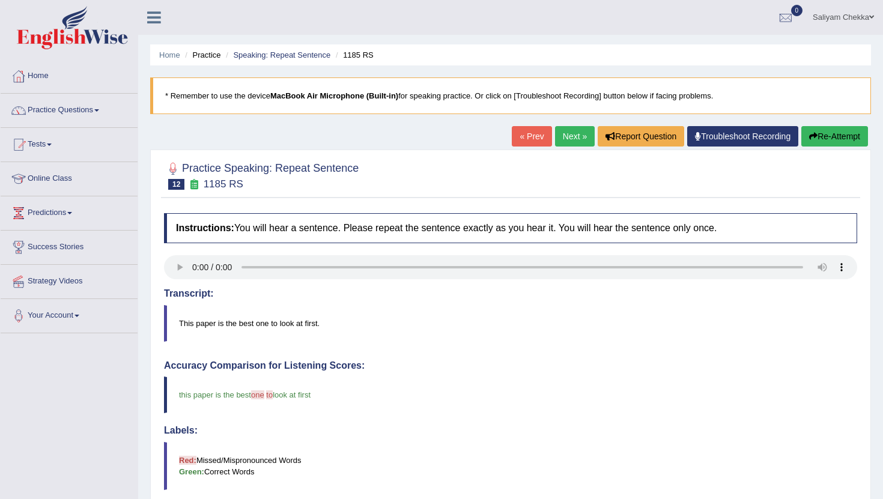
click at [562, 133] on link "Next »" at bounding box center [575, 136] width 40 height 20
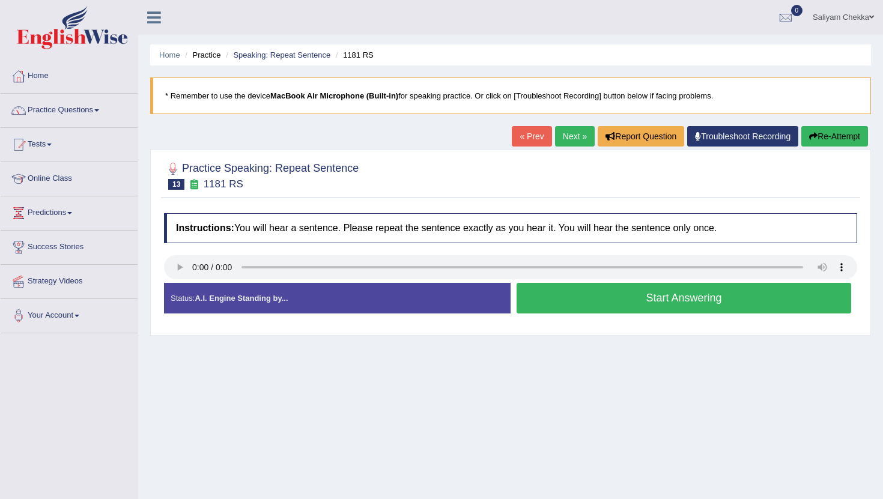
click at [636, 297] on button "Start Answering" at bounding box center [684, 298] width 335 height 31
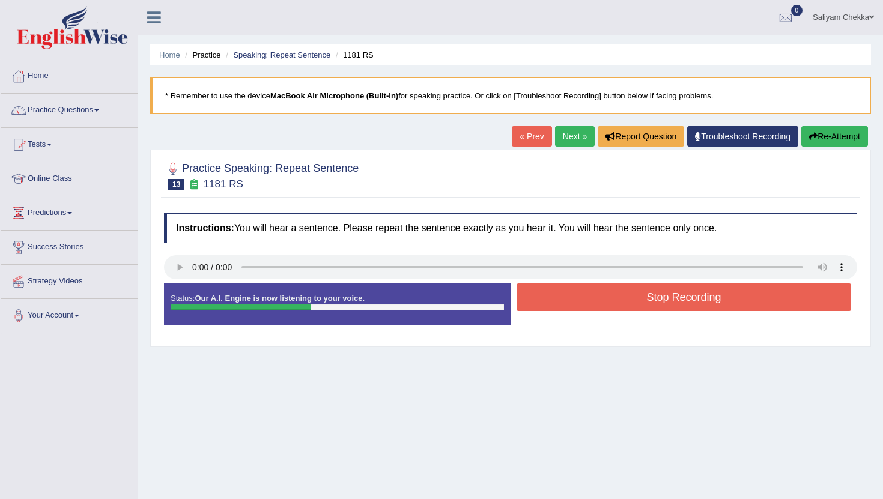
drag, startPoint x: 662, startPoint y: 377, endPoint x: 664, endPoint y: 287, distance: 90.1
click at [664, 287] on div "Home Practice Speaking: Repeat Sentence 1181 RS * Remember to use the device Ma…" at bounding box center [510, 300] width 745 height 601
click at [658, 305] on button "Stop Recording" at bounding box center [684, 298] width 335 height 28
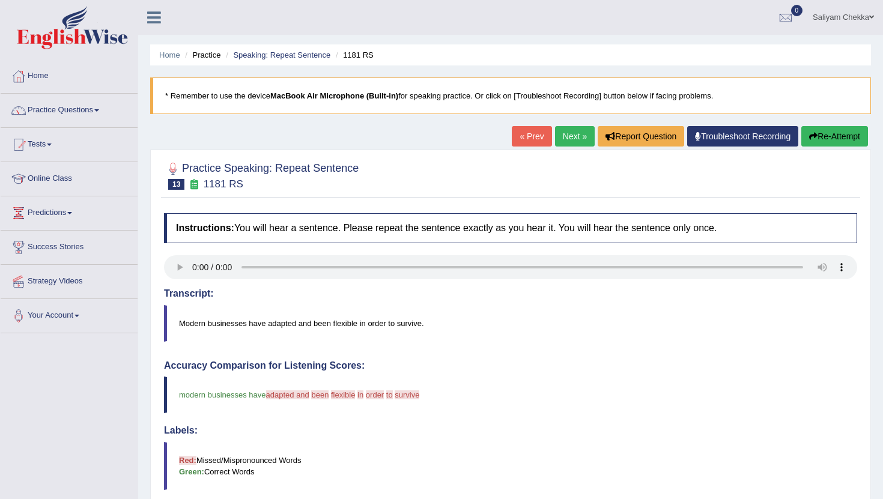
click at [562, 135] on link "Next »" at bounding box center [575, 136] width 40 height 20
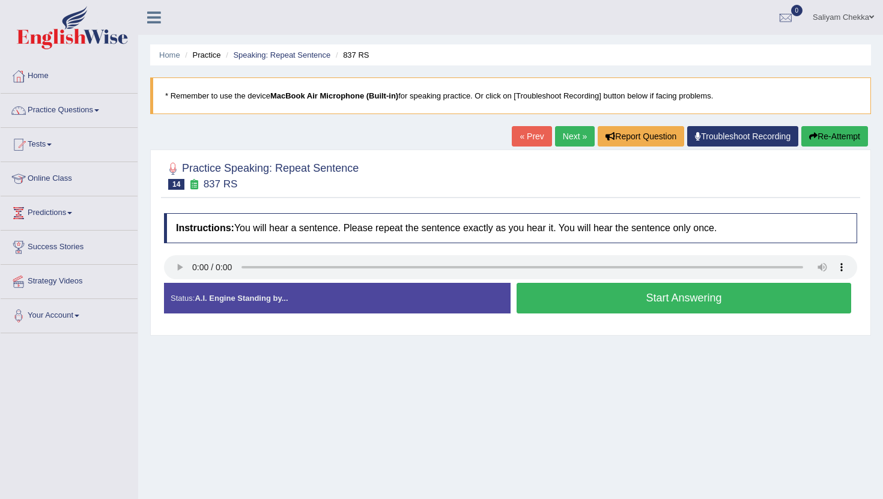
click at [674, 297] on button "Start Answering" at bounding box center [684, 298] width 335 height 31
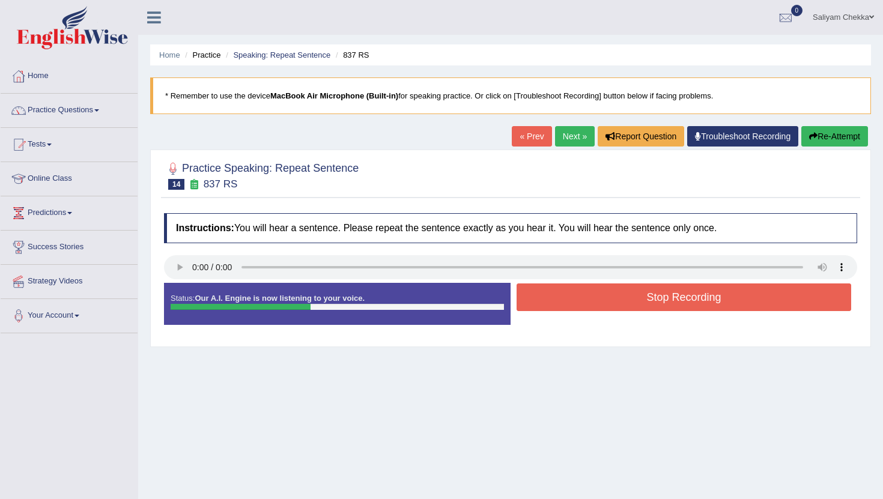
click at [641, 300] on button "Stop Recording" at bounding box center [684, 298] width 335 height 28
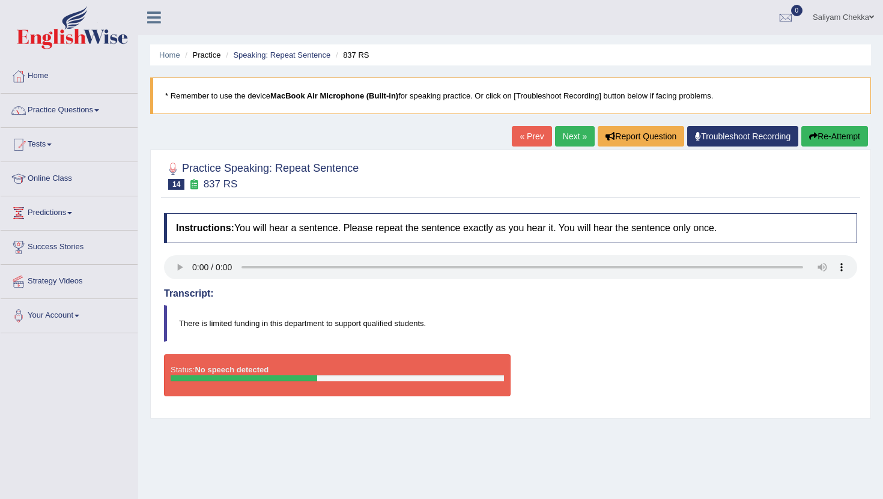
click at [834, 136] on button "Re-Attempt" at bounding box center [834, 136] width 67 height 20
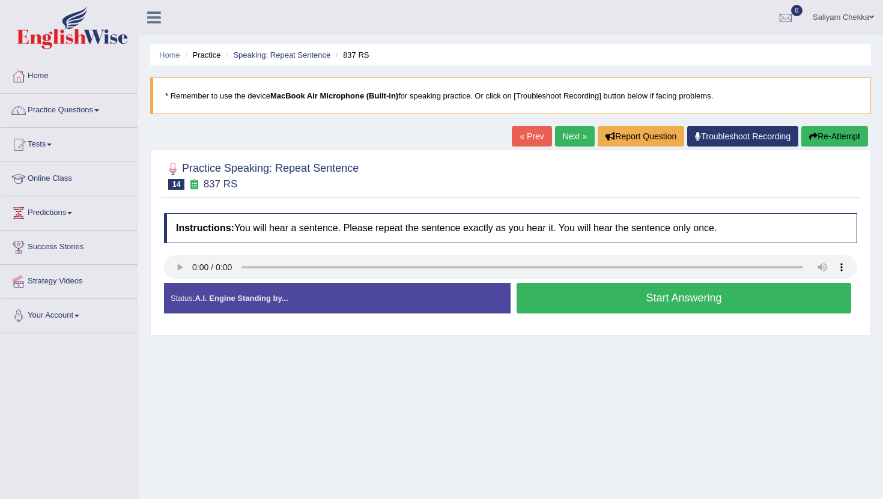
click at [690, 294] on button "Start Answering" at bounding box center [684, 298] width 335 height 31
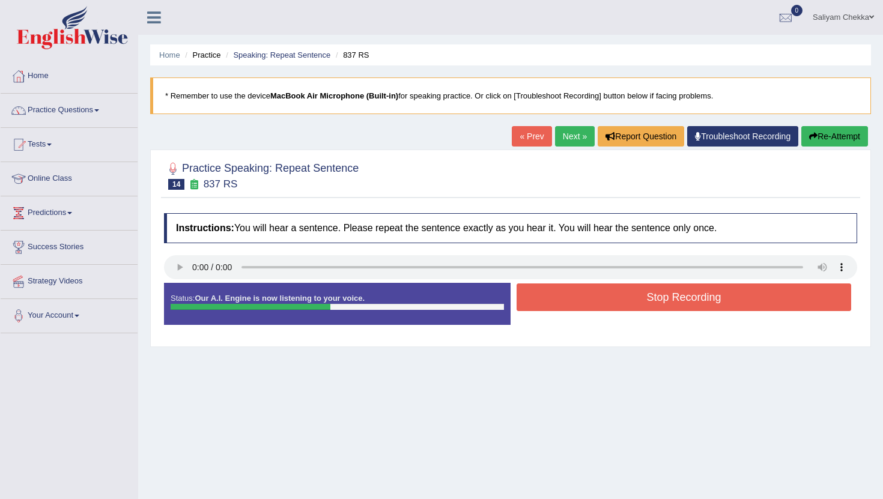
click at [830, 132] on button "Re-Attempt" at bounding box center [834, 136] width 67 height 20
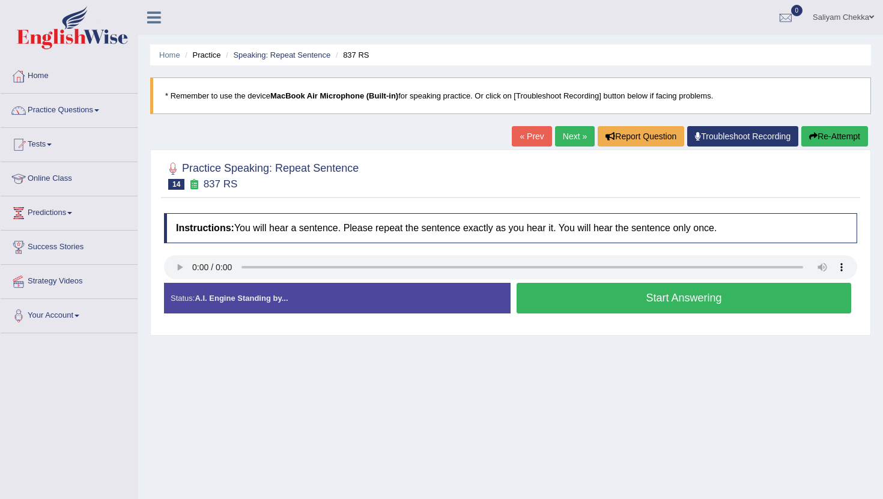
click at [672, 303] on button "Start Answering" at bounding box center [684, 298] width 335 height 31
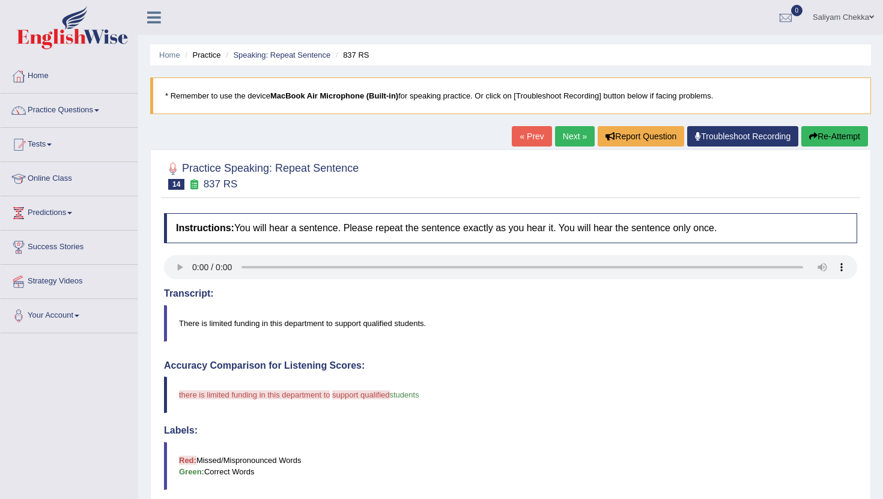
click at [814, 136] on button "Re-Attempt" at bounding box center [834, 136] width 67 height 20
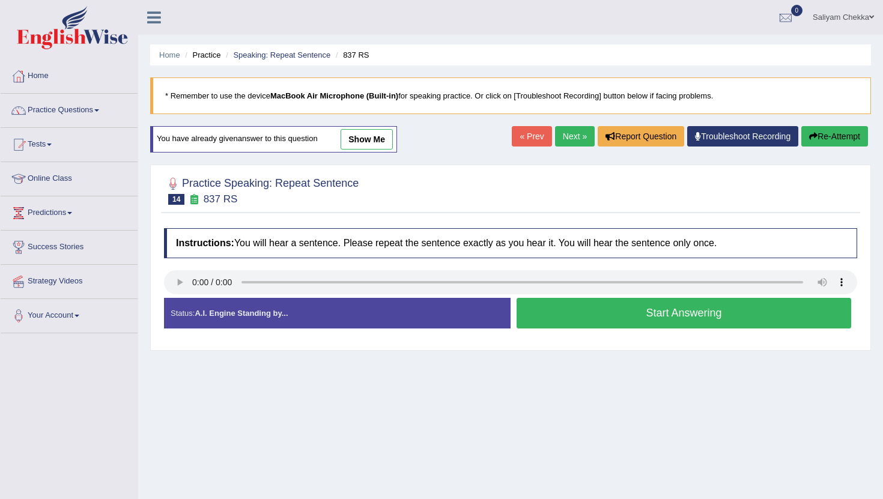
click at [614, 325] on button "Start Answering" at bounding box center [684, 313] width 335 height 31
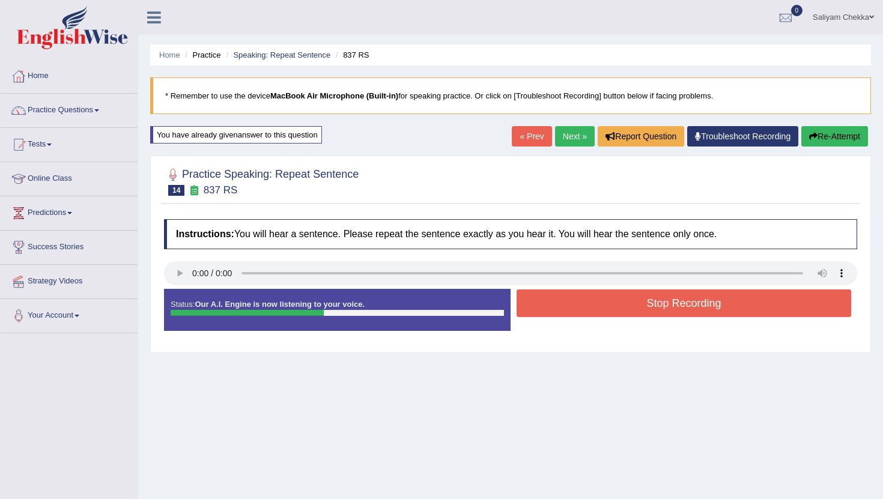
click at [650, 306] on button "Stop Recording" at bounding box center [684, 304] width 335 height 28
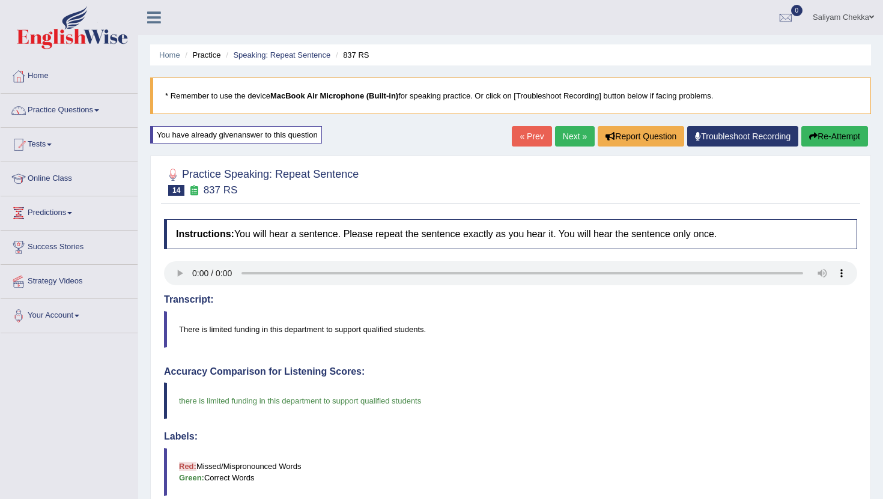
click at [556, 131] on link "Next »" at bounding box center [575, 136] width 40 height 20
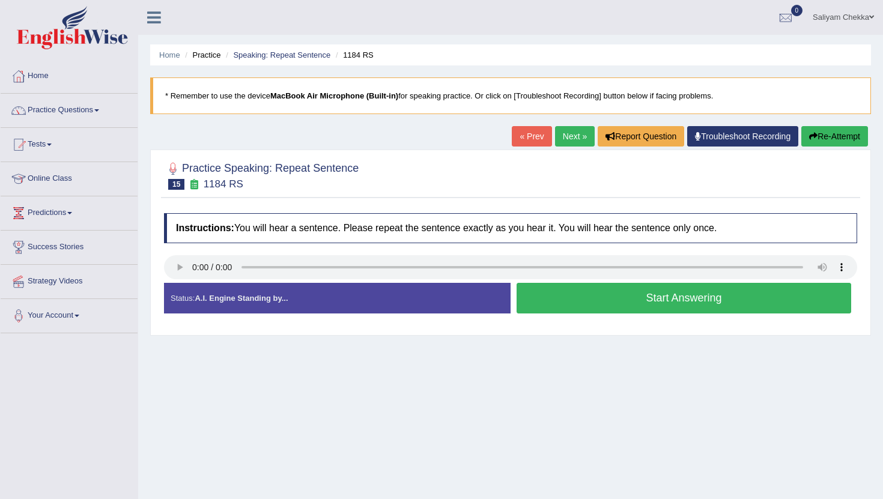
click at [671, 301] on button "Start Answering" at bounding box center [684, 298] width 335 height 31
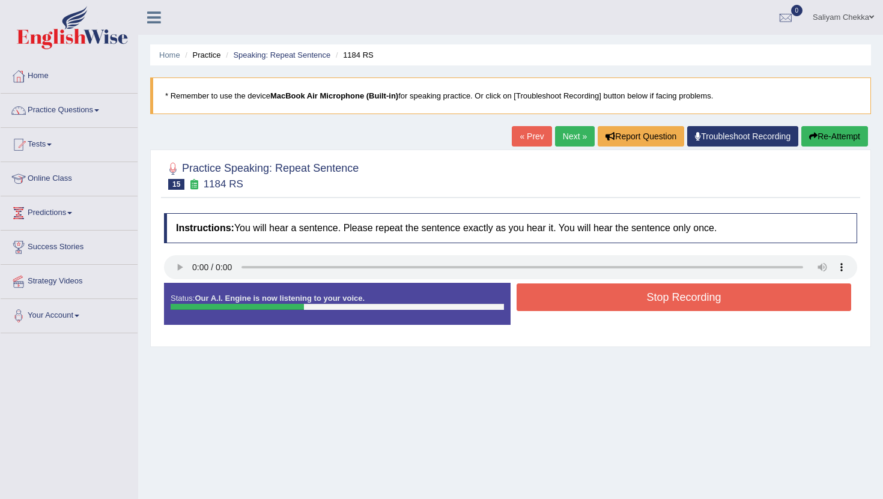
click at [658, 294] on button "Stop Recording" at bounding box center [684, 298] width 335 height 28
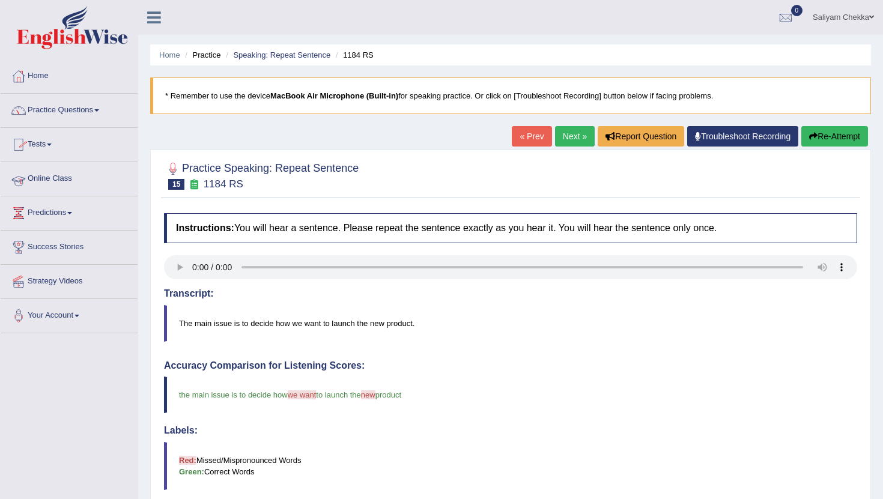
click at [49, 182] on link "Online Class" at bounding box center [69, 177] width 137 height 30
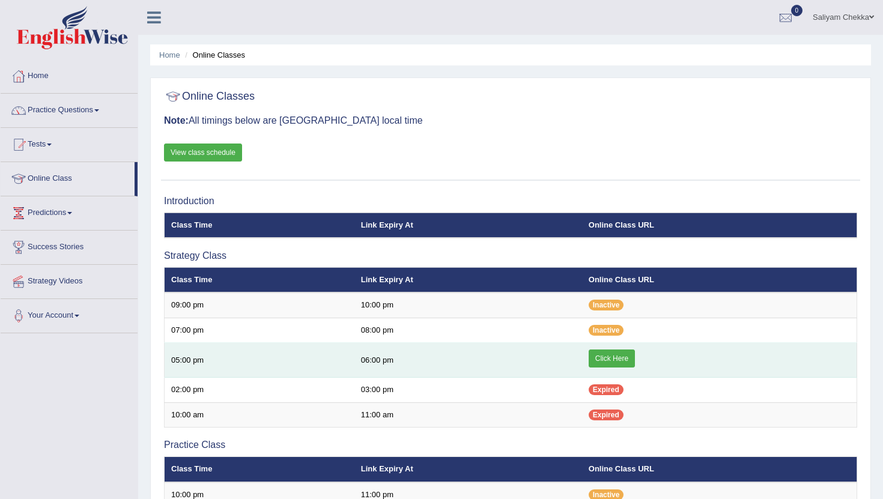
click at [613, 359] on link "Click Here" at bounding box center [612, 359] width 46 height 18
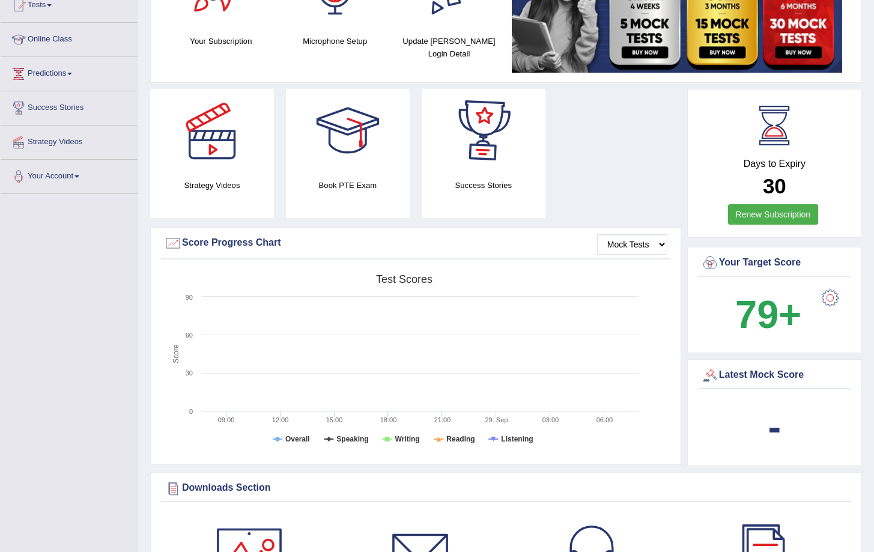
scroll to position [613, 0]
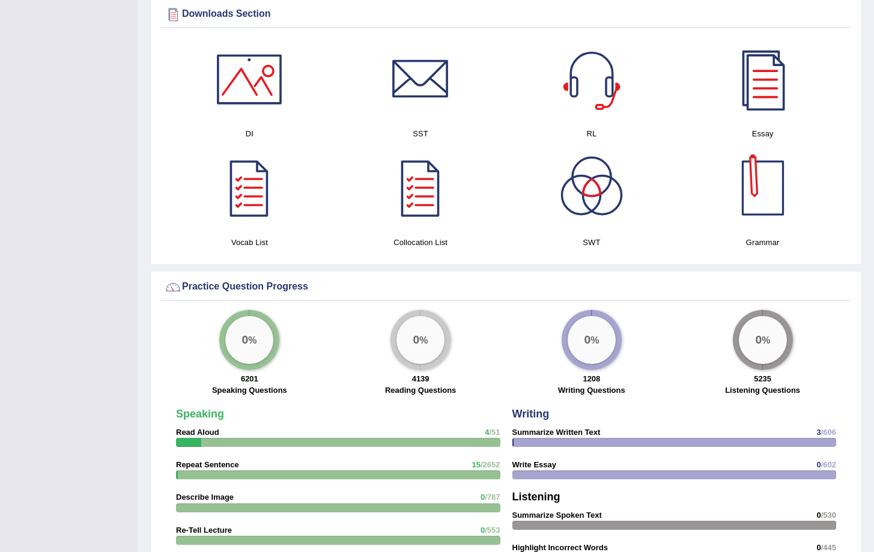
click at [778, 217] on div at bounding box center [763, 188] width 84 height 84
